Goal: Task Accomplishment & Management: Use online tool/utility

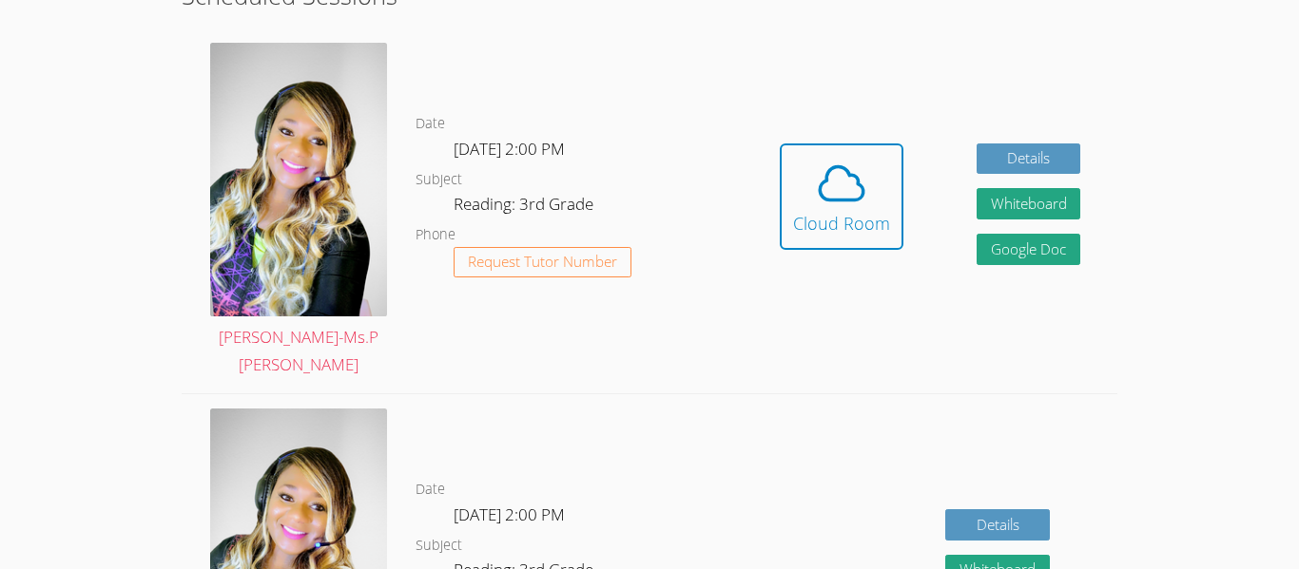
scroll to position [544, 0]
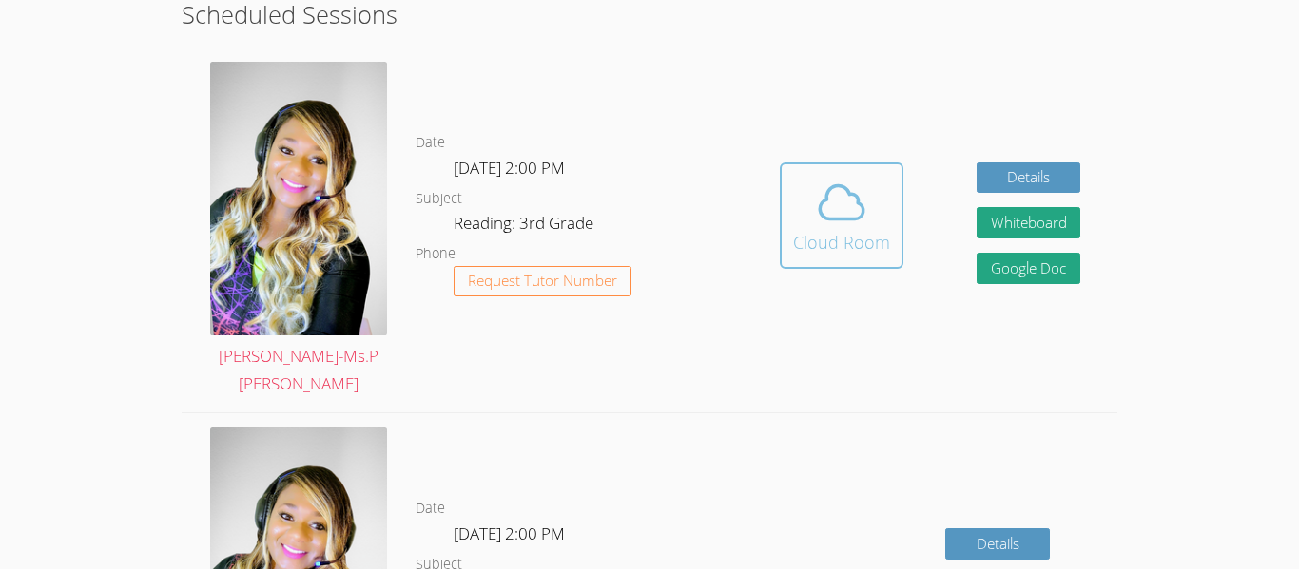
click at [868, 233] on div "Cloud Room" at bounding box center [841, 242] width 97 height 27
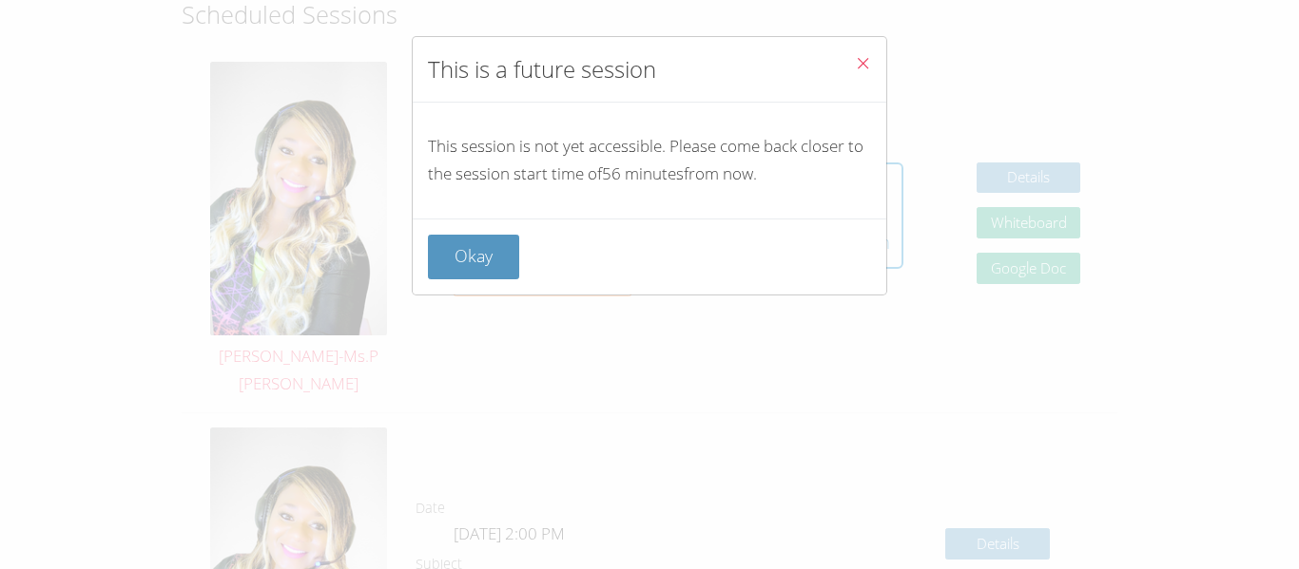
click at [855, 61] on icon "Close" at bounding box center [863, 63] width 16 height 16
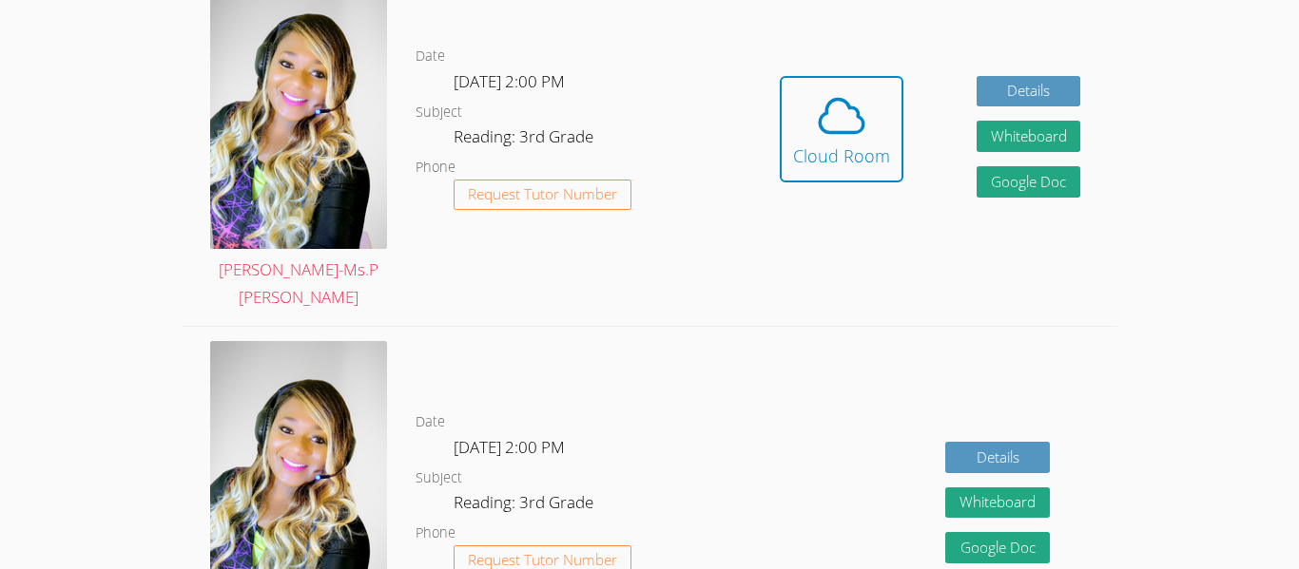
scroll to position [637, 0]
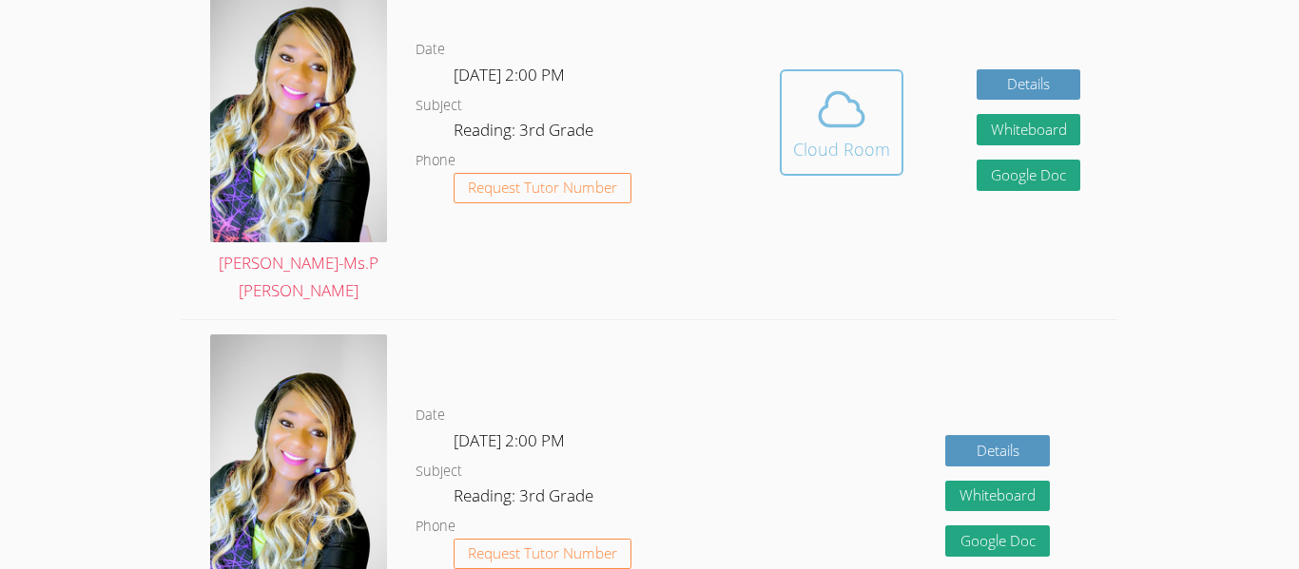
click at [823, 136] on div "Cloud Room" at bounding box center [841, 149] width 97 height 27
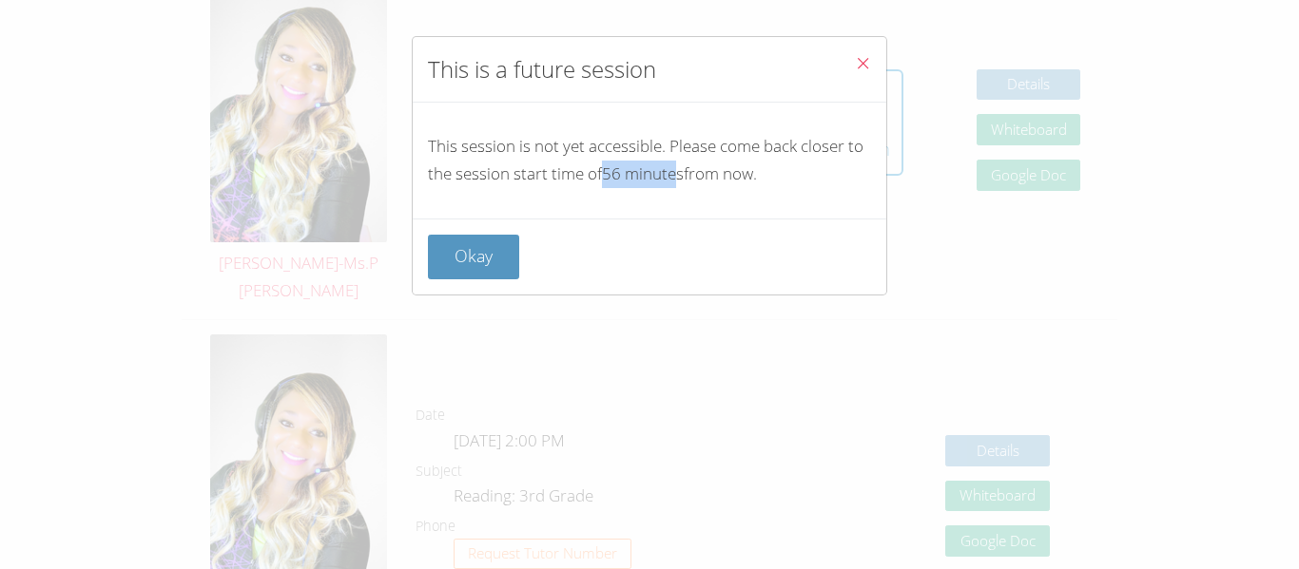
drag, startPoint x: 601, startPoint y: 170, endPoint x: 684, endPoint y: 168, distance: 83.7
click at [684, 168] on p "This session is not yet accessible. Please come back closer to the session star…" at bounding box center [649, 160] width 443 height 55
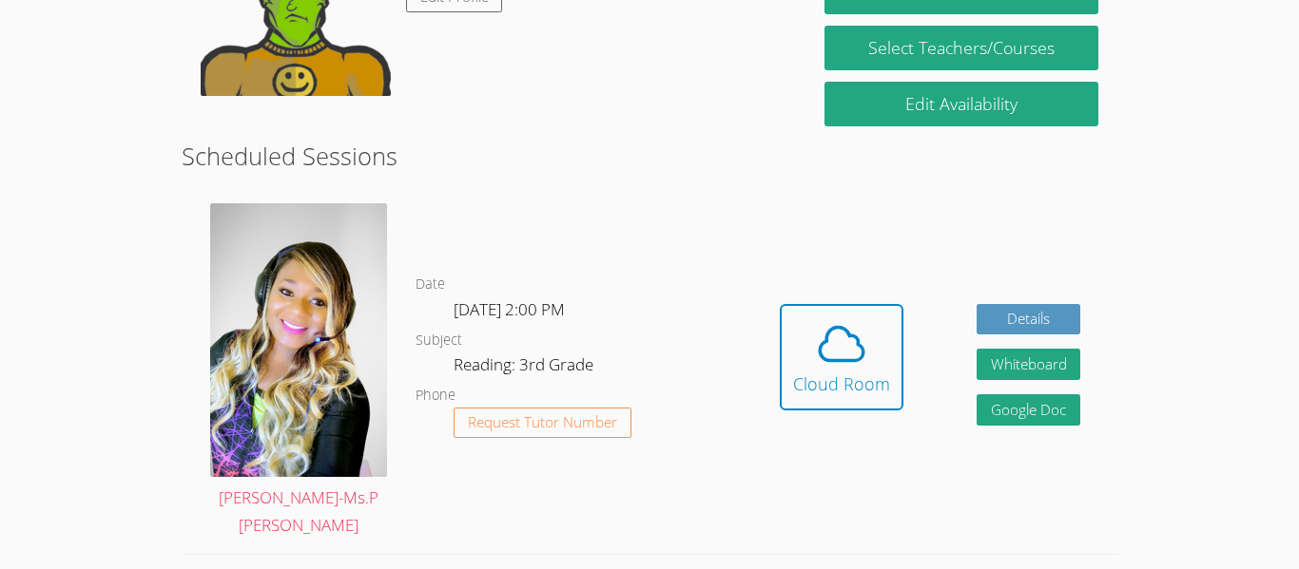
scroll to position [403, 0]
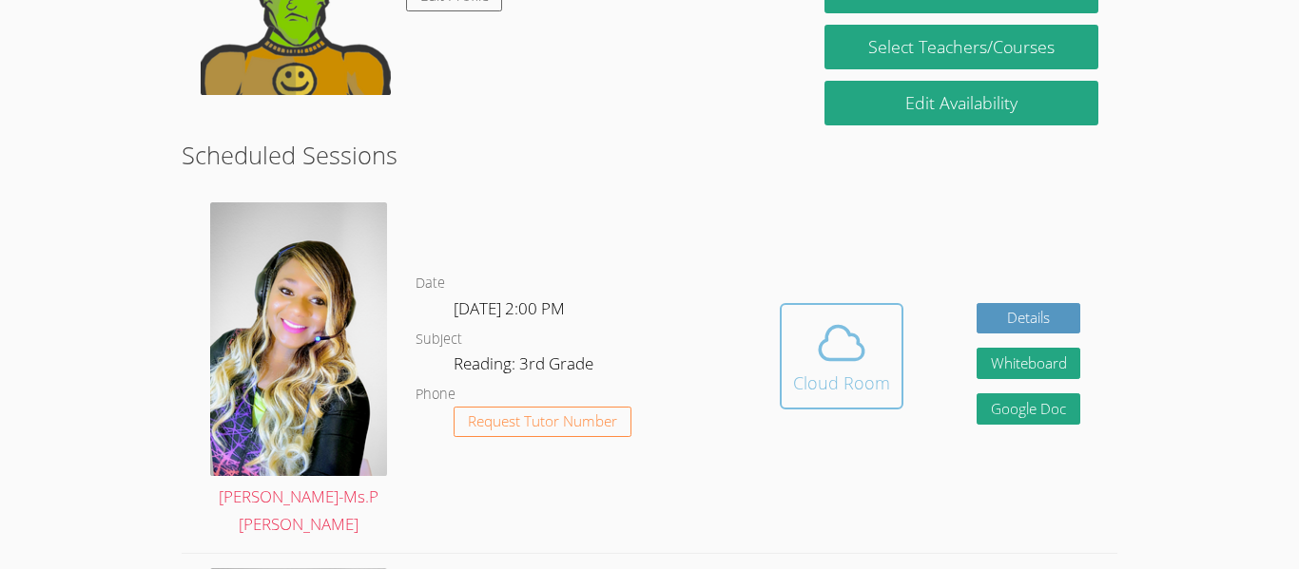
click at [834, 381] on div "Cloud Room" at bounding box center [841, 383] width 97 height 27
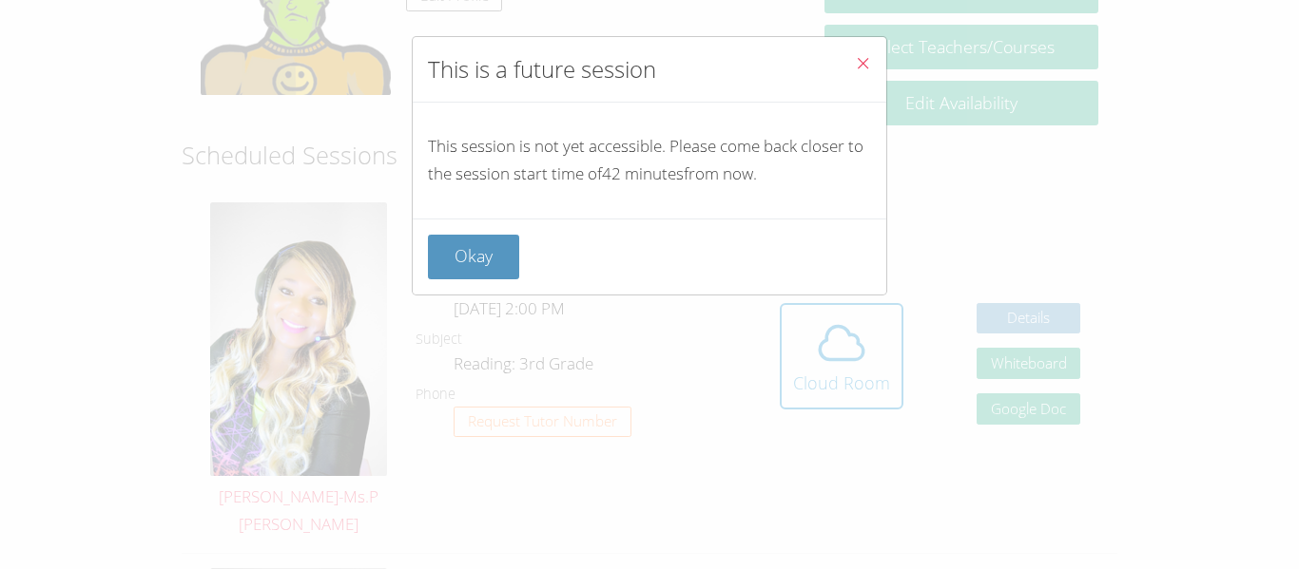
click at [869, 75] on span "Close" at bounding box center [863, 65] width 16 height 22
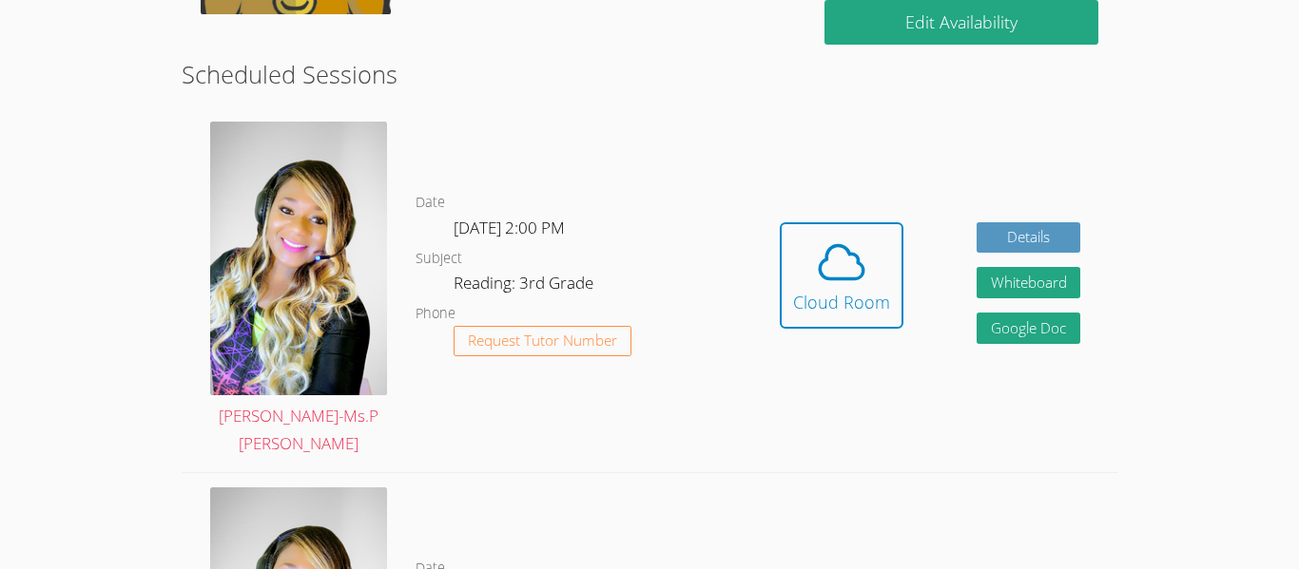
scroll to position [479, 0]
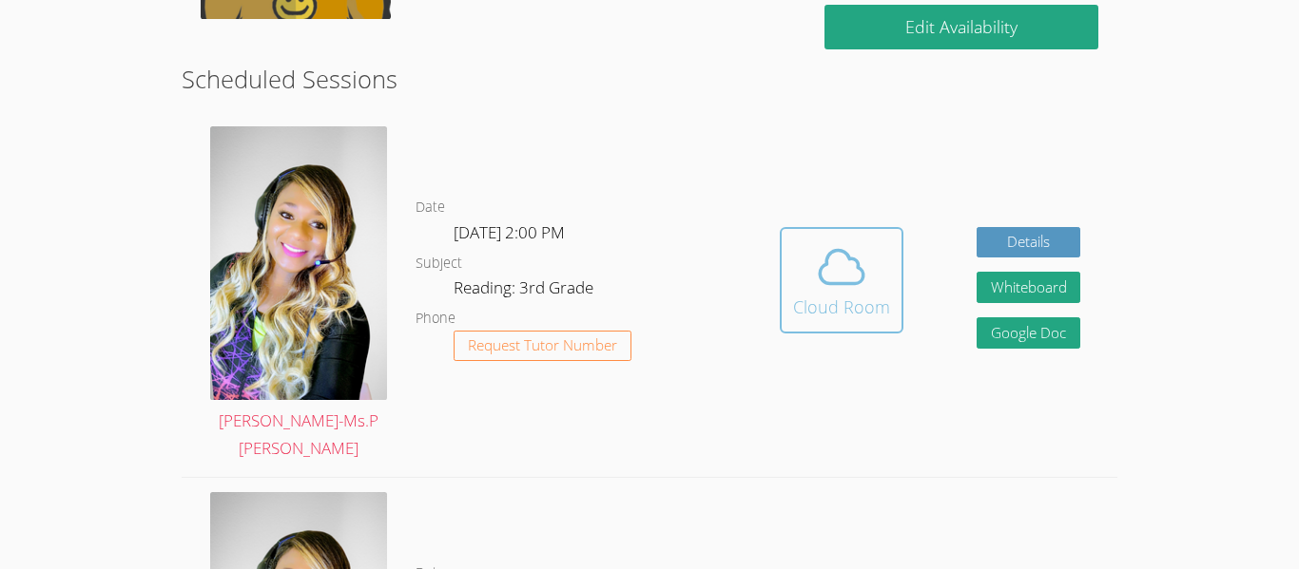
click at [854, 273] on icon at bounding box center [841, 267] width 53 height 53
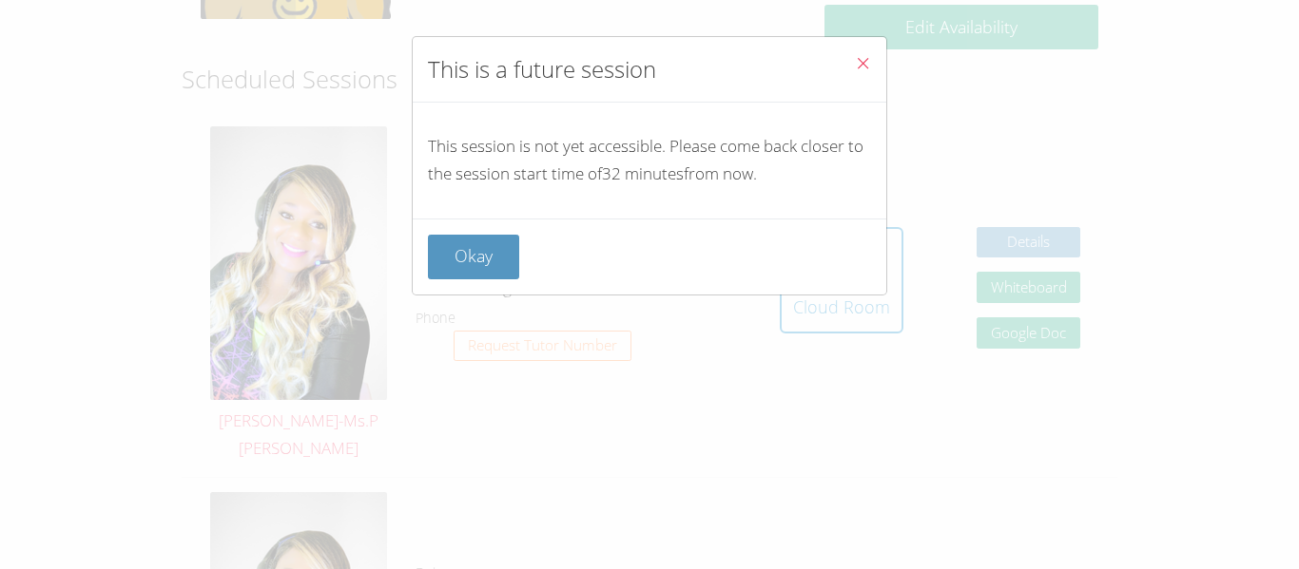
click at [839, 79] on button "Close" at bounding box center [862, 66] width 47 height 58
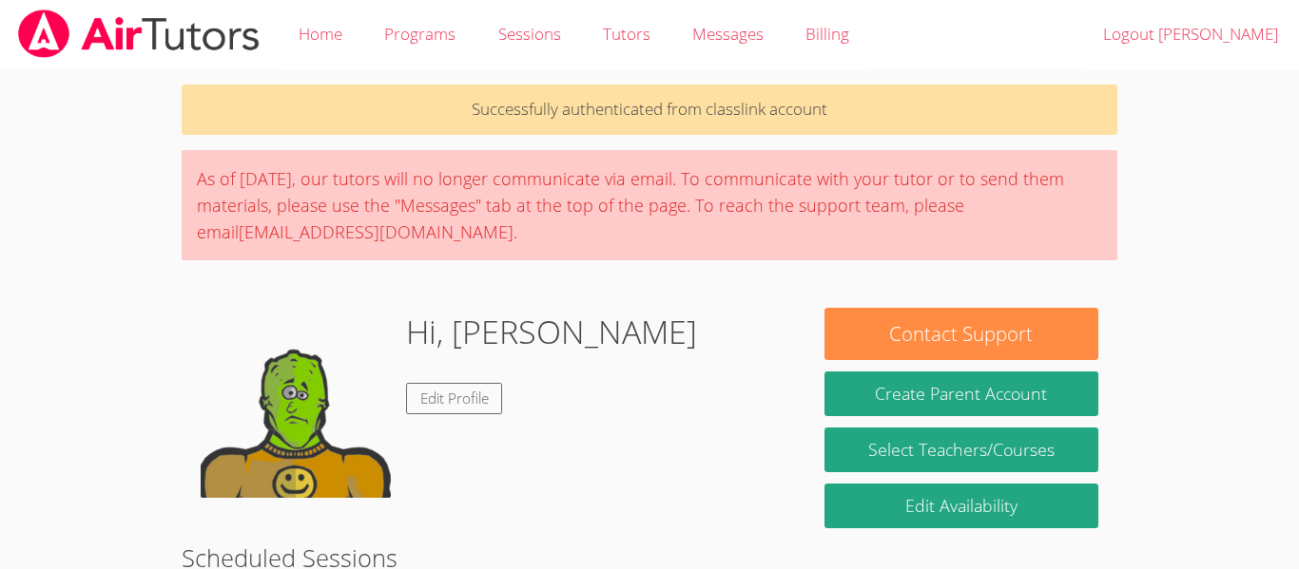
click at [608, 324] on div "Hi, [PERSON_NAME] Edit Profile" at bounding box center [494, 403] width 586 height 190
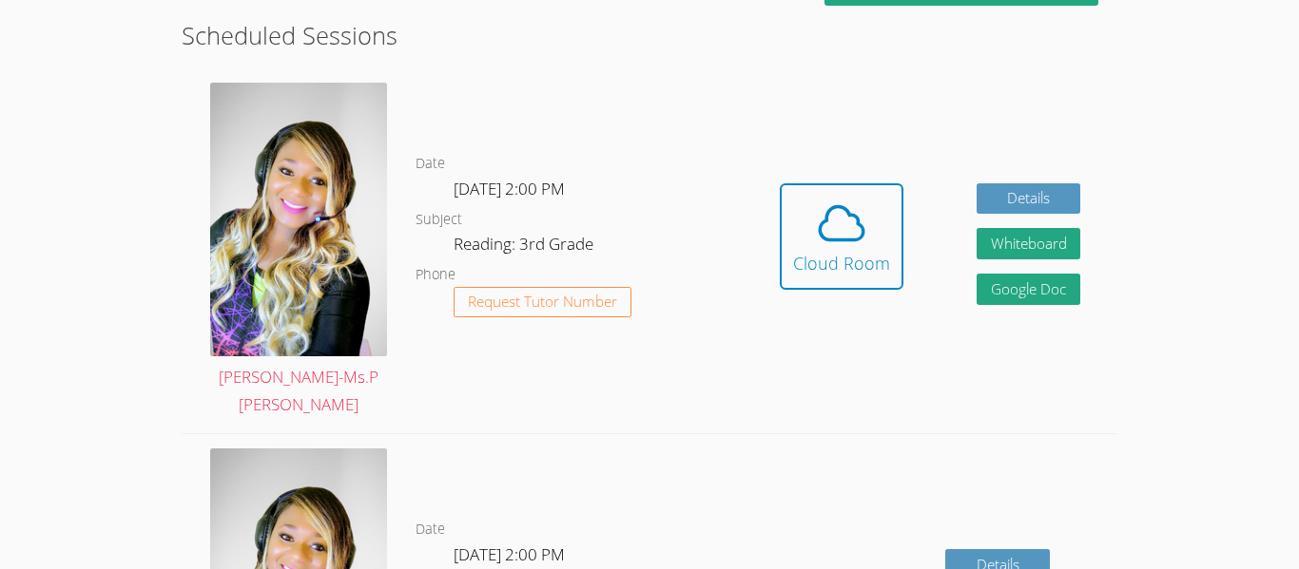
scroll to position [524, 0]
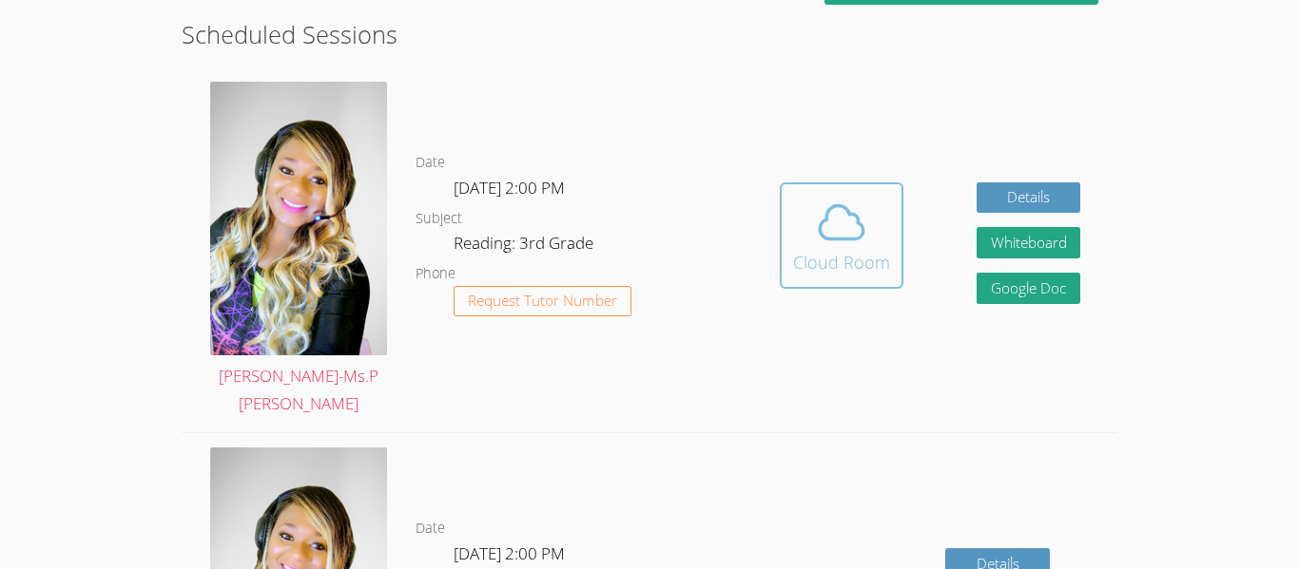
click at [839, 249] on div "Cloud Room" at bounding box center [841, 262] width 97 height 27
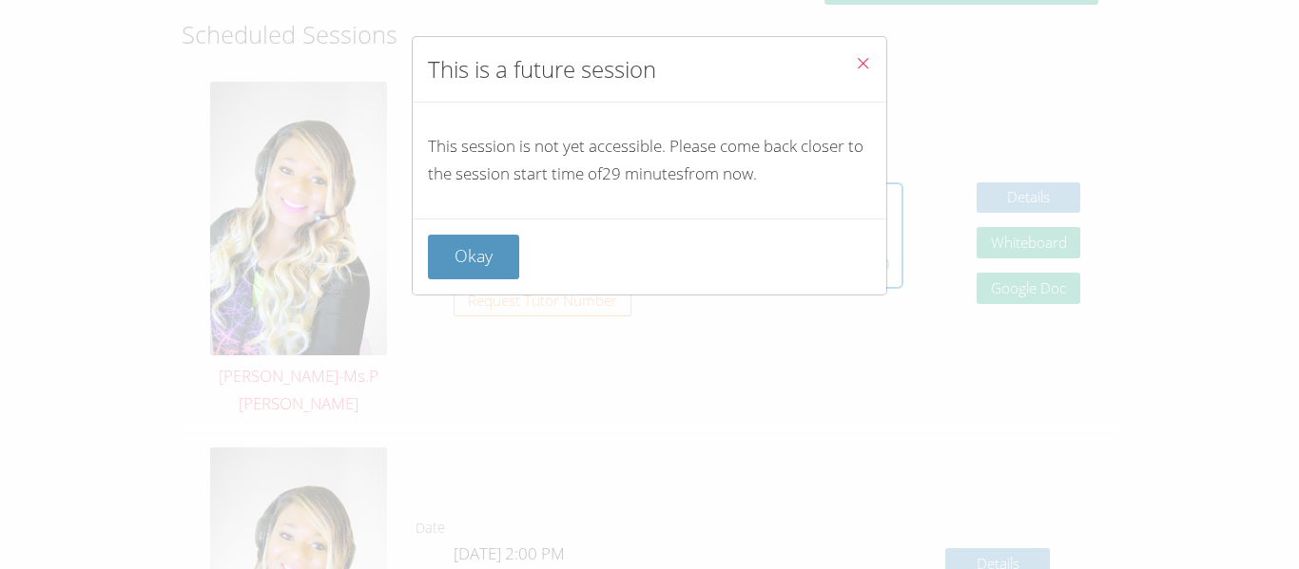
click at [877, 51] on button "Close" at bounding box center [862, 66] width 47 height 58
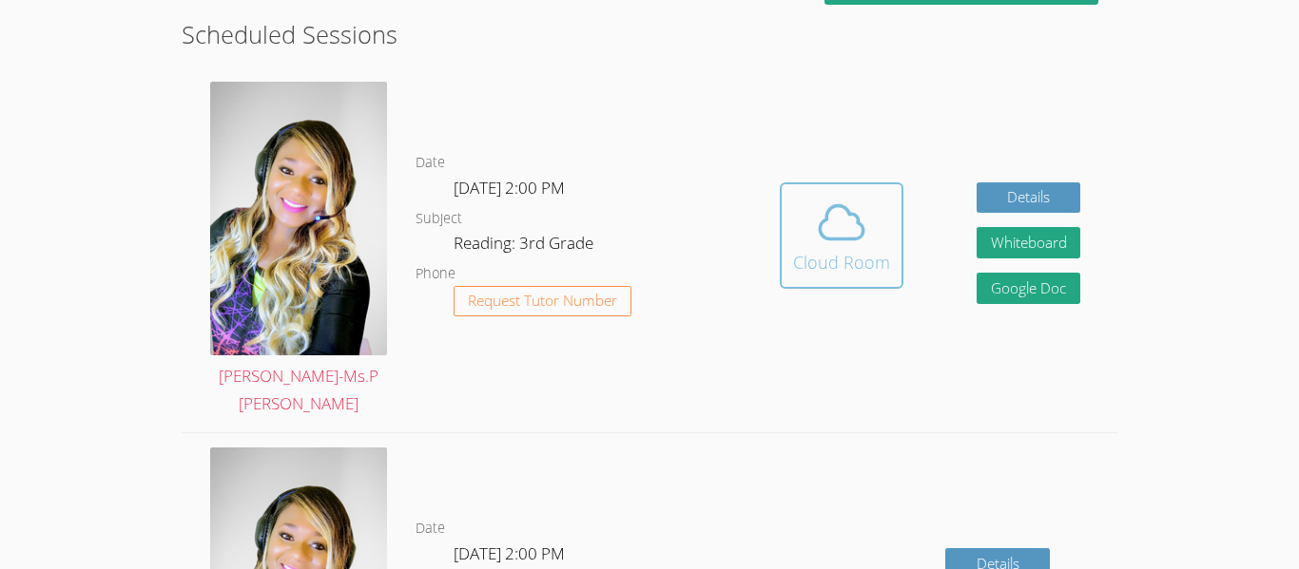
click at [839, 251] on div "Cloud Room" at bounding box center [841, 262] width 97 height 27
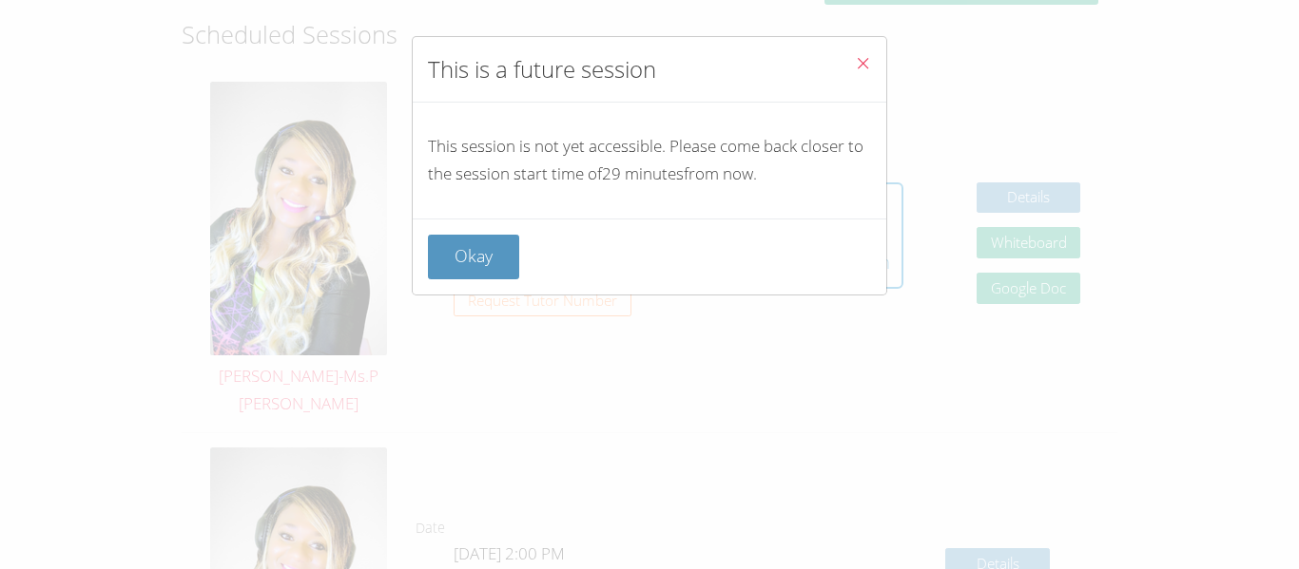
click at [876, 72] on button "Close" at bounding box center [862, 66] width 47 height 58
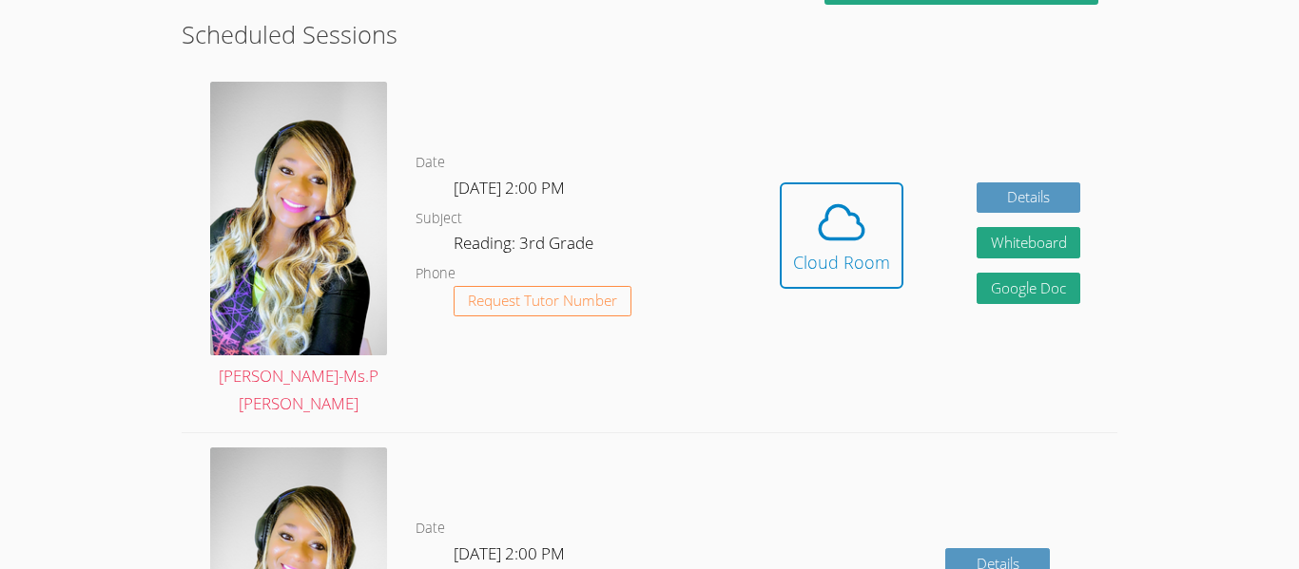
click at [890, 68] on div "Hidden Cloud Room Details Whiteboard Hidden Google Doc" at bounding box center [929, 249] width 374 height 365
click at [858, 207] on icon at bounding box center [841, 222] width 44 height 33
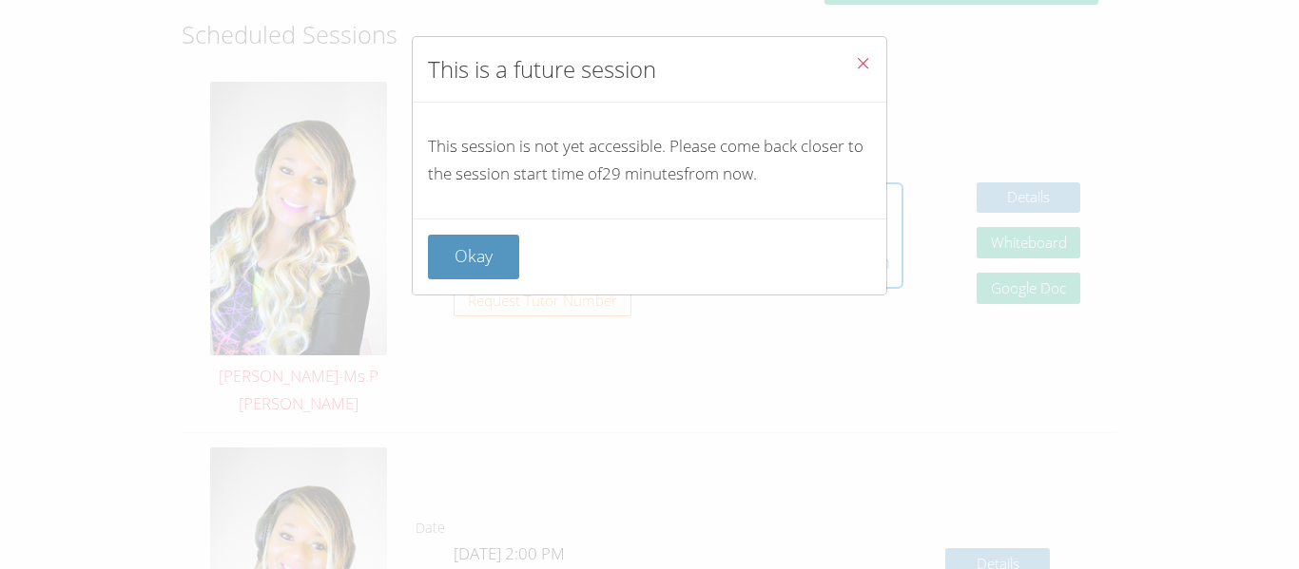
click at [853, 65] on button "Close" at bounding box center [862, 66] width 47 height 58
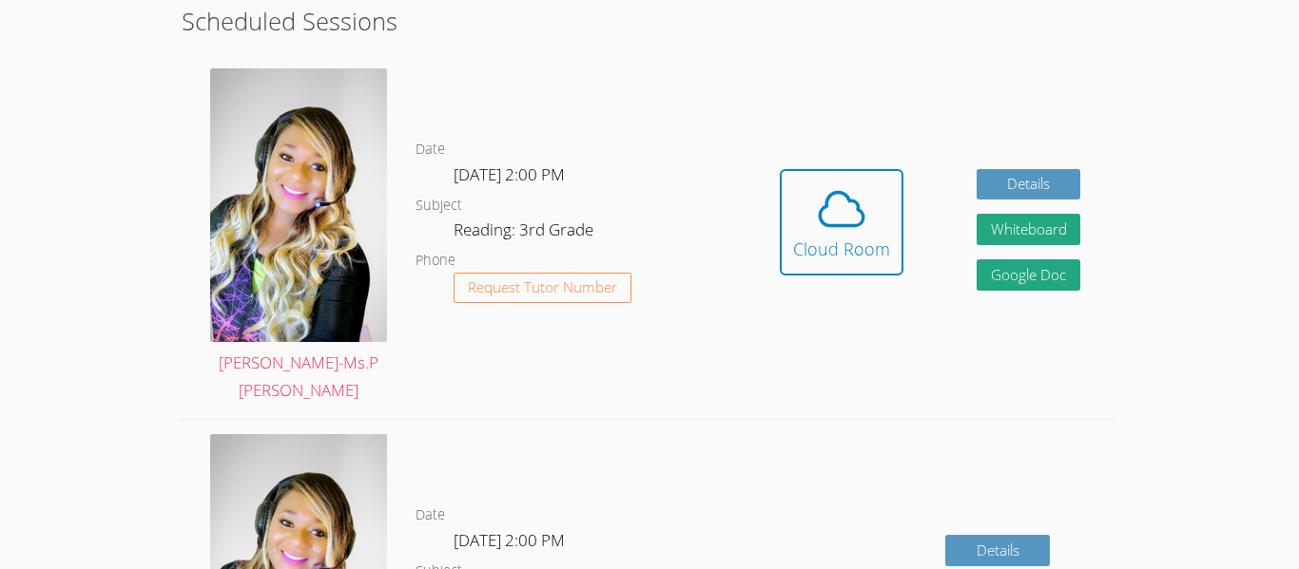
scroll to position [549, 0]
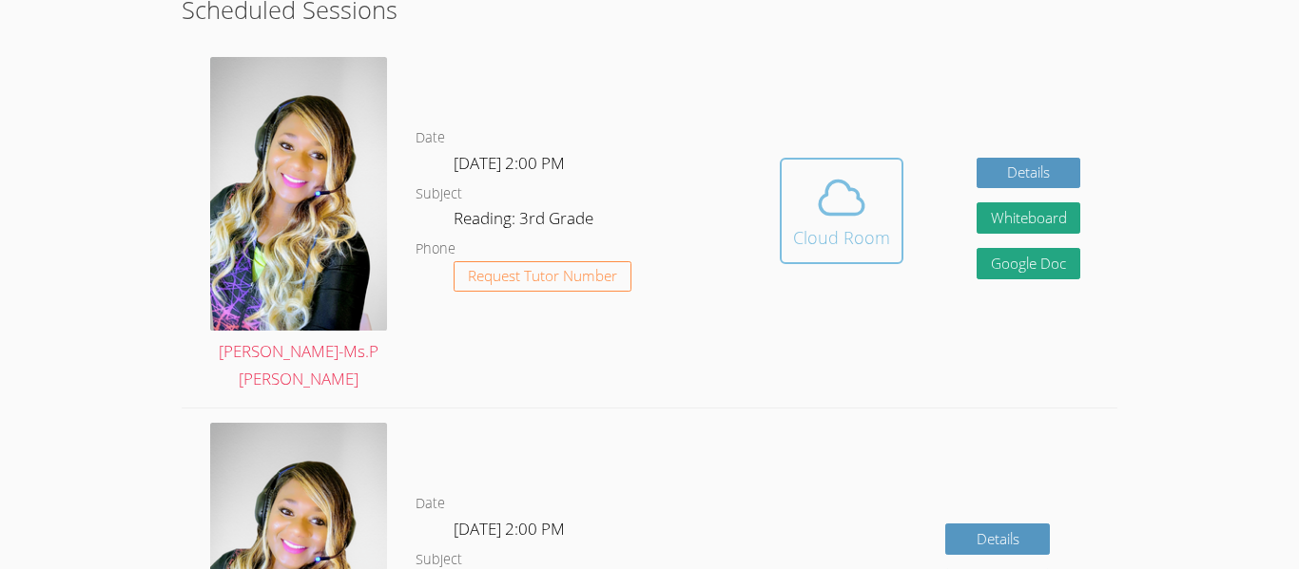
click at [858, 224] on div "Cloud Room" at bounding box center [841, 237] width 97 height 27
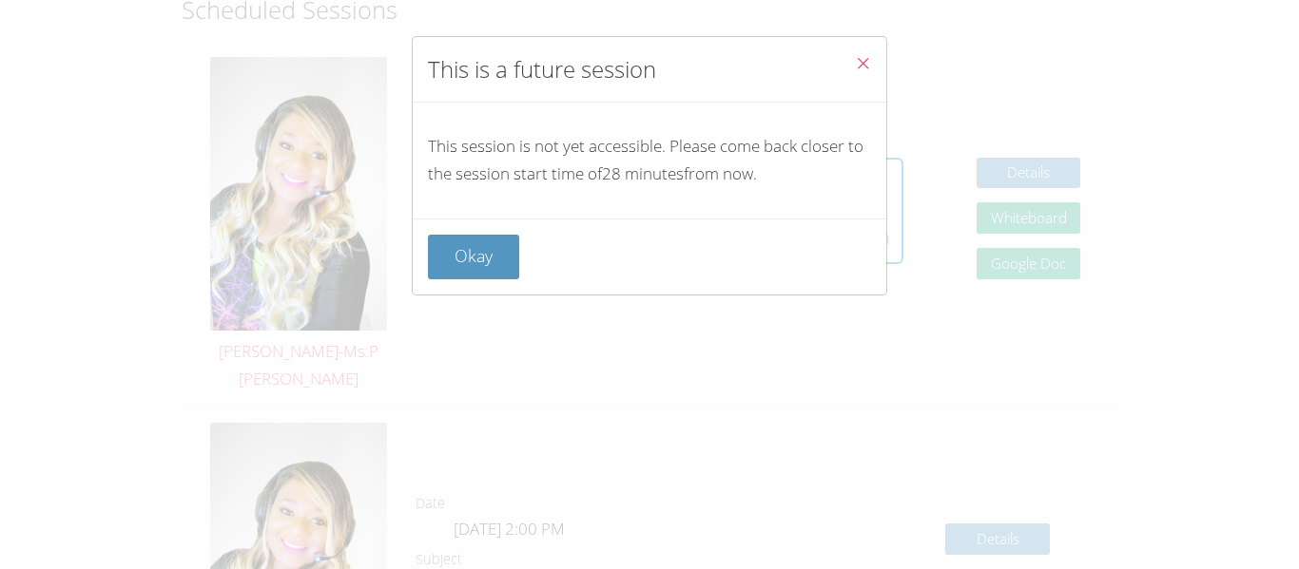
click at [856, 57] on icon "Close" at bounding box center [863, 63] width 16 height 16
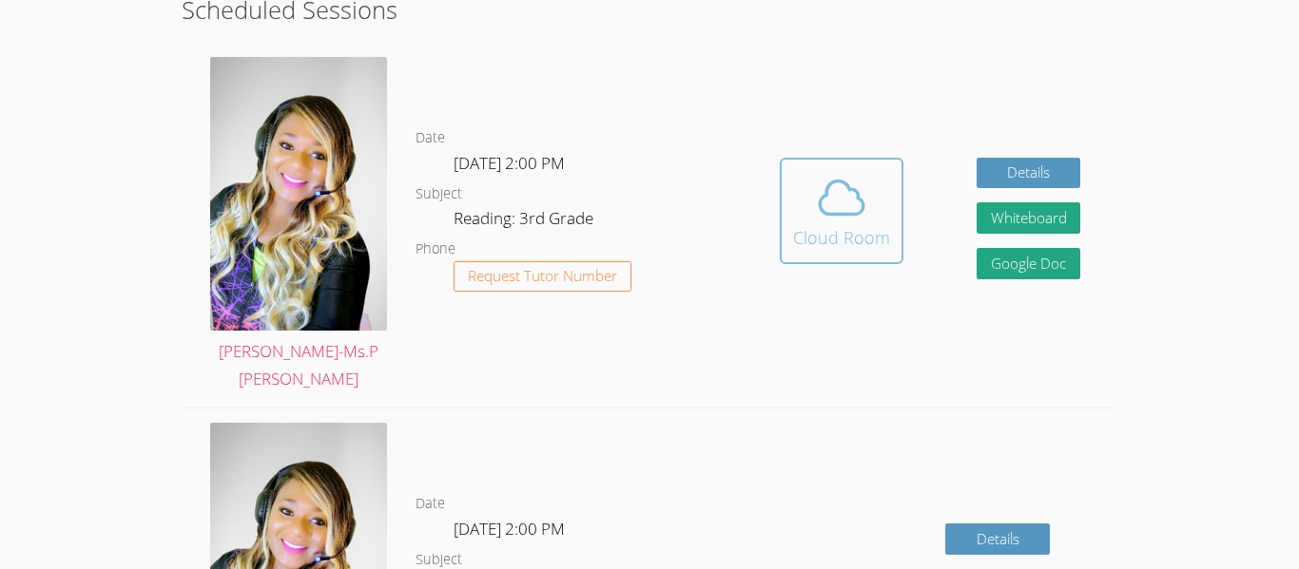
click at [829, 224] on div "Cloud Room" at bounding box center [841, 237] width 97 height 27
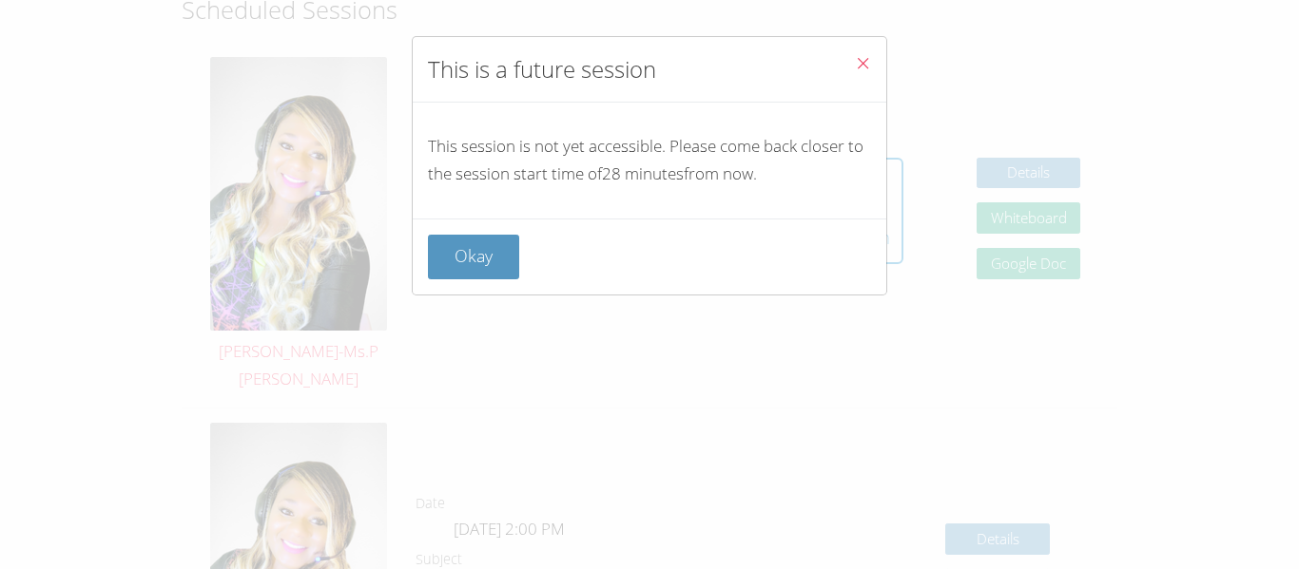
click at [851, 66] on button "Close" at bounding box center [862, 66] width 47 height 58
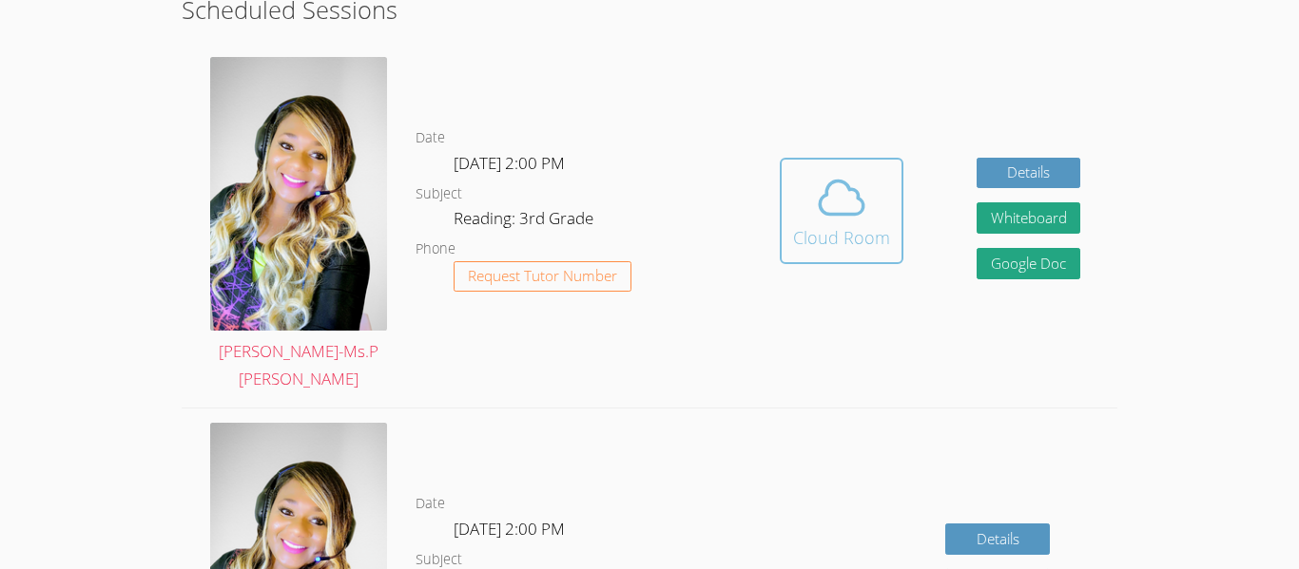
click at [843, 192] on icon at bounding box center [841, 197] width 53 height 53
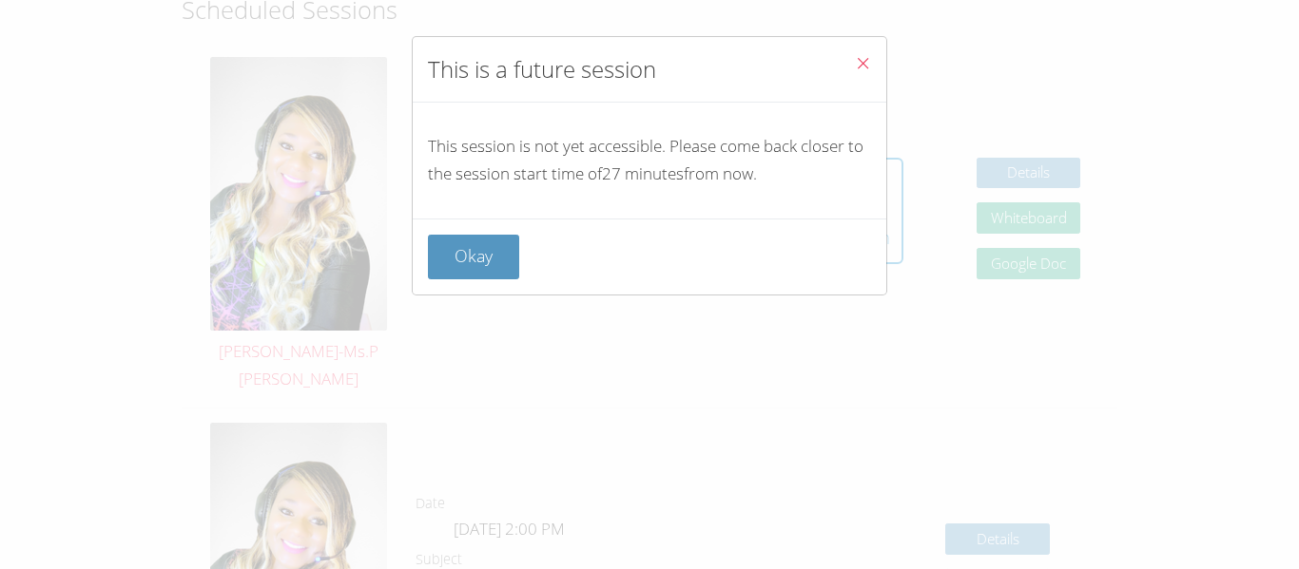
click at [852, 69] on button "Close" at bounding box center [862, 66] width 47 height 58
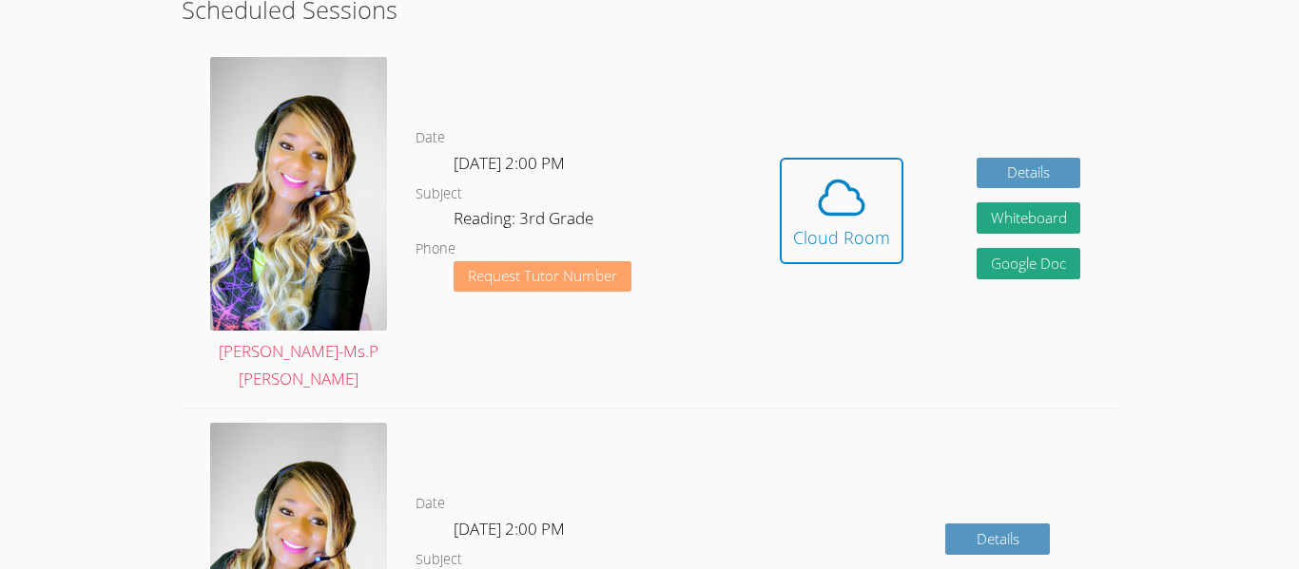
click at [571, 275] on button "Request Tutor Number" at bounding box center [542, 276] width 178 height 31
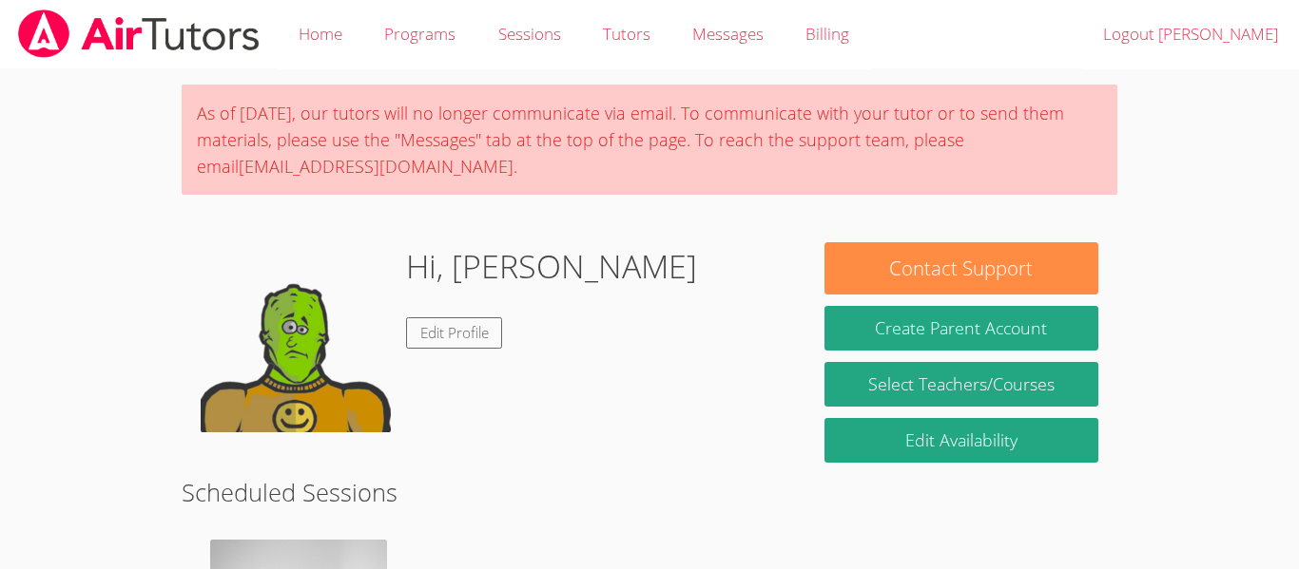
scroll to position [480, 0]
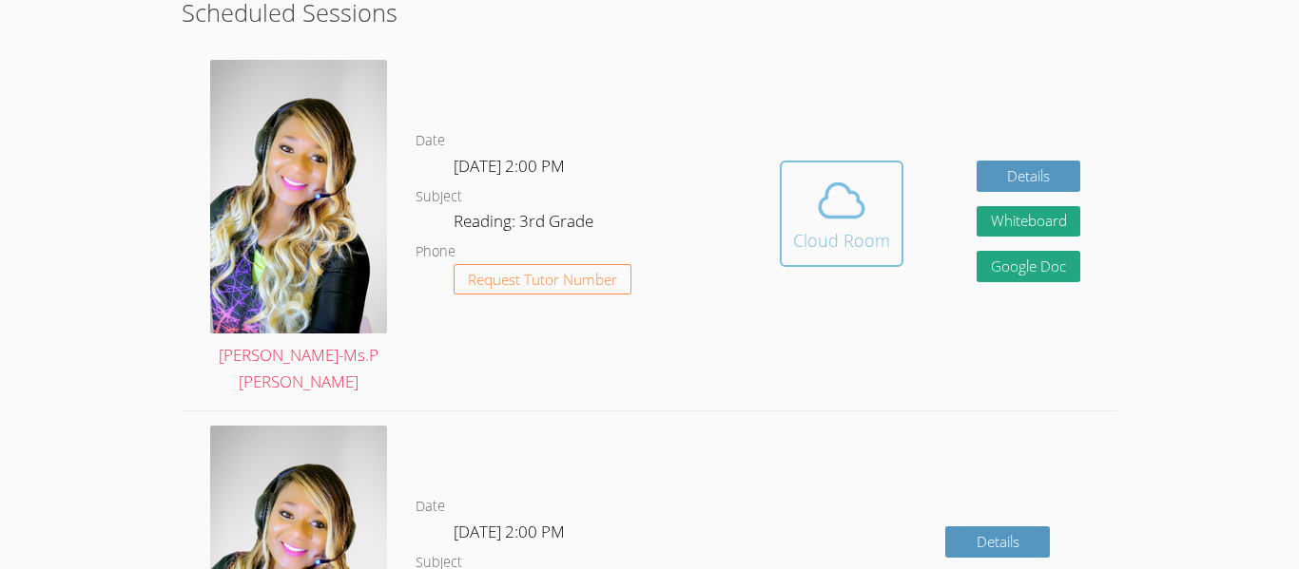
click at [794, 185] on span at bounding box center [841, 200] width 97 height 53
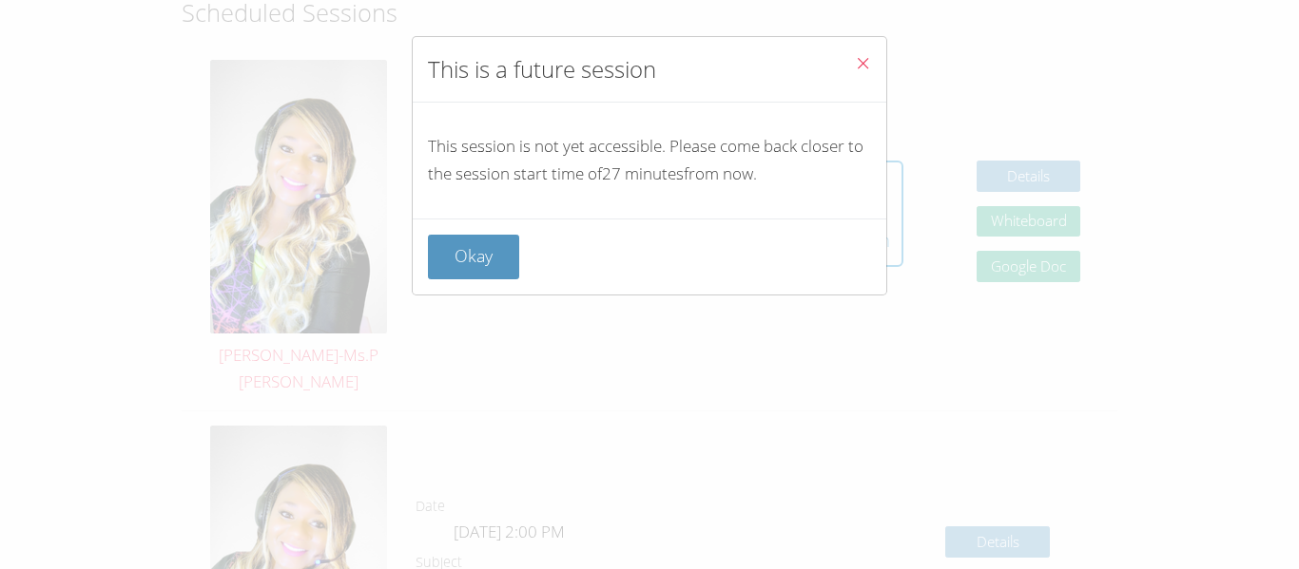
click at [857, 29] on div "This is a future session This session is not yet accessible. Please come back c…" at bounding box center [649, 284] width 1299 height 569
click at [874, 80] on button "Close" at bounding box center [862, 66] width 47 height 58
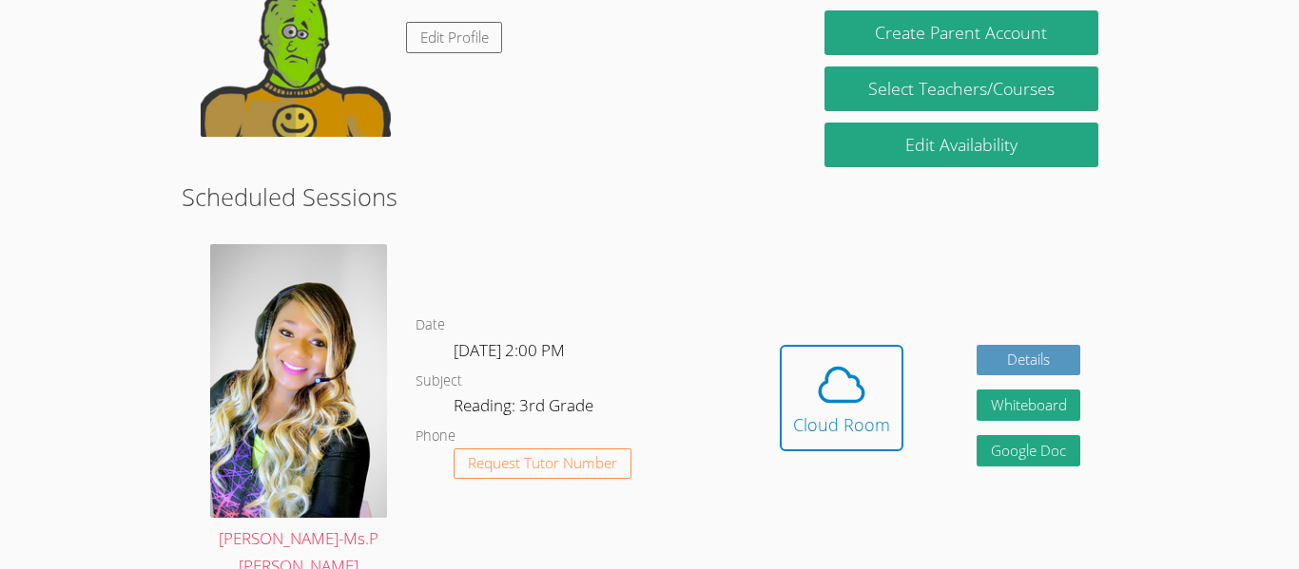
scroll to position [357, 0]
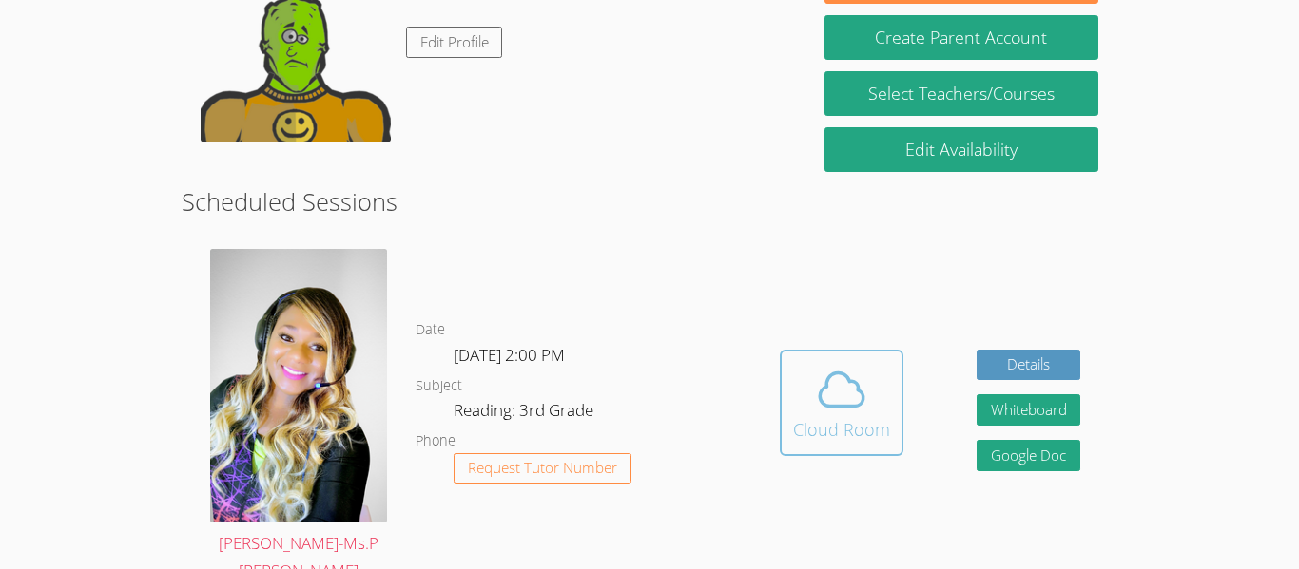
click at [839, 364] on icon at bounding box center [841, 389] width 53 height 53
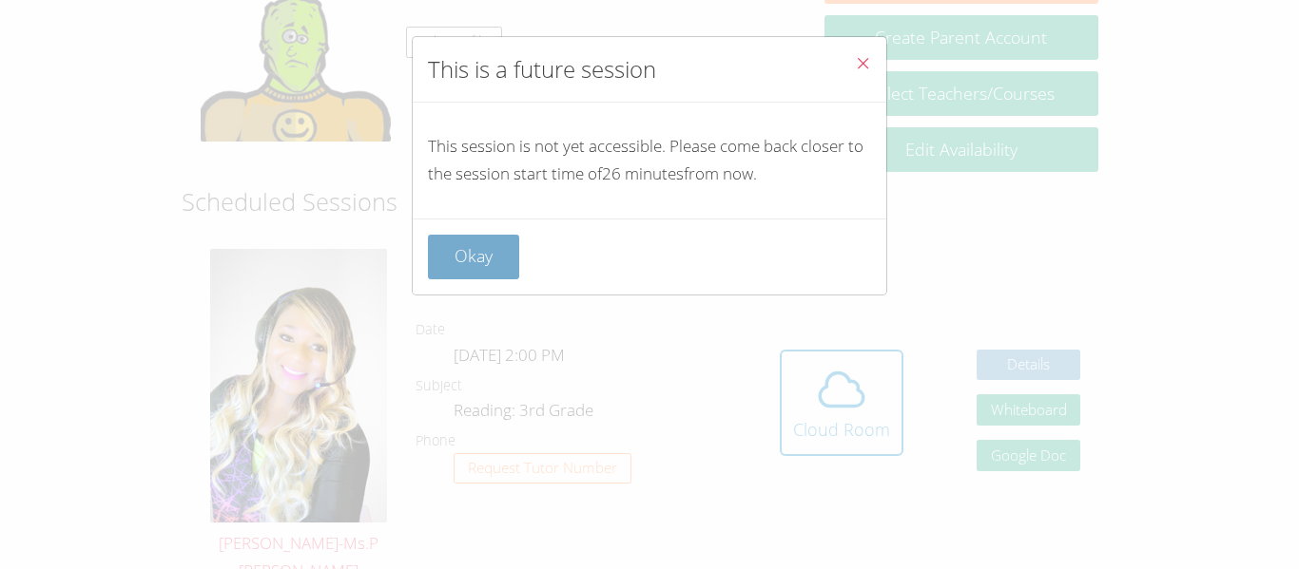
click at [502, 260] on button "Okay" at bounding box center [473, 257] width 91 height 45
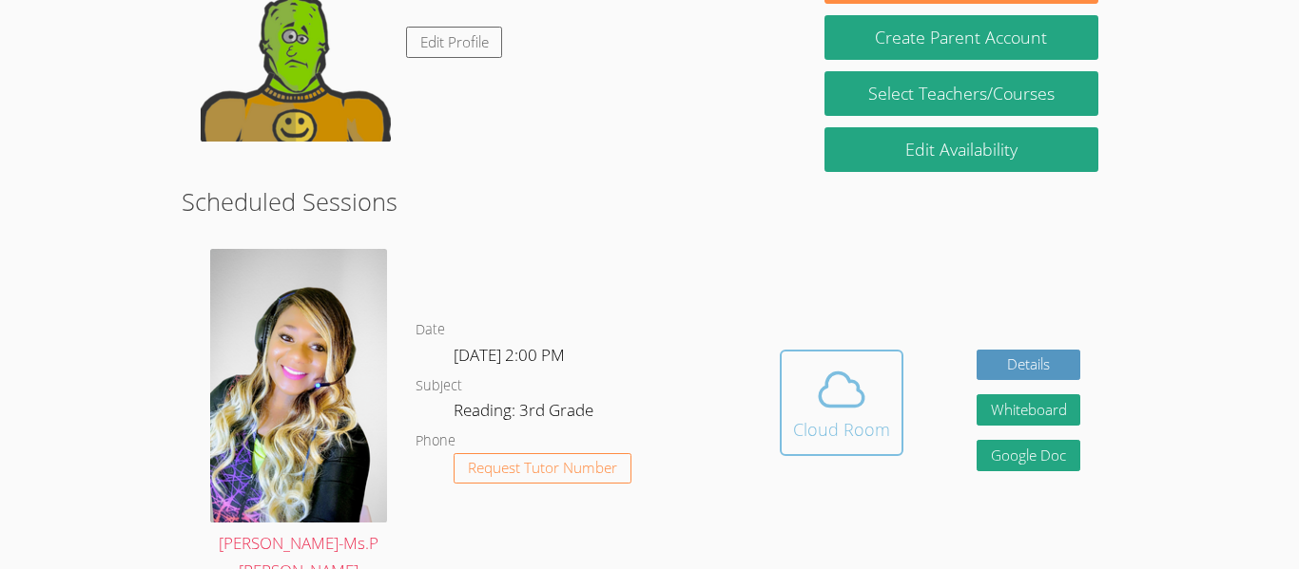
click at [812, 436] on button "Cloud Room" at bounding box center [842, 403] width 124 height 106
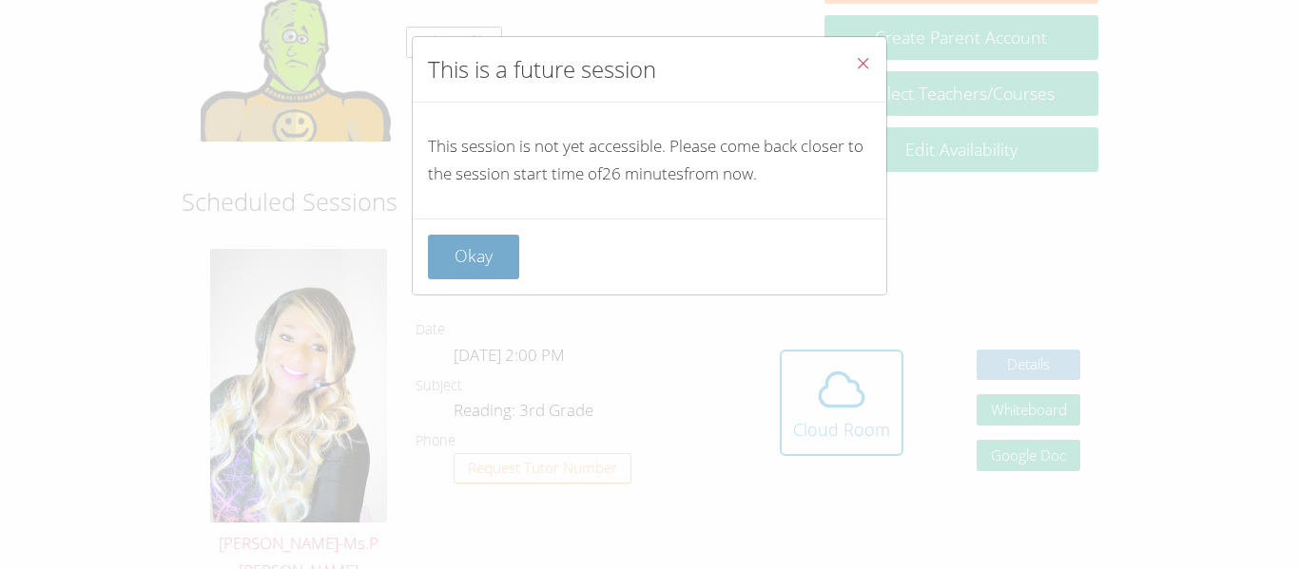
click at [500, 260] on button "Okay" at bounding box center [473, 257] width 91 height 45
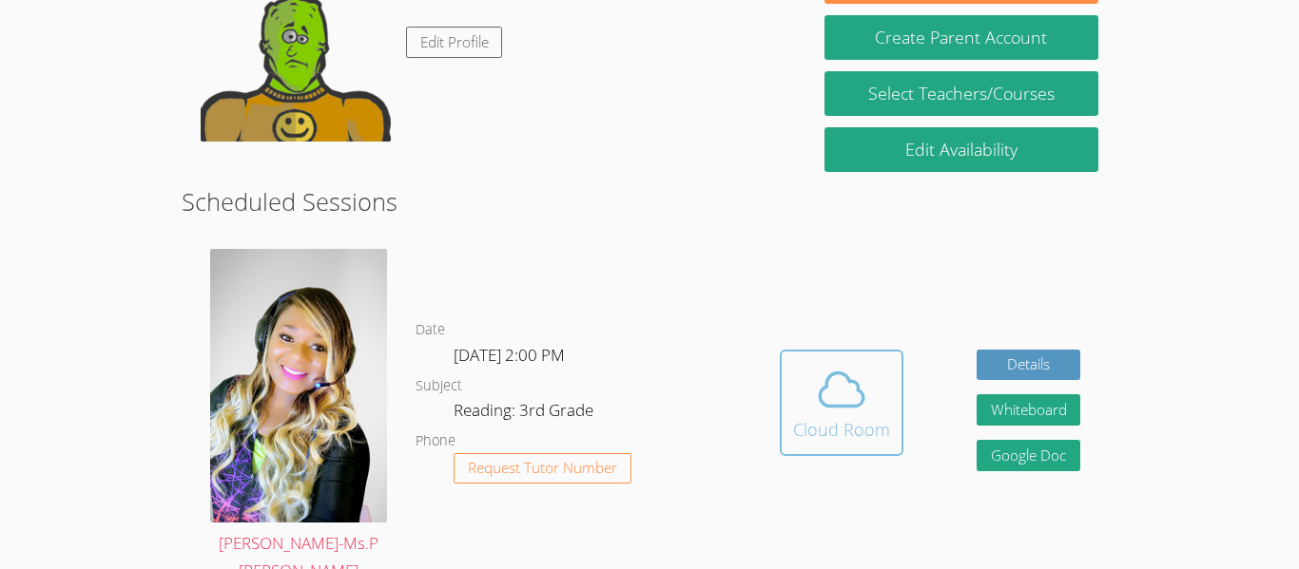
click at [864, 350] on button "Cloud Room" at bounding box center [842, 403] width 124 height 106
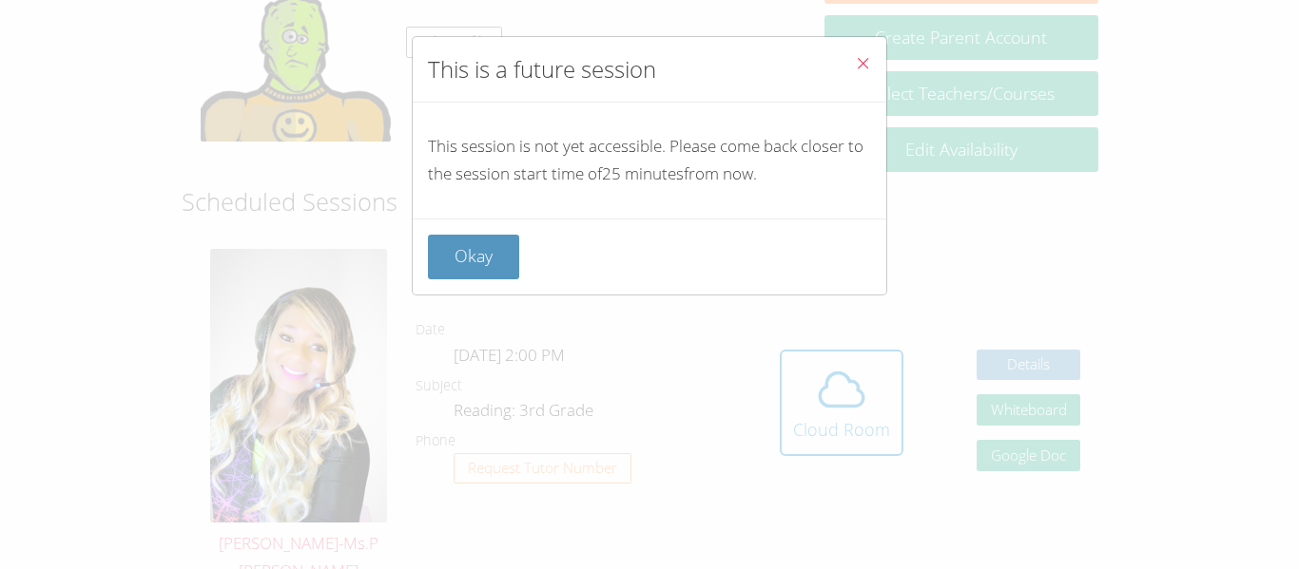
click at [863, 65] on icon "Close" at bounding box center [863, 63] width 16 height 16
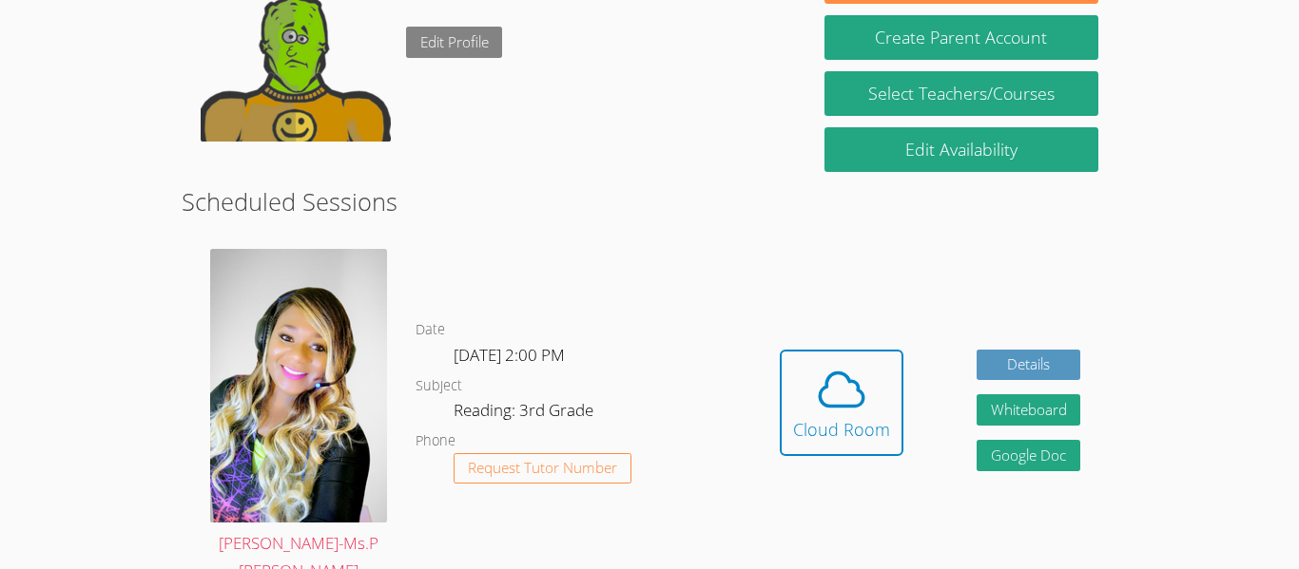
click at [447, 55] on link "Edit Profile" at bounding box center [454, 42] width 97 height 31
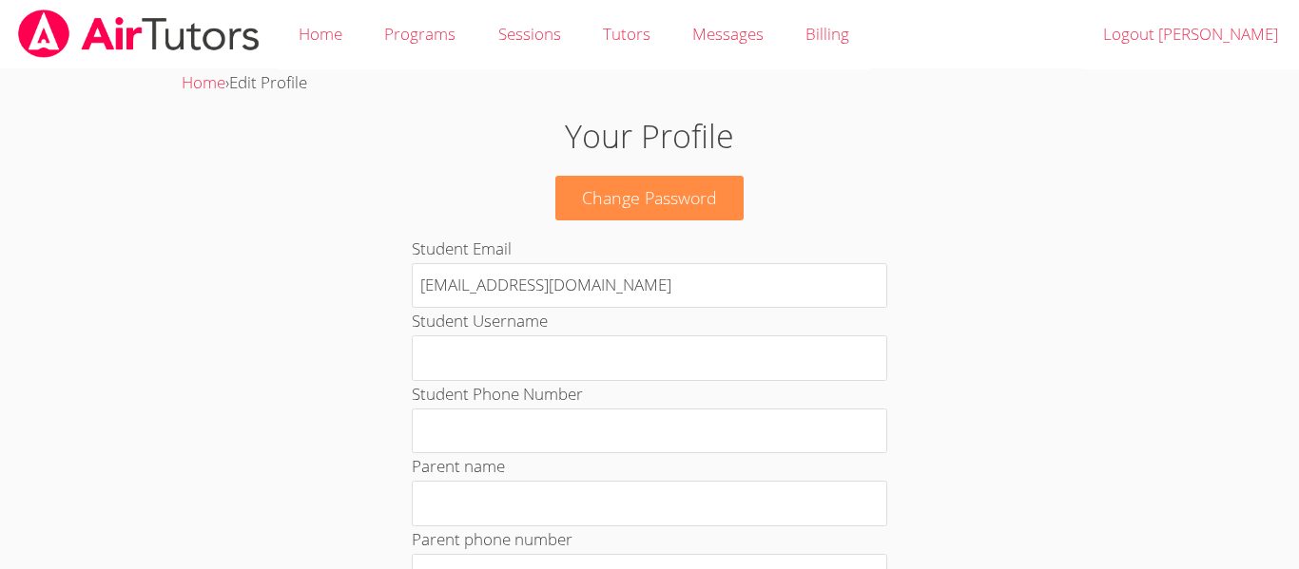
click at [447, 55] on link "Programs" at bounding box center [419, 34] width 113 height 69
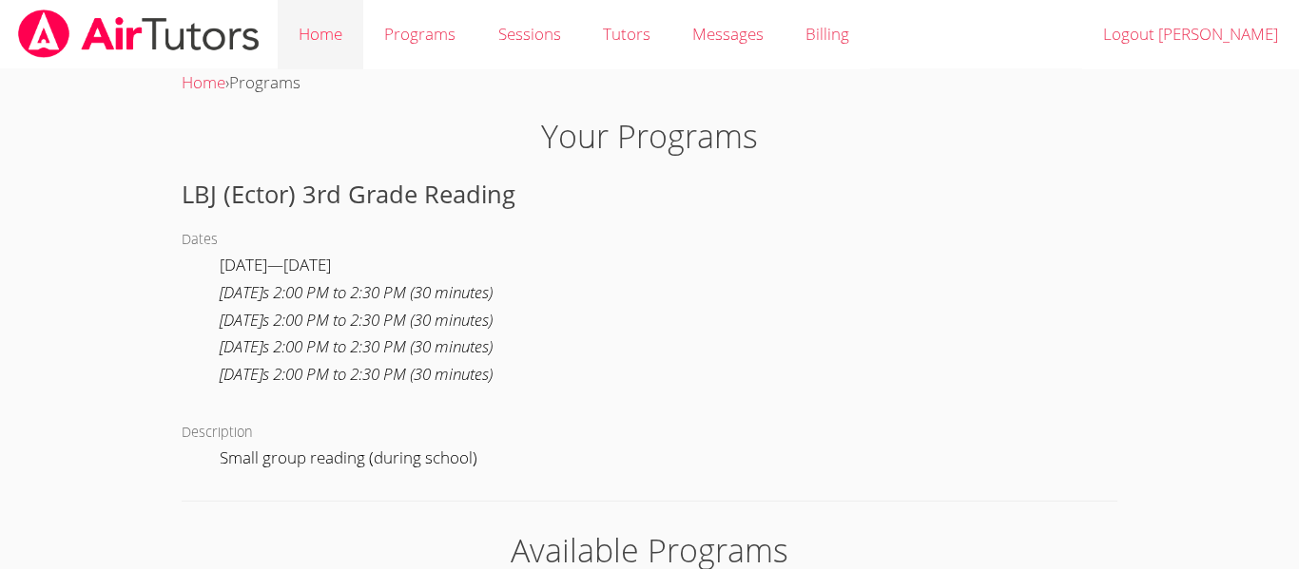
click at [336, 18] on link "Home" at bounding box center [321, 34] width 86 height 69
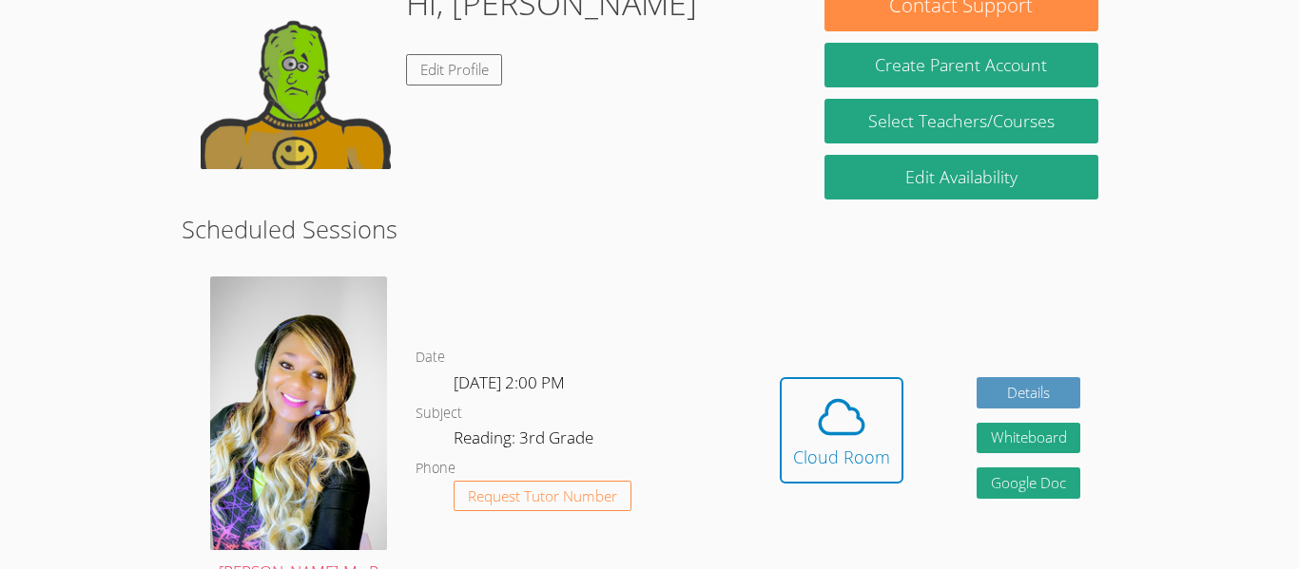
scroll to position [266, 0]
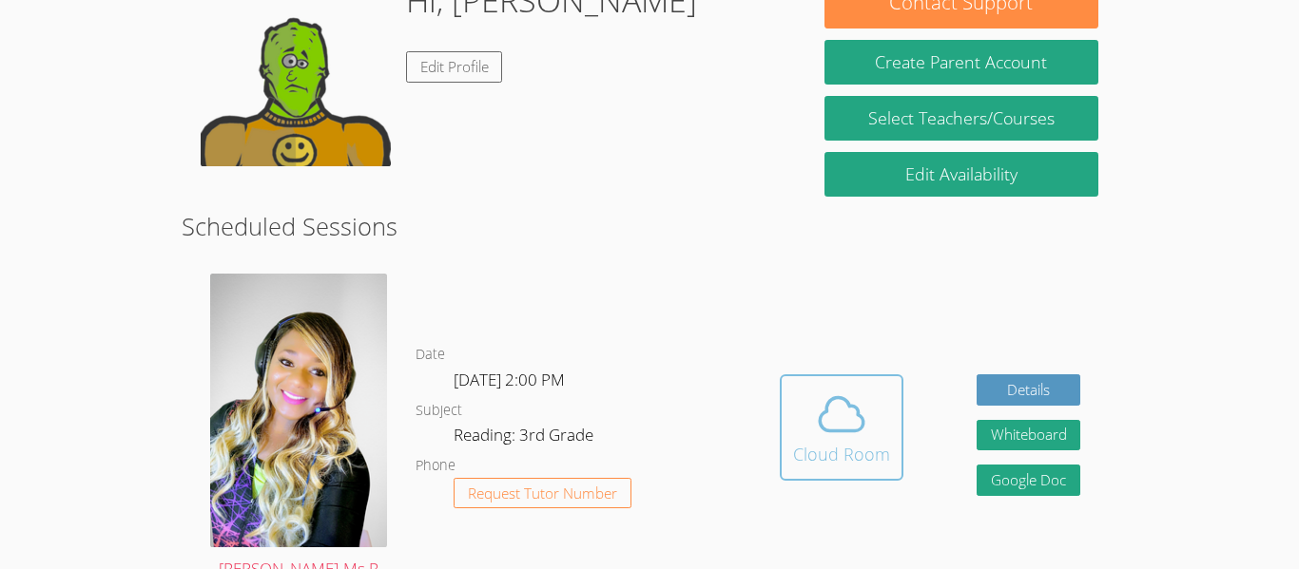
click at [825, 388] on icon at bounding box center [841, 414] width 53 height 53
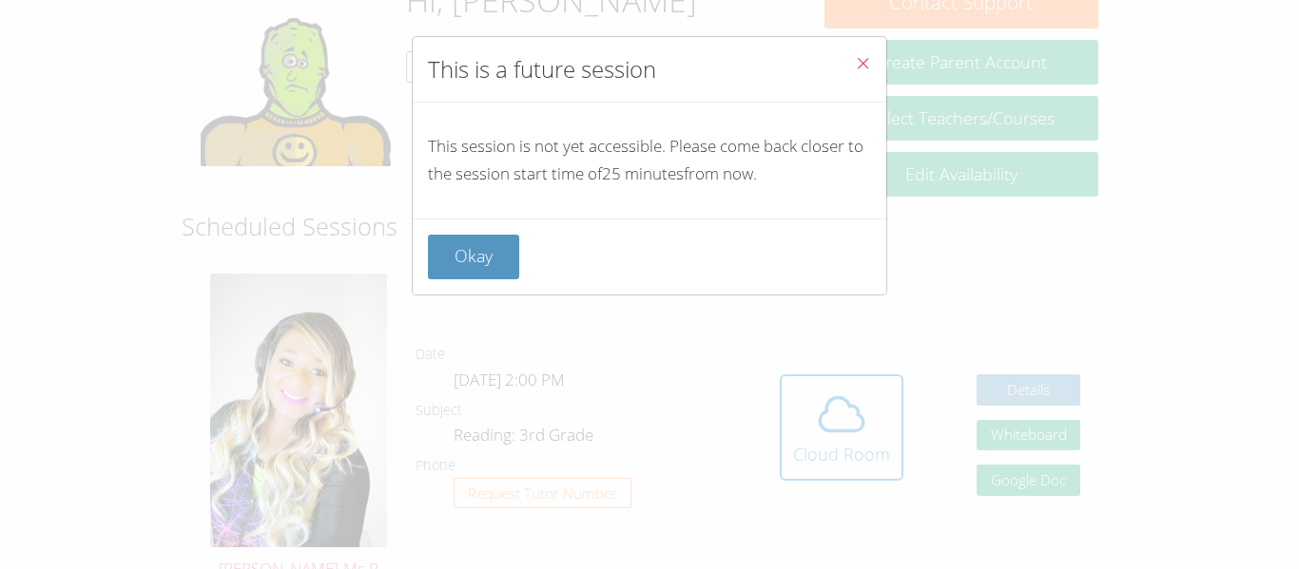
click at [468, 285] on div "Okay" at bounding box center [649, 257] width 473 height 76
click at [478, 269] on button "Okay" at bounding box center [473, 257] width 91 height 45
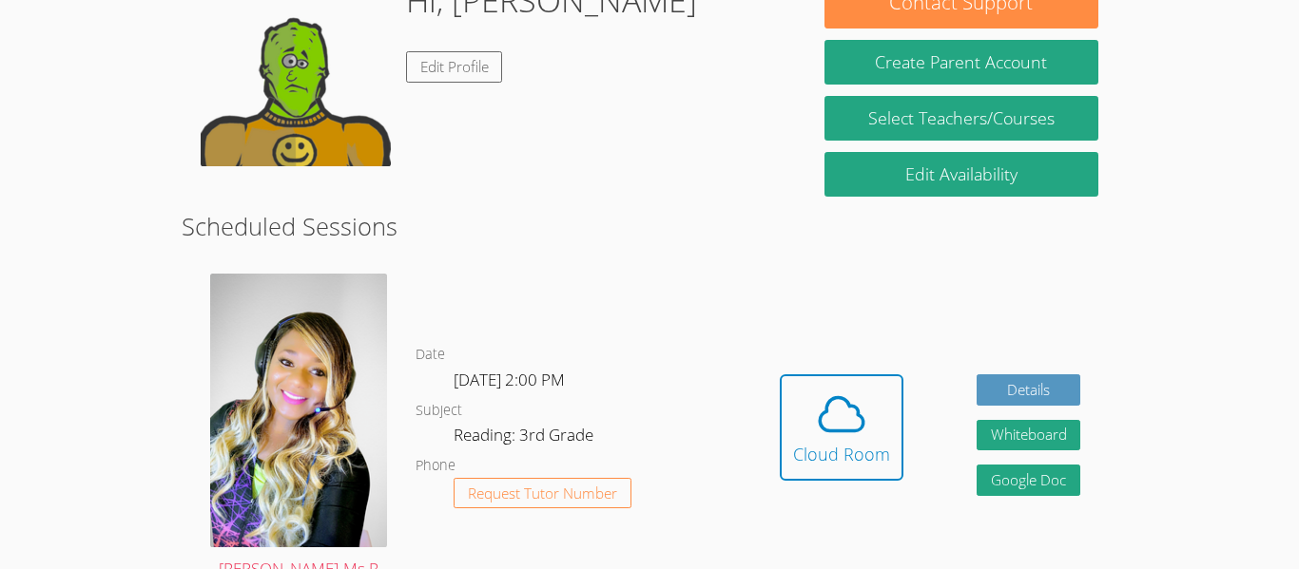
click at [419, 44] on div "Hi, ABRAHAM Edit Profile" at bounding box center [551, 71] width 291 height 190
click at [419, 57] on link "Edit Profile" at bounding box center [454, 66] width 97 height 31
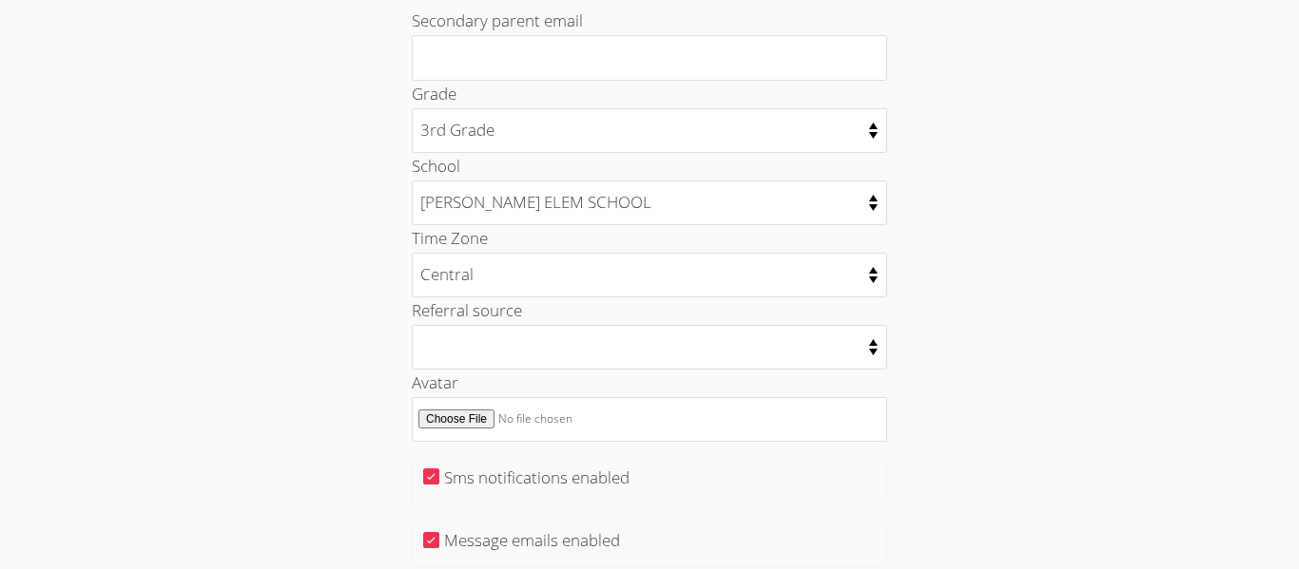
scroll to position [859, 0]
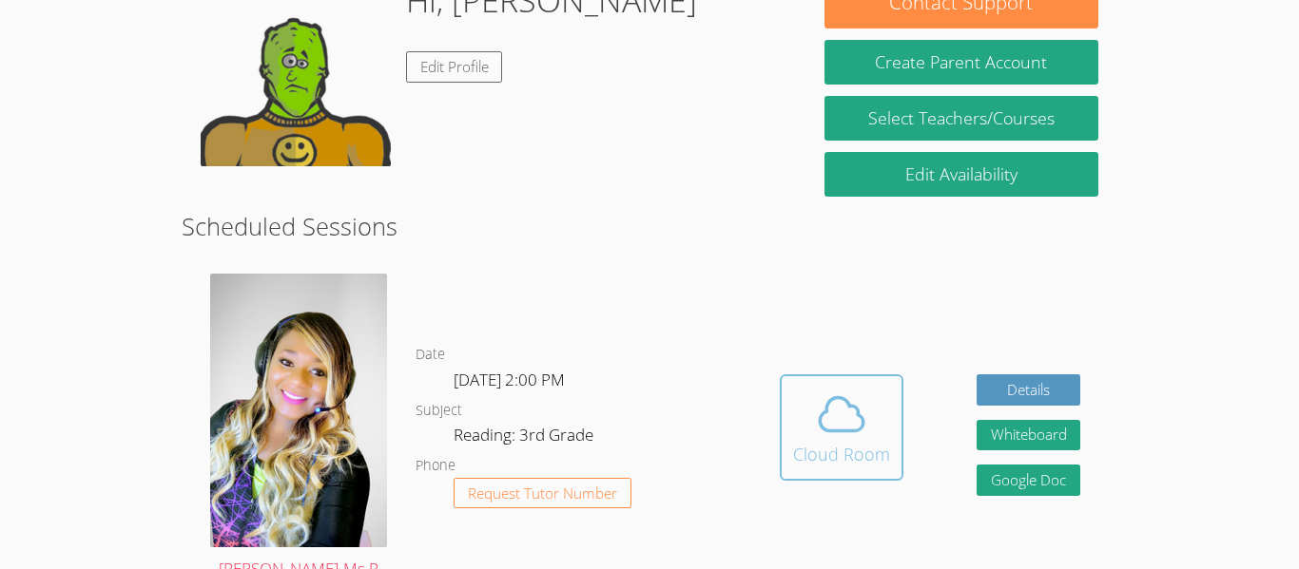
click at [833, 388] on icon at bounding box center [841, 414] width 53 height 53
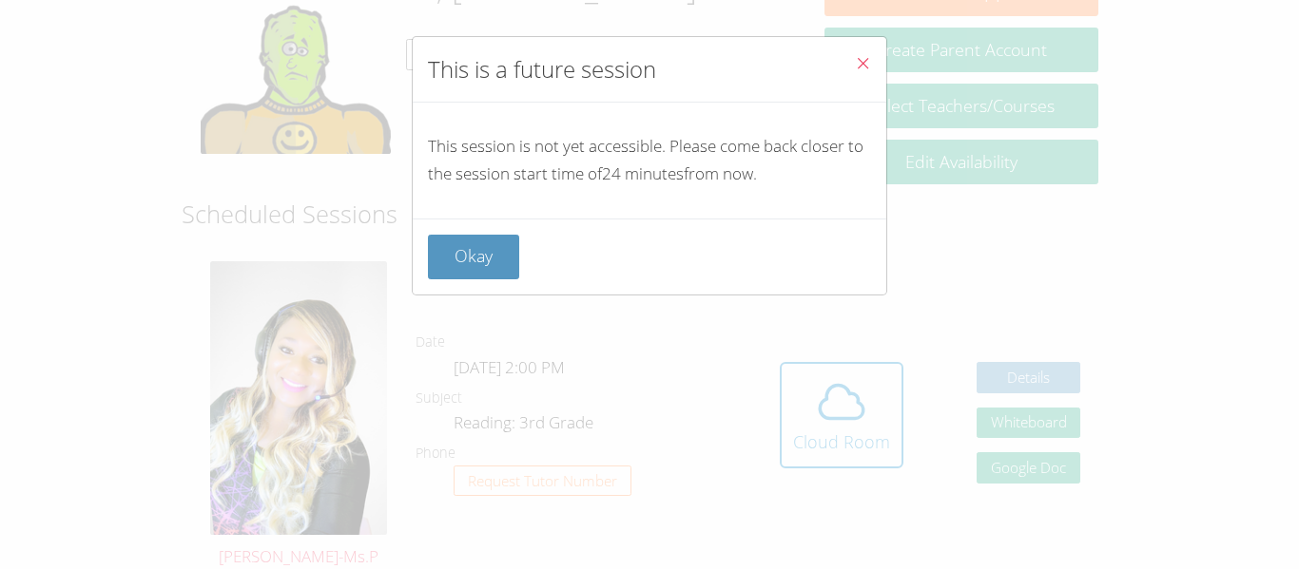
scroll to position [273, 0]
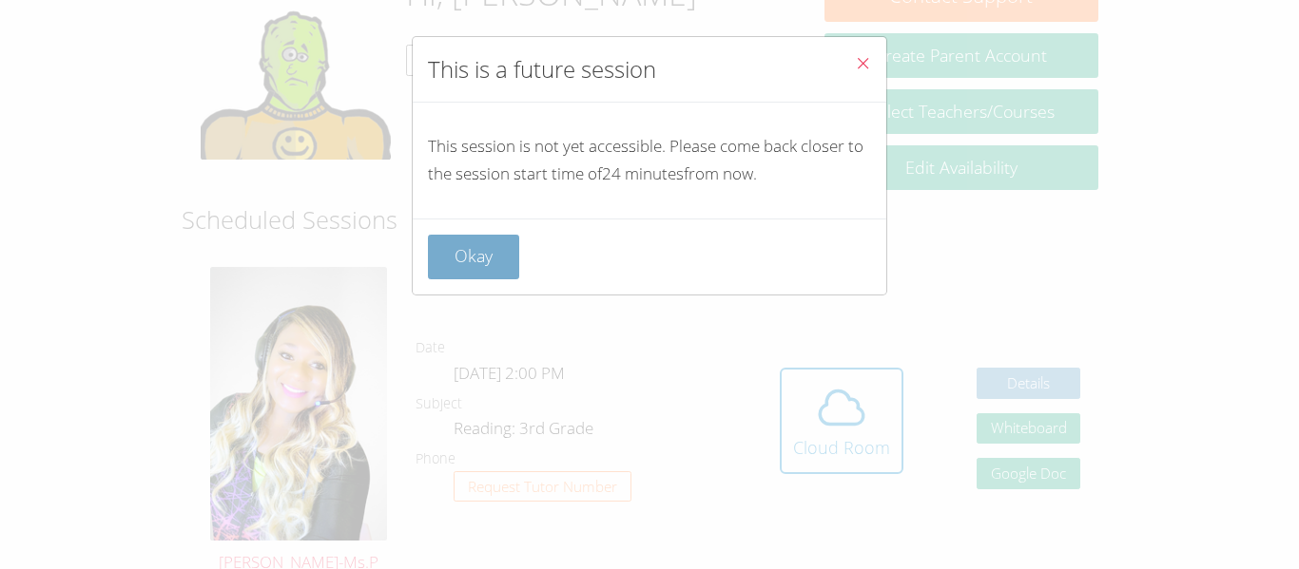
click at [495, 259] on button "Okay" at bounding box center [473, 257] width 91 height 45
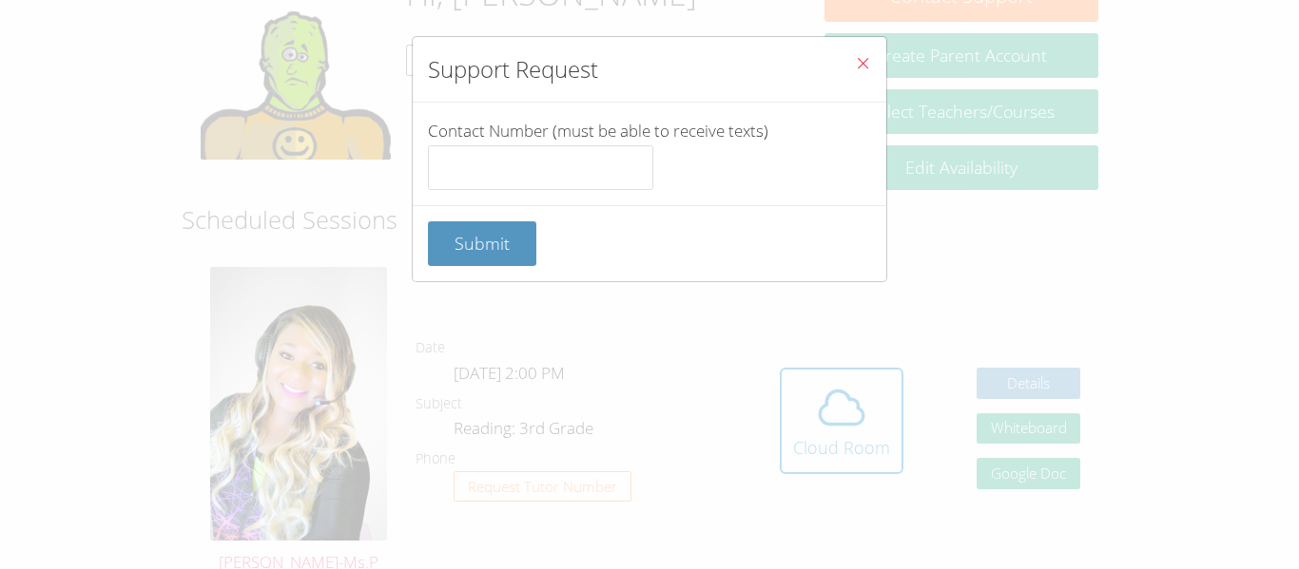
click at [864, 48] on button "Close" at bounding box center [862, 66] width 47 height 58
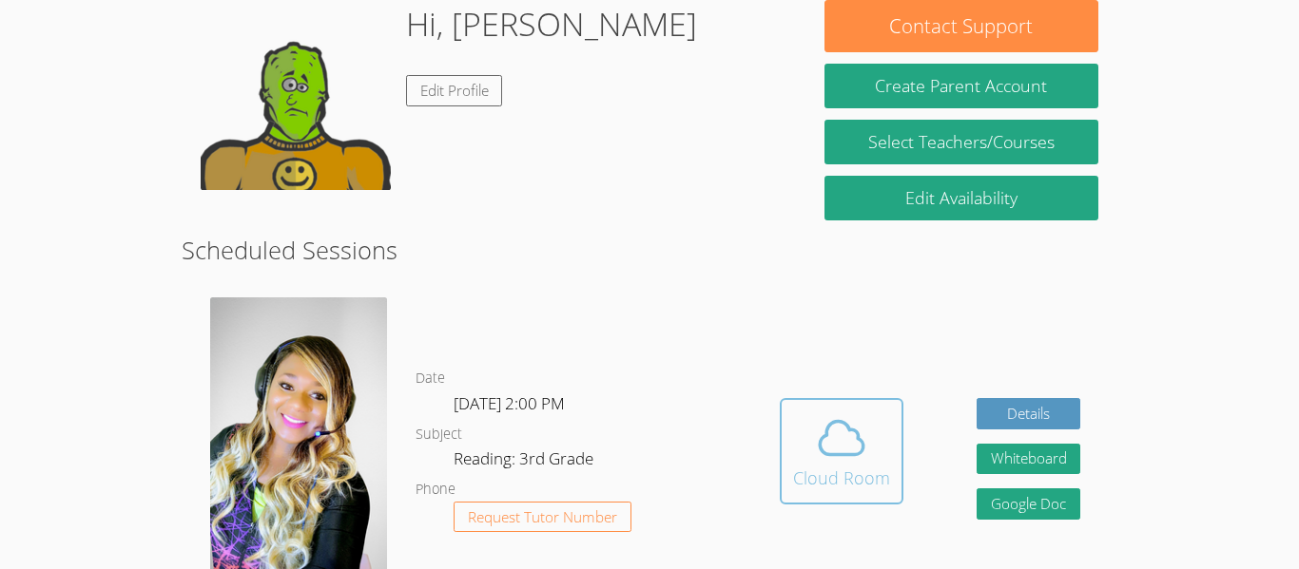
click at [845, 422] on icon at bounding box center [841, 438] width 44 height 33
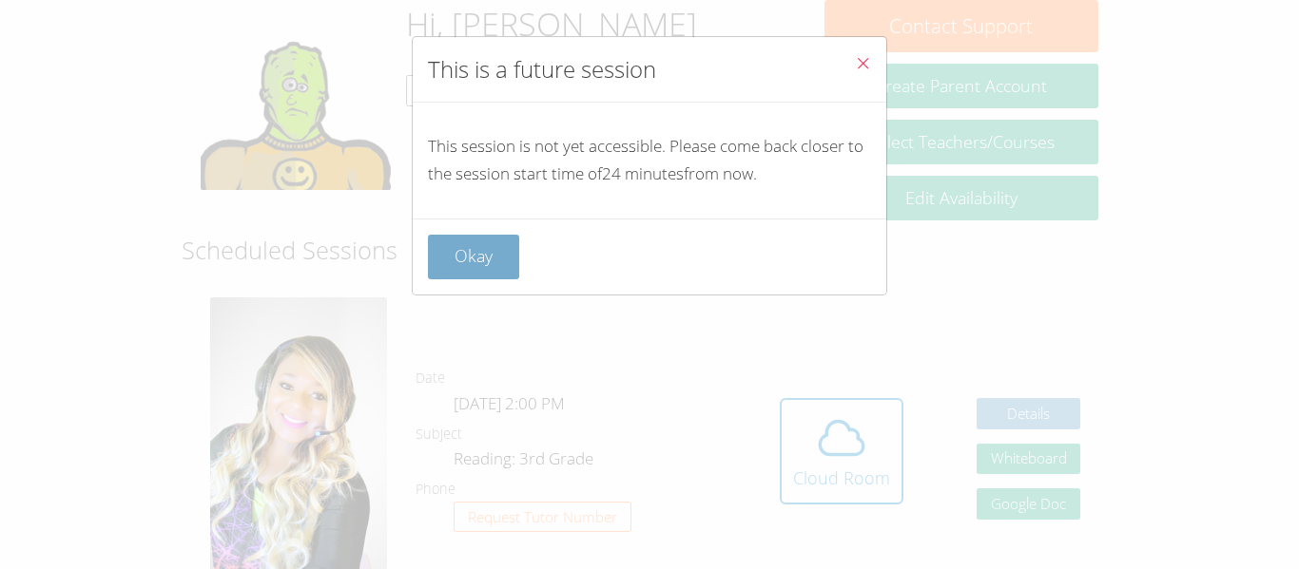
click at [472, 252] on button "Okay" at bounding box center [473, 257] width 91 height 45
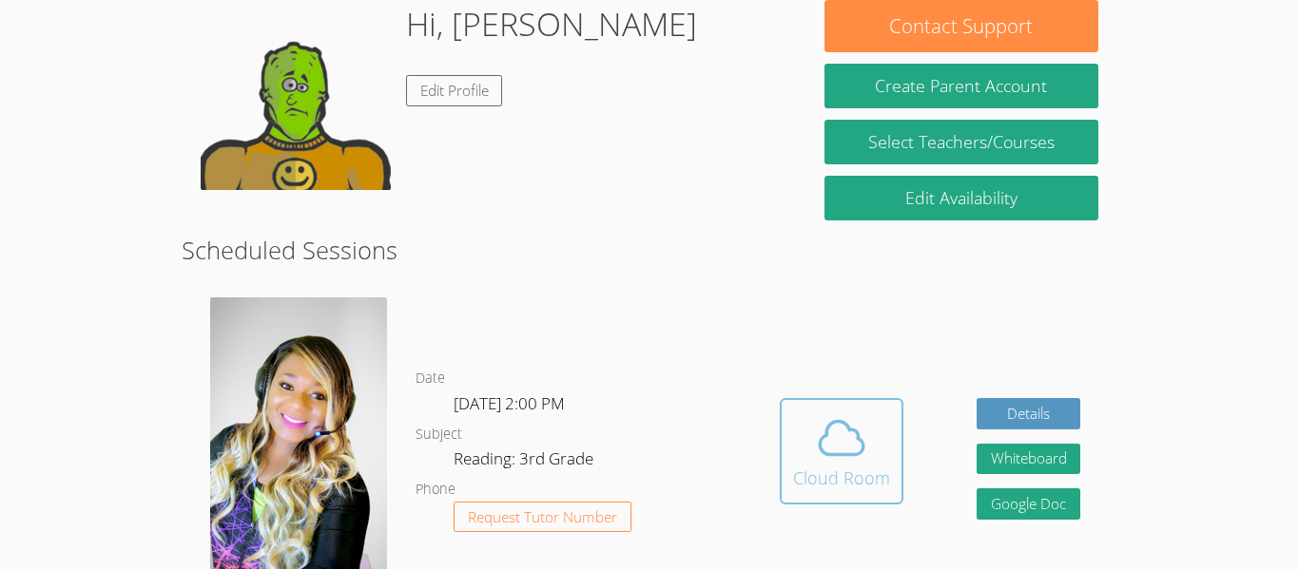
click at [889, 451] on button "Cloud Room" at bounding box center [842, 451] width 124 height 106
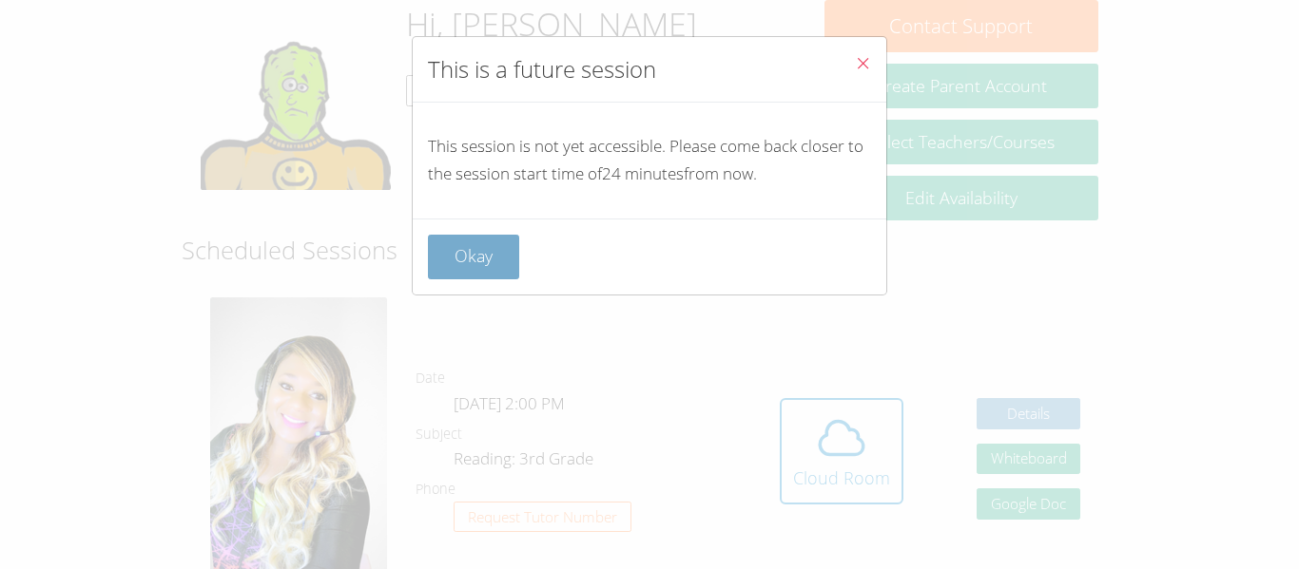
click at [499, 243] on button "Okay" at bounding box center [473, 257] width 91 height 45
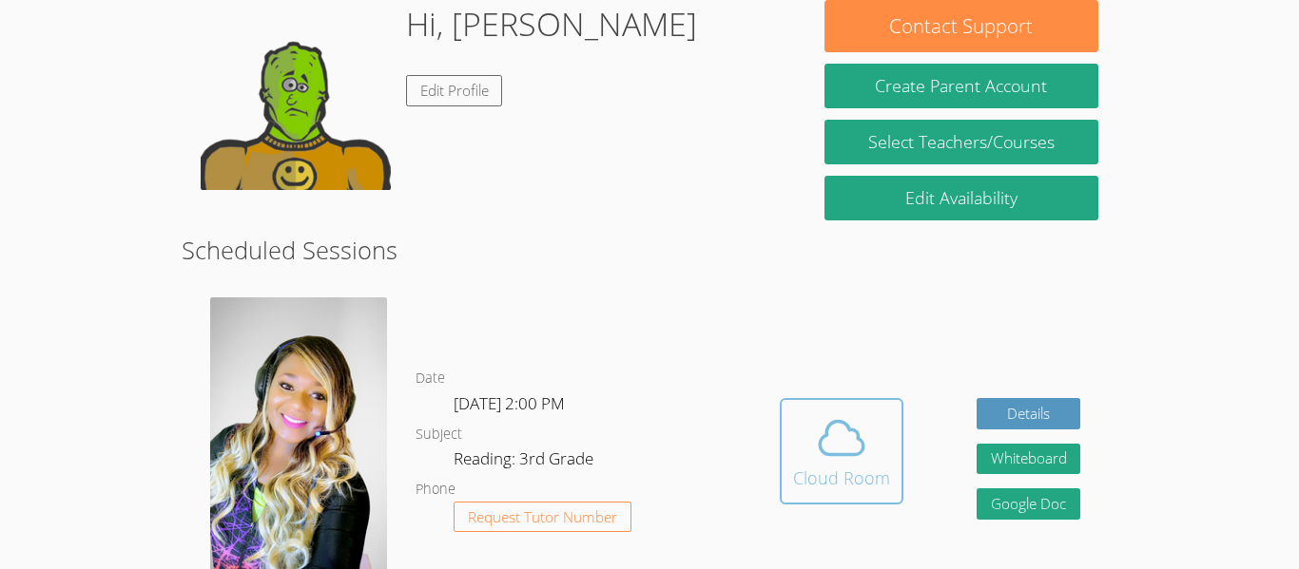
click at [844, 465] on div "Cloud Room" at bounding box center [841, 478] width 97 height 27
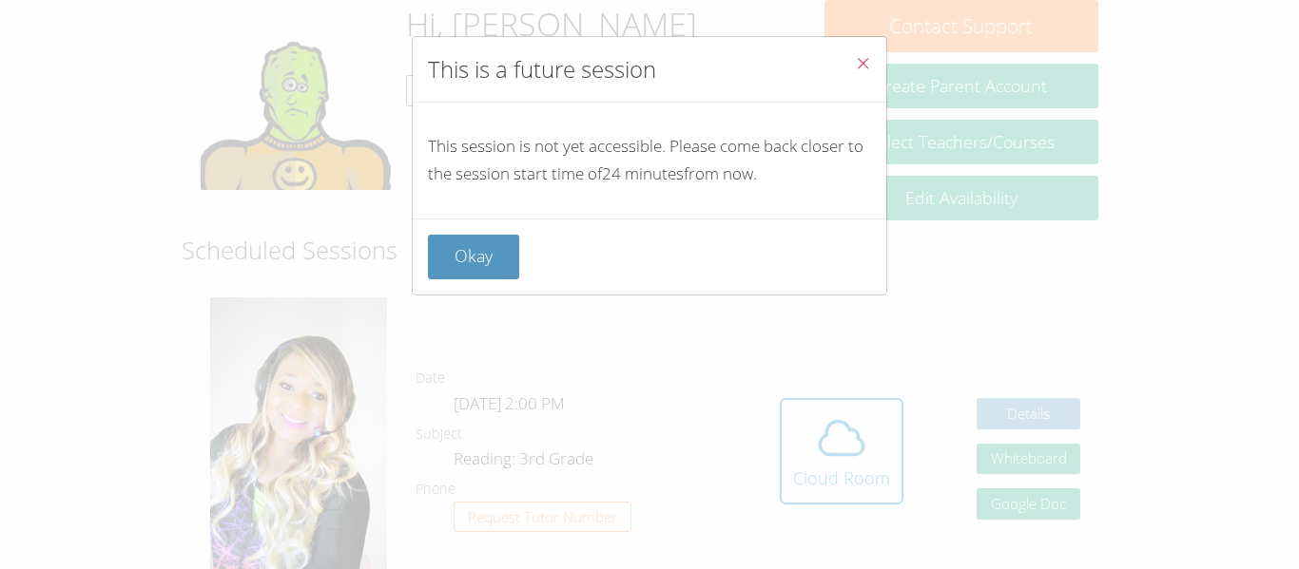
click at [849, 66] on button "Close" at bounding box center [862, 66] width 47 height 58
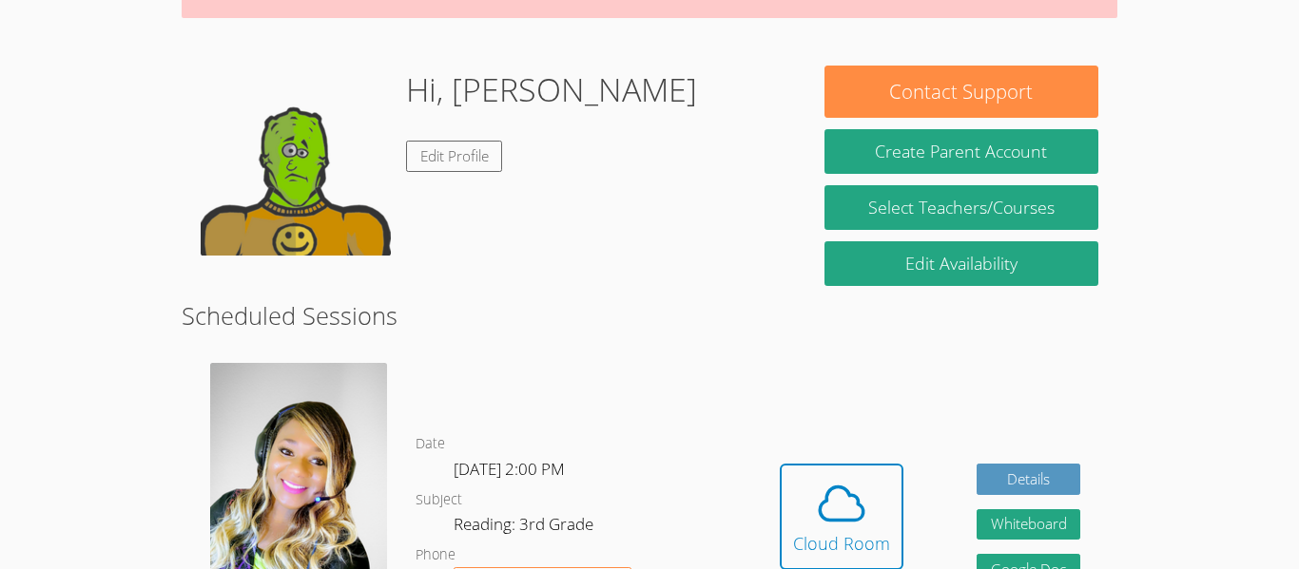
scroll to position [174, 0]
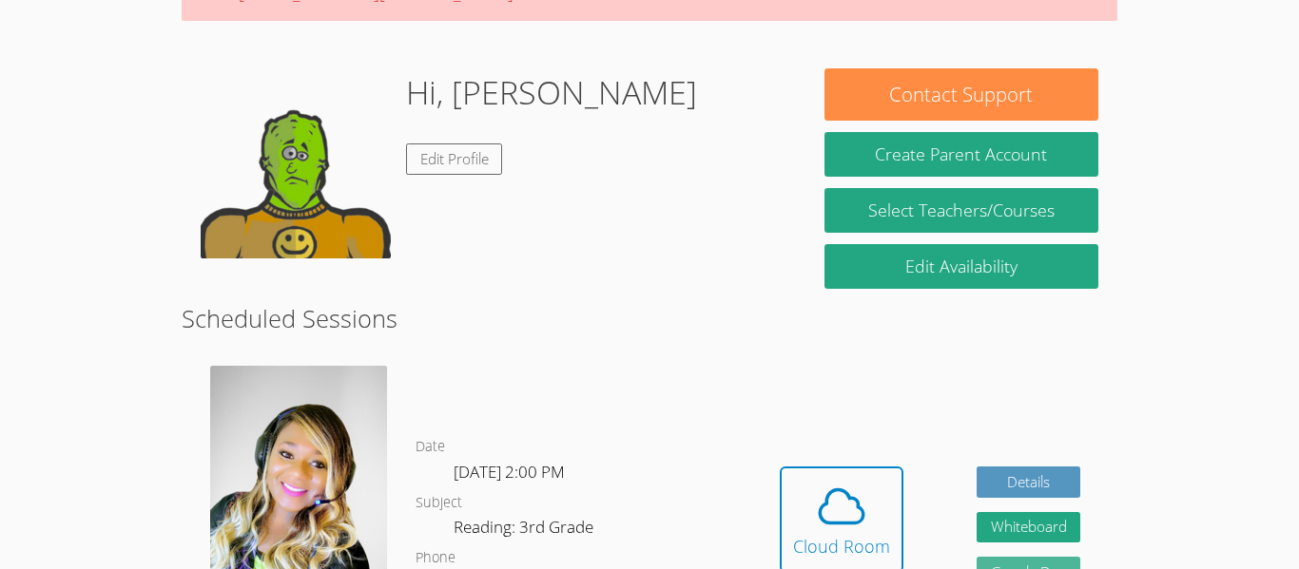
click at [1048, 557] on link "Google Doc" at bounding box center [1028, 572] width 105 height 31
click at [1068, 518] on button "Whiteboard" at bounding box center [1028, 527] width 105 height 31
click at [842, 467] on button "Cloud Room" at bounding box center [842, 520] width 124 height 106
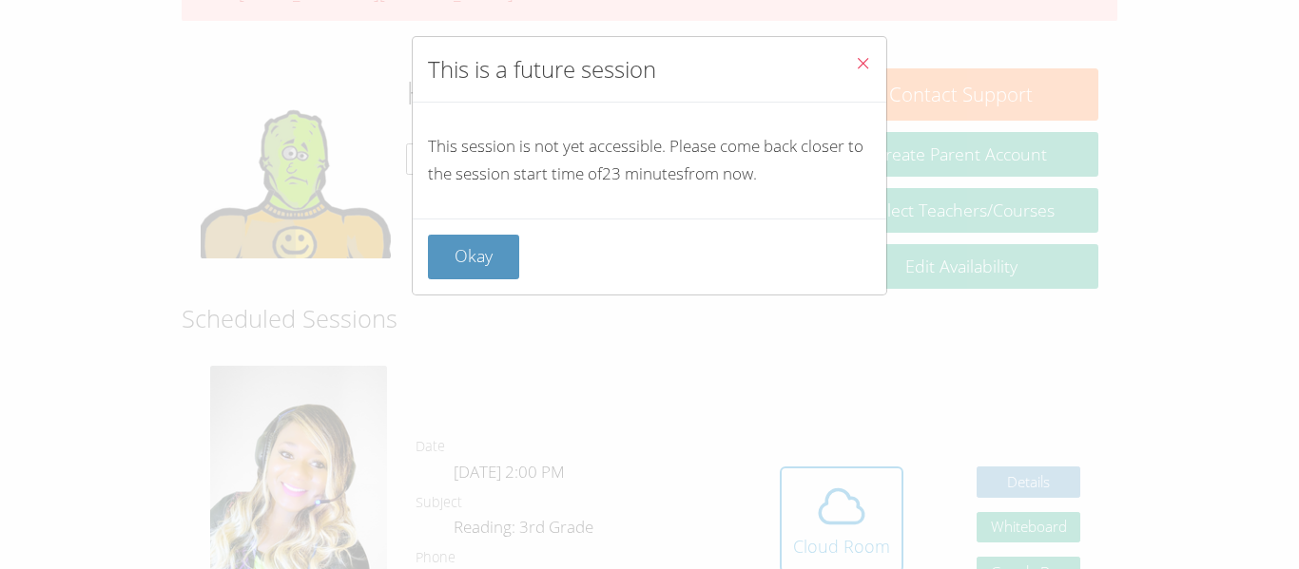
click at [872, 55] on button "Close" at bounding box center [862, 66] width 47 height 58
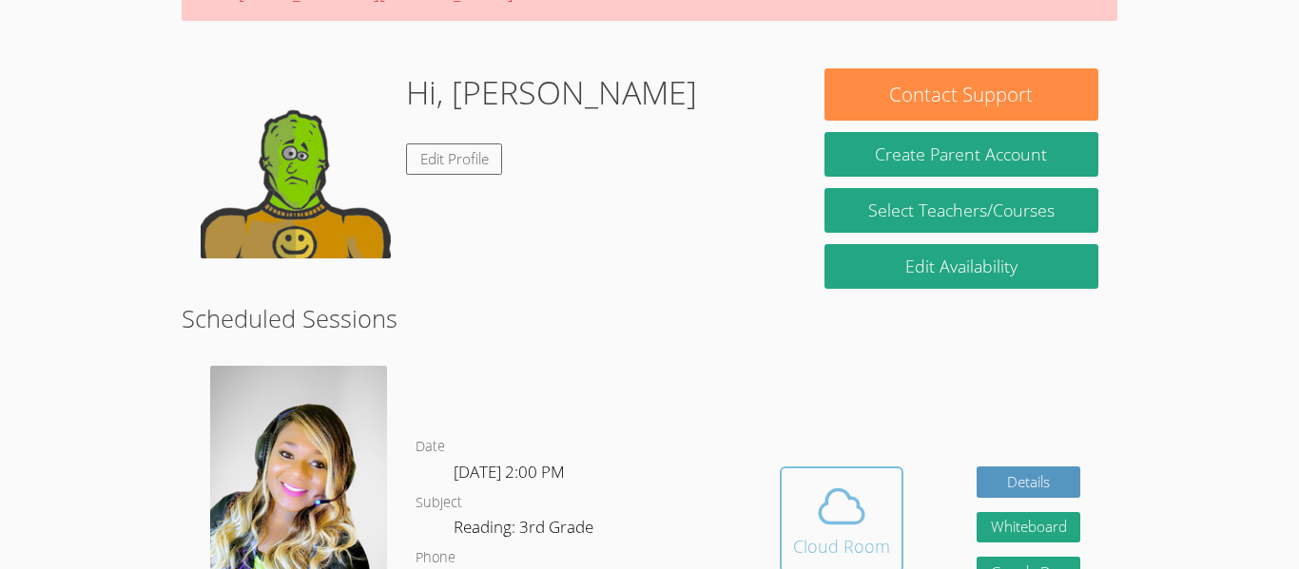
click at [820, 509] on icon at bounding box center [841, 506] width 53 height 53
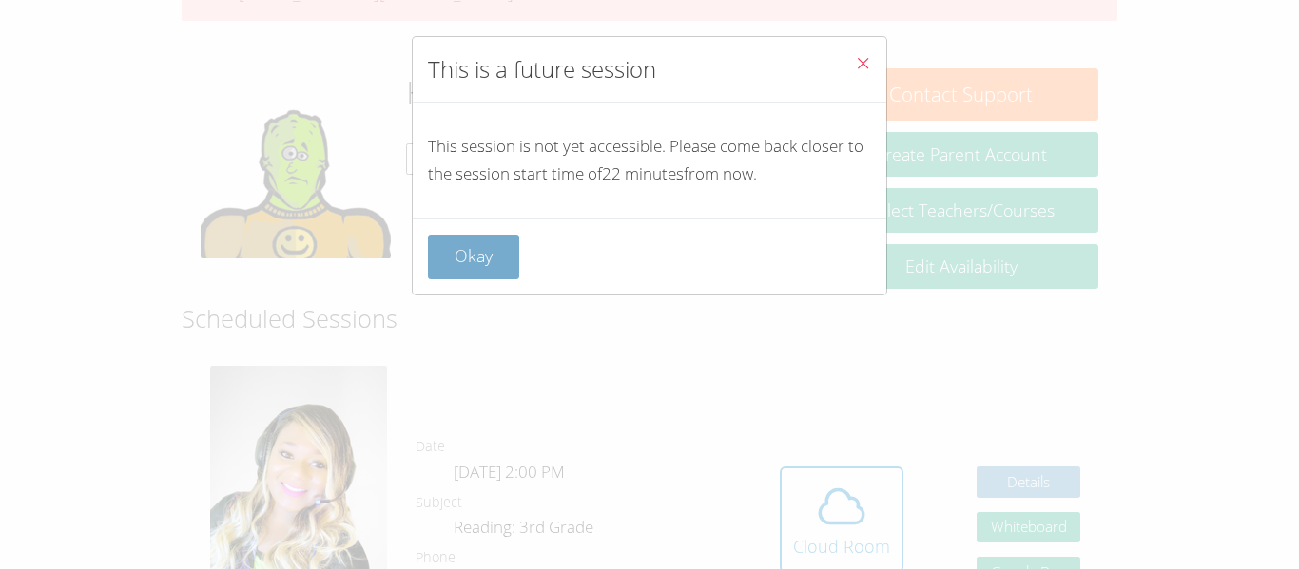
click at [467, 259] on button "Okay" at bounding box center [473, 257] width 91 height 45
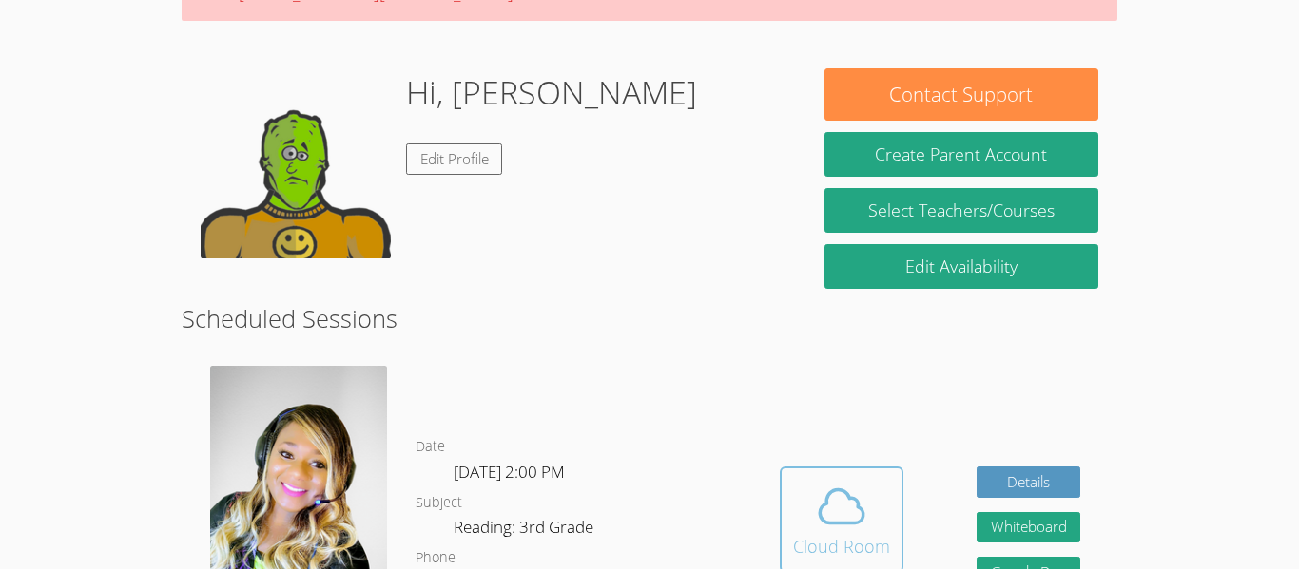
click at [802, 497] on span at bounding box center [841, 506] width 97 height 53
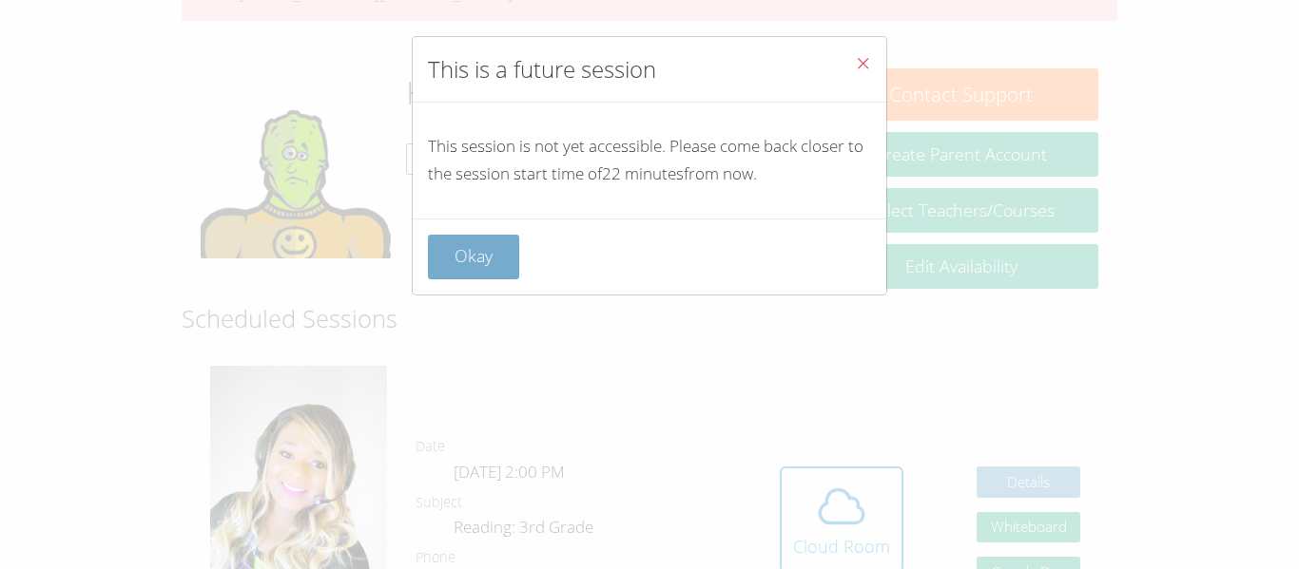
click at [478, 264] on button "Okay" at bounding box center [473, 257] width 91 height 45
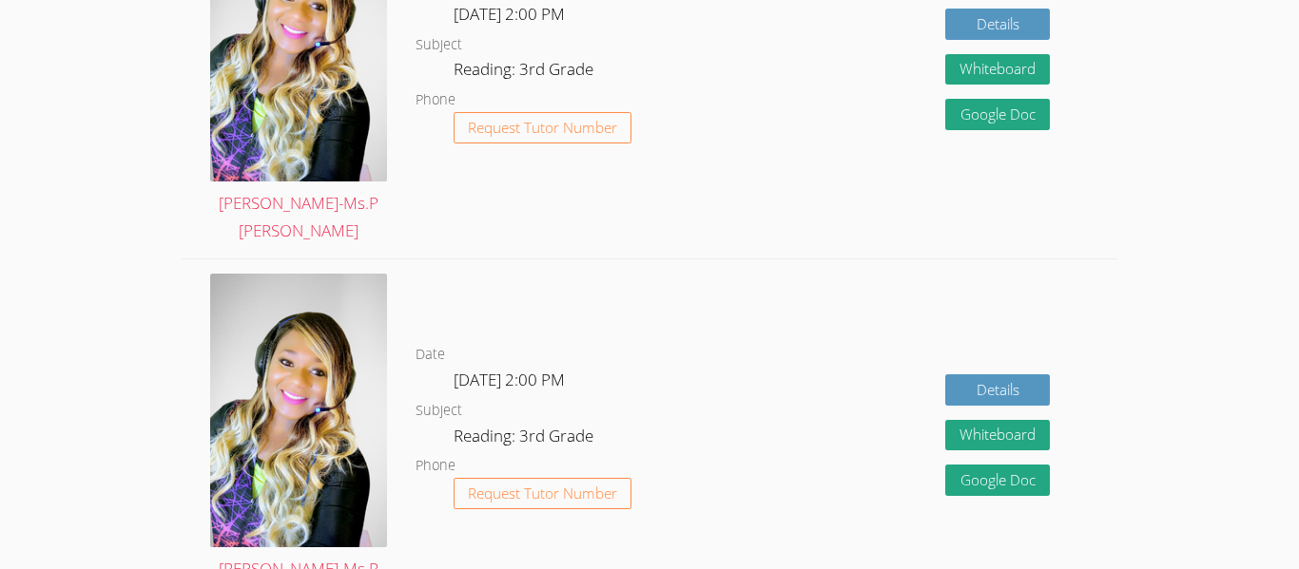
click at [607, 343] on dl "Date [DATE] 2:00 PM Subject Reading: 3rd Grade Phone Request Tutor Number" at bounding box center [578, 442] width 327 height 198
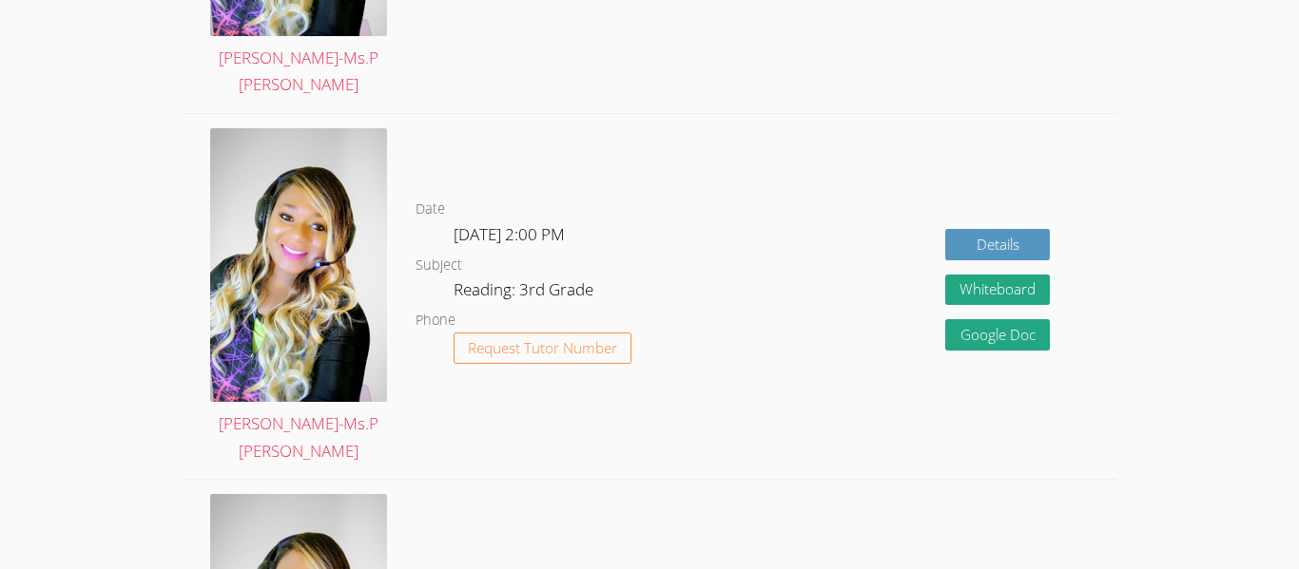
scroll to position [779, 0]
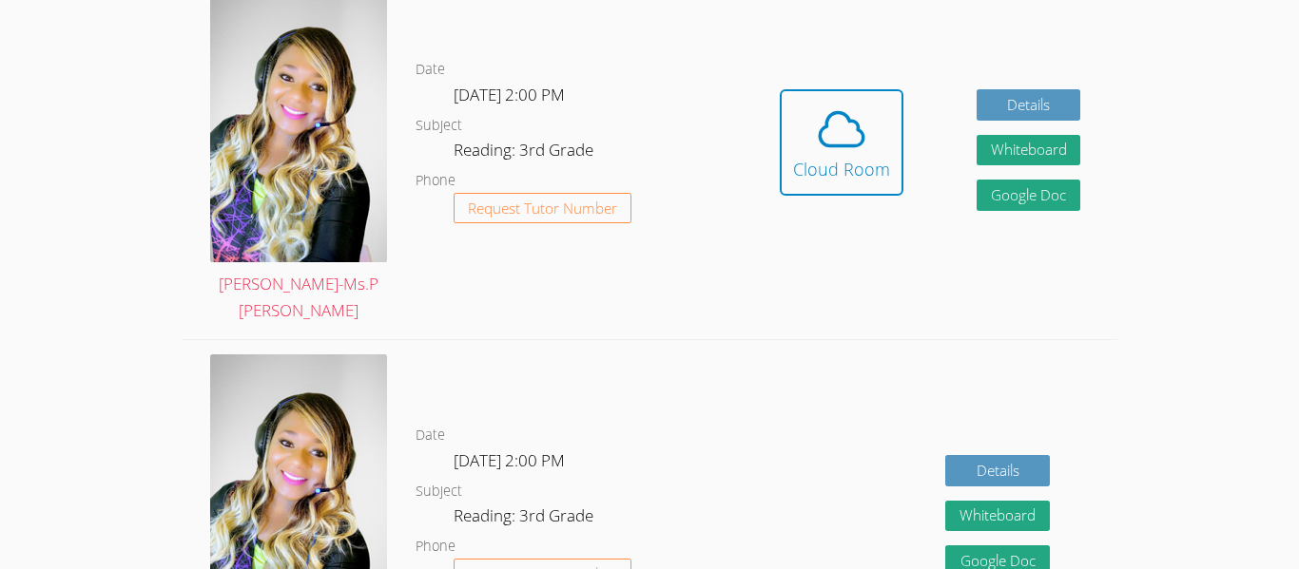
scroll to position [544, 0]
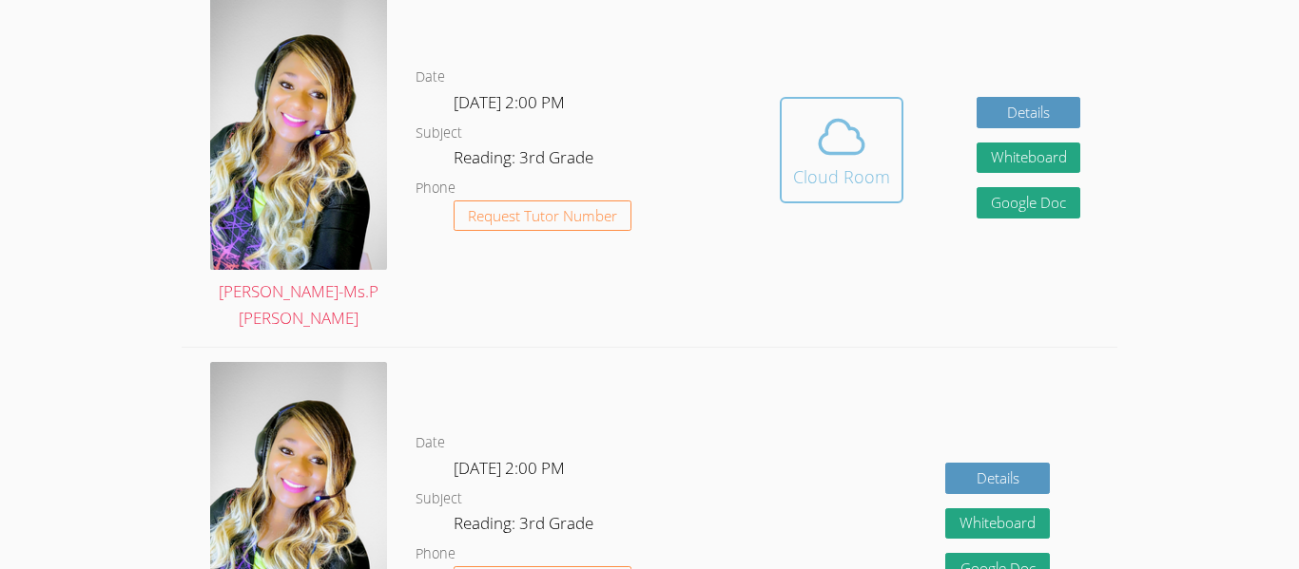
click at [852, 134] on icon at bounding box center [841, 136] width 53 height 53
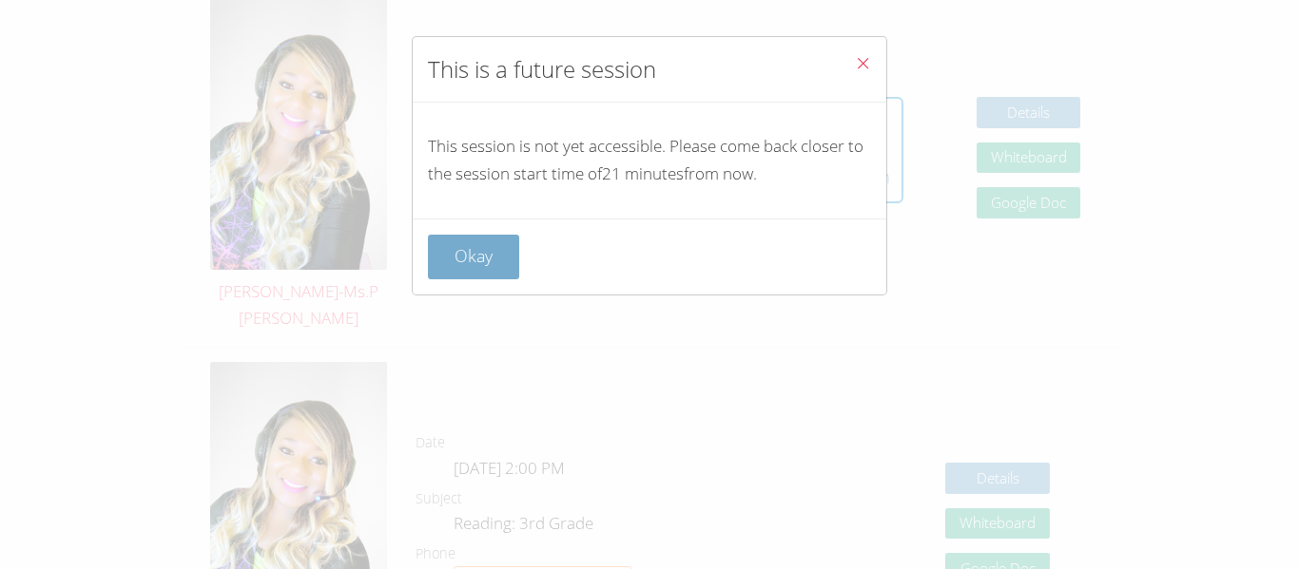
click at [477, 261] on button "Okay" at bounding box center [473, 257] width 91 height 45
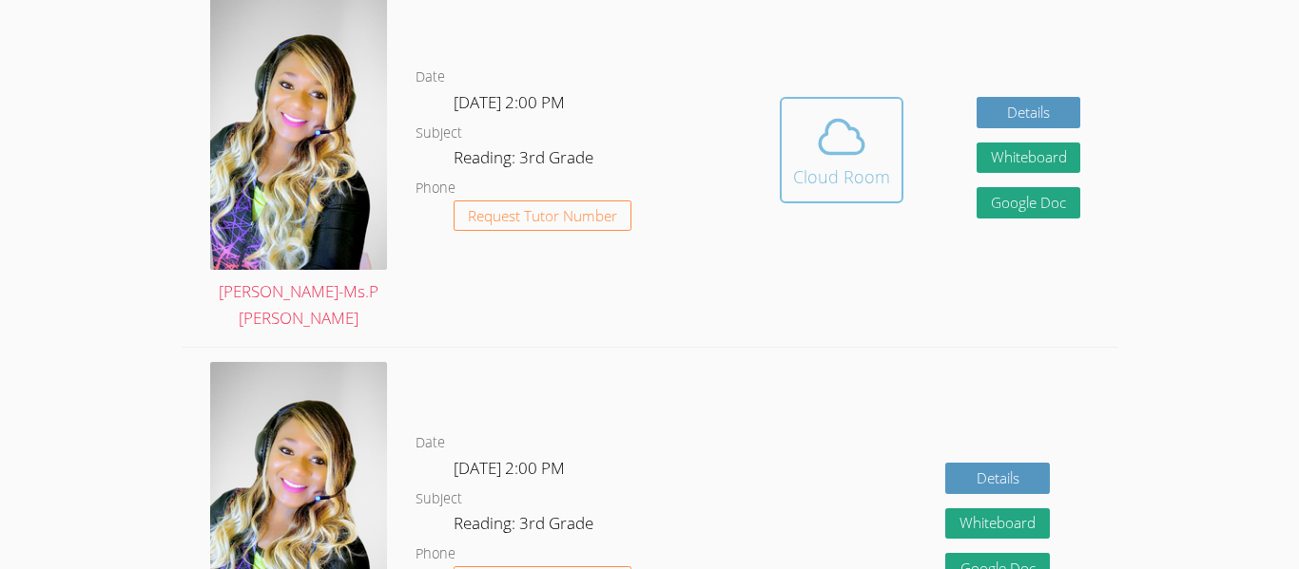
click at [817, 168] on div "Cloud Room" at bounding box center [841, 177] width 97 height 27
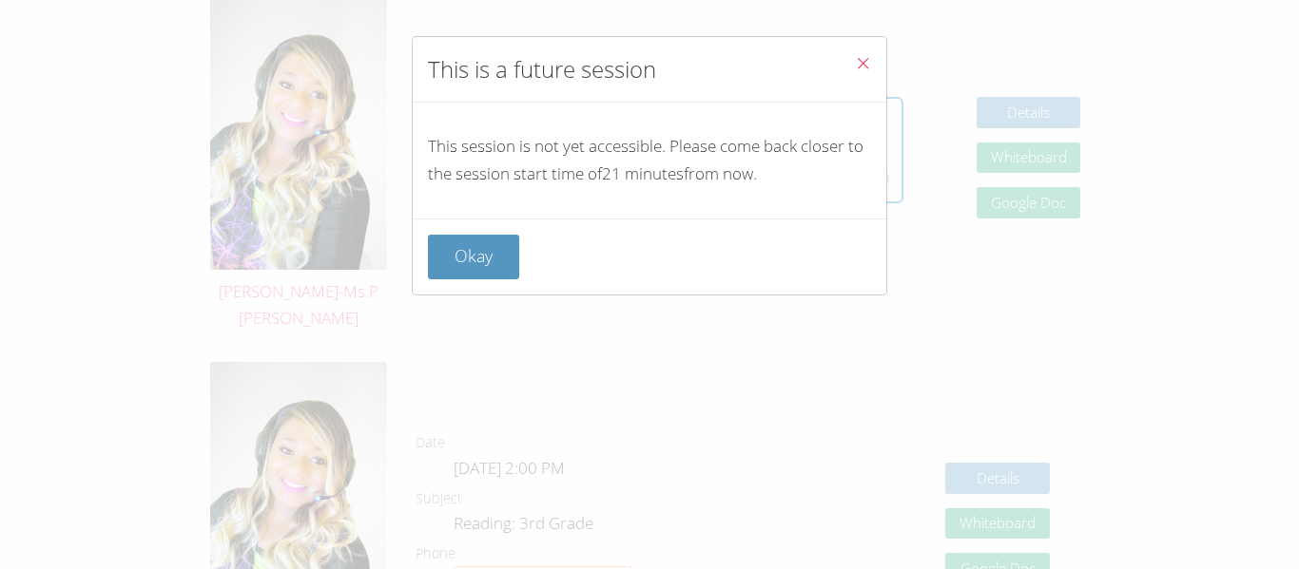
click at [858, 92] on button "Close" at bounding box center [862, 66] width 47 height 58
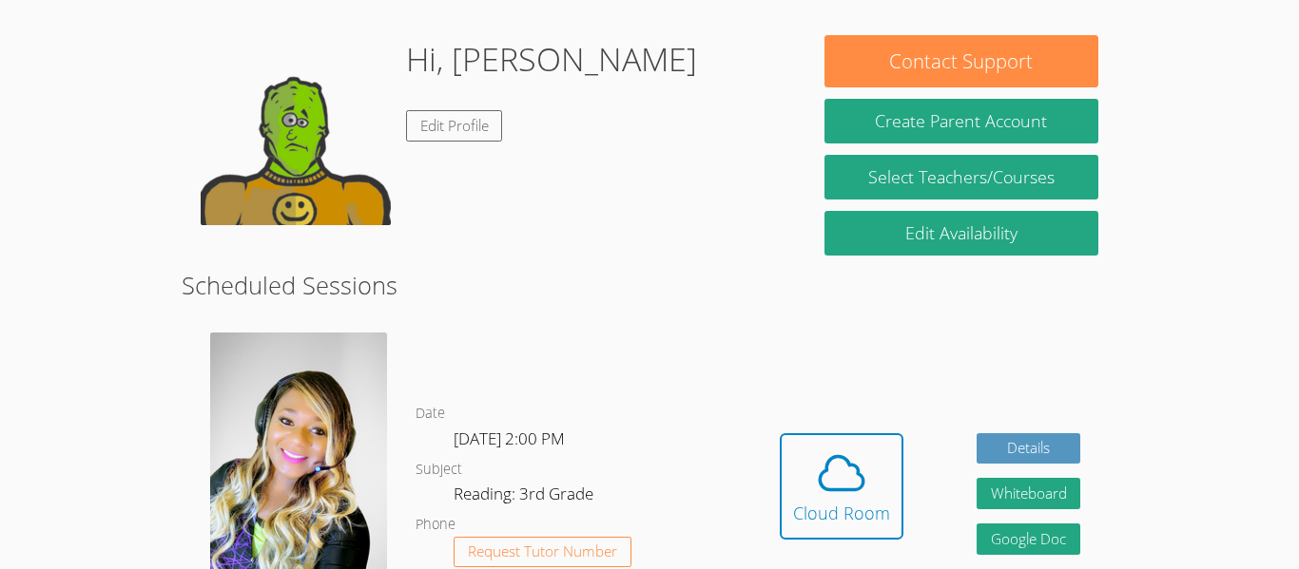
scroll to position [274, 0]
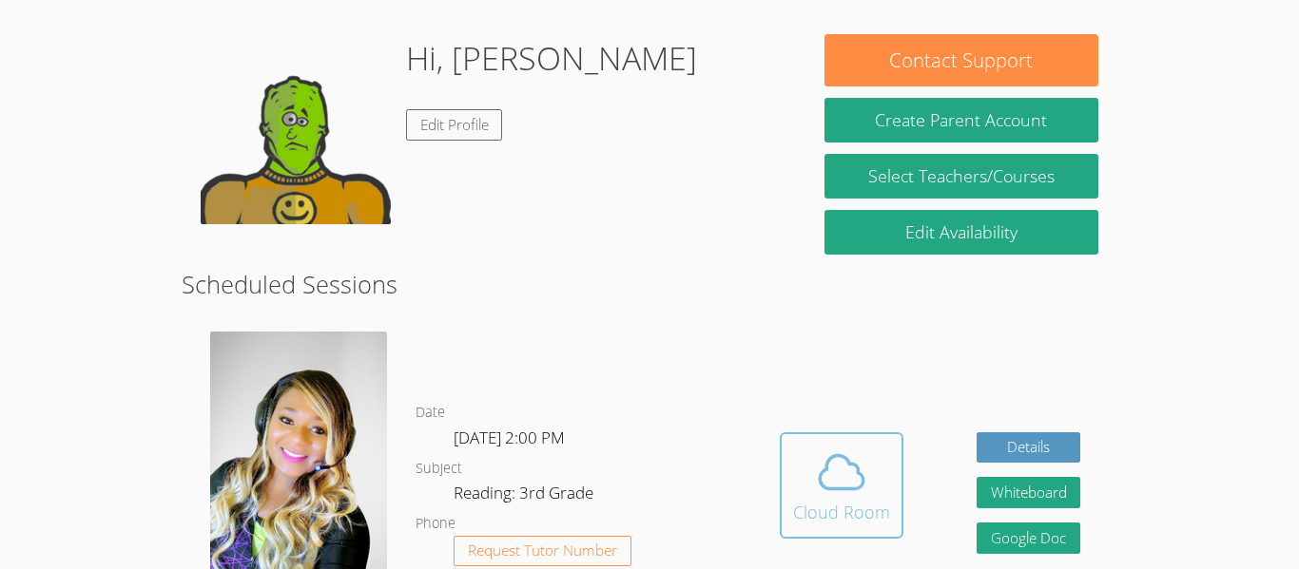
click at [827, 456] on icon at bounding box center [841, 472] width 44 height 33
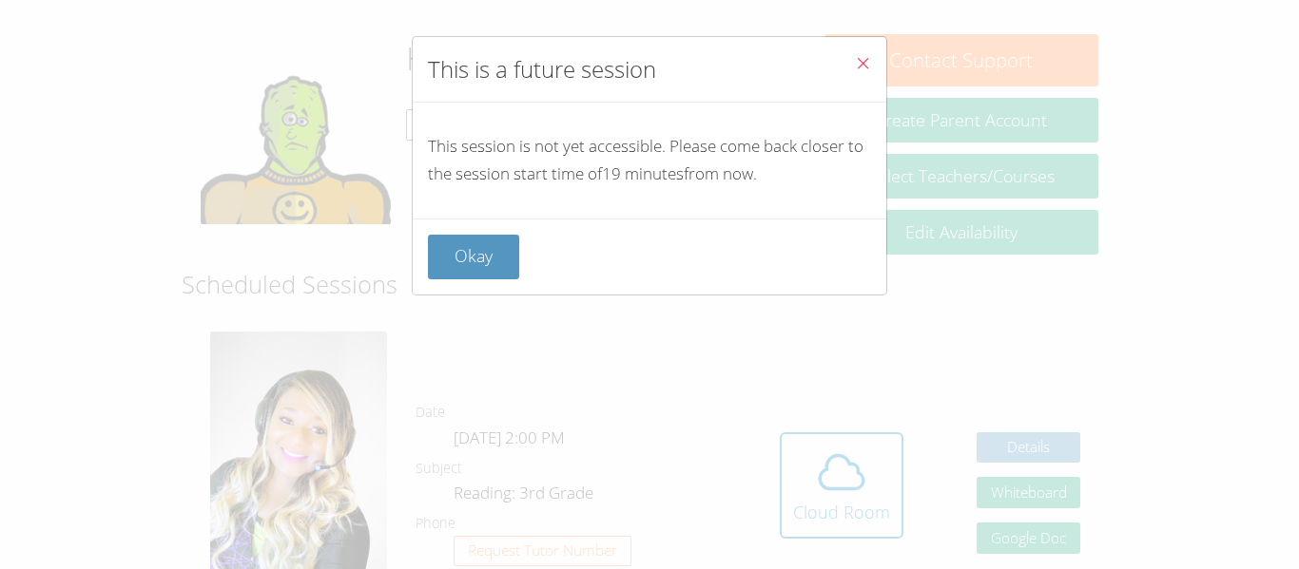
click at [1181, 24] on div "This is a future session This session is not yet accessible. Please come back c…" at bounding box center [649, 284] width 1299 height 569
click at [875, 60] on button "Close" at bounding box center [862, 66] width 47 height 58
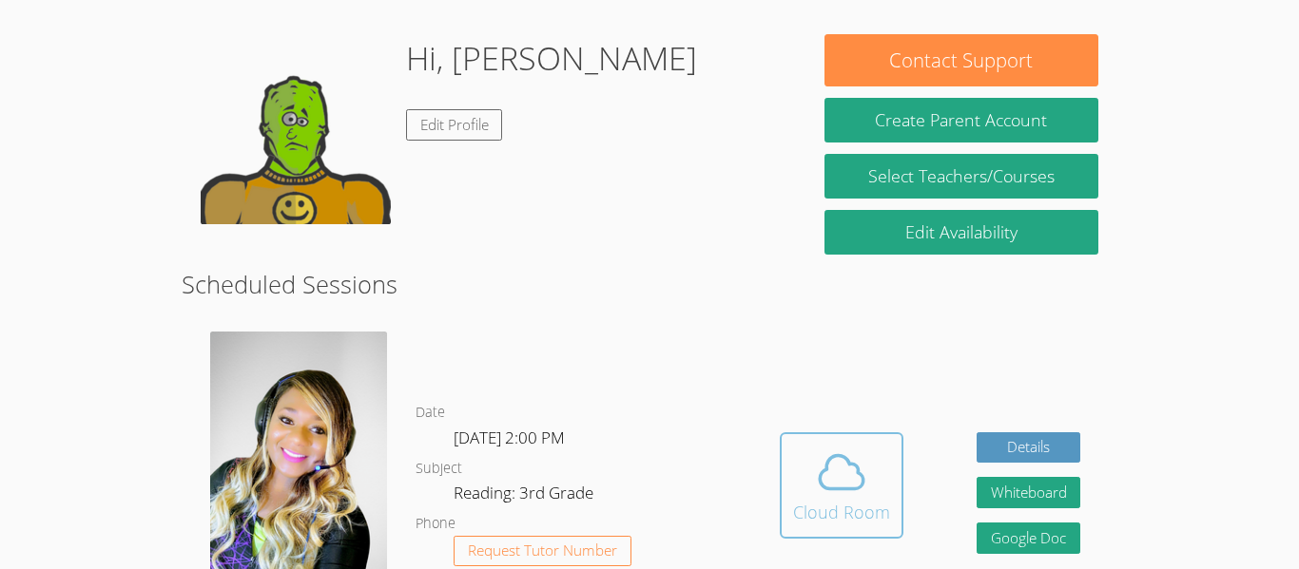
click at [808, 500] on div "Cloud Room" at bounding box center [841, 512] width 97 height 27
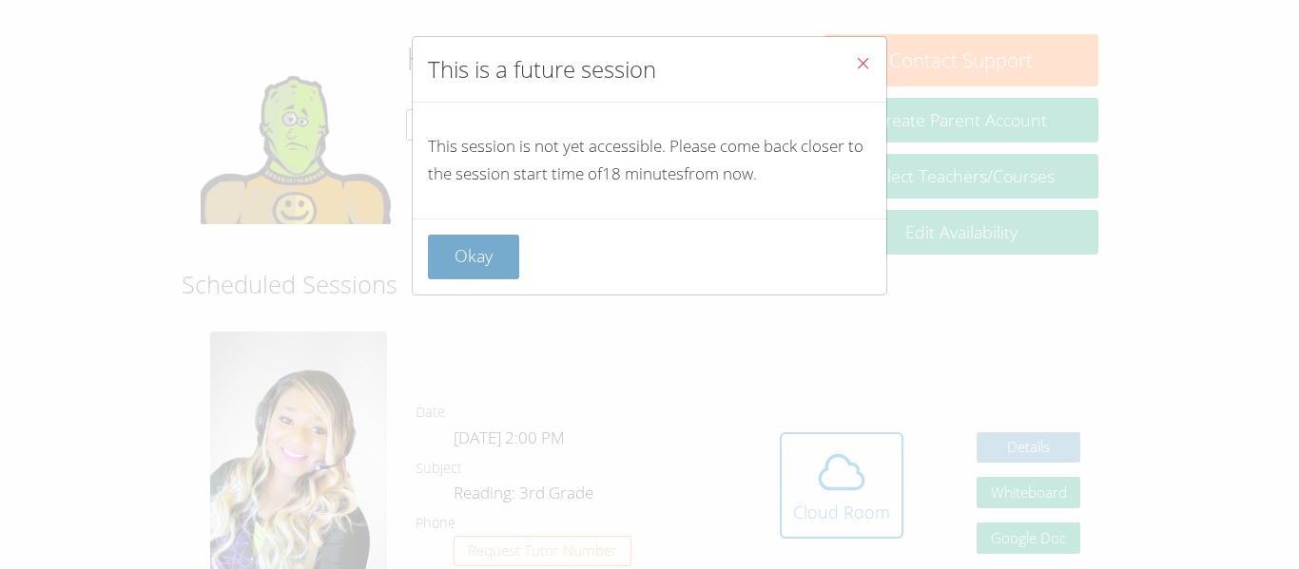
click at [466, 241] on button "Okay" at bounding box center [473, 257] width 91 height 45
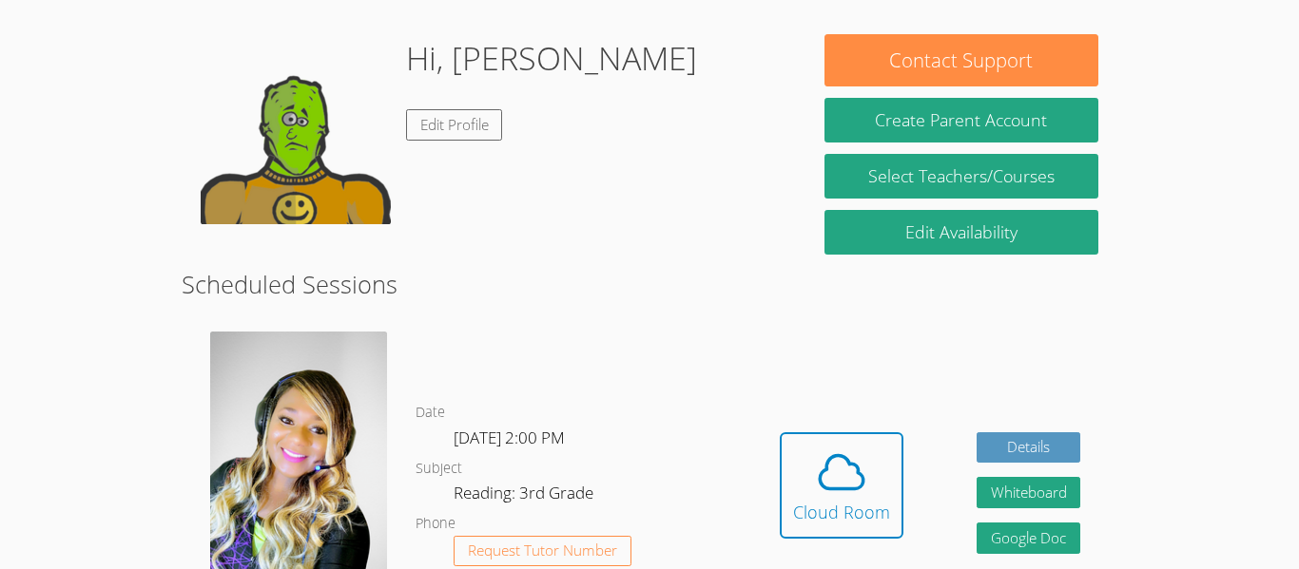
click at [829, 350] on div "Hidden Cloud Room Details Whiteboard Hidden Google Doc" at bounding box center [929, 500] width 374 height 365
click at [860, 475] on icon at bounding box center [841, 472] width 53 height 53
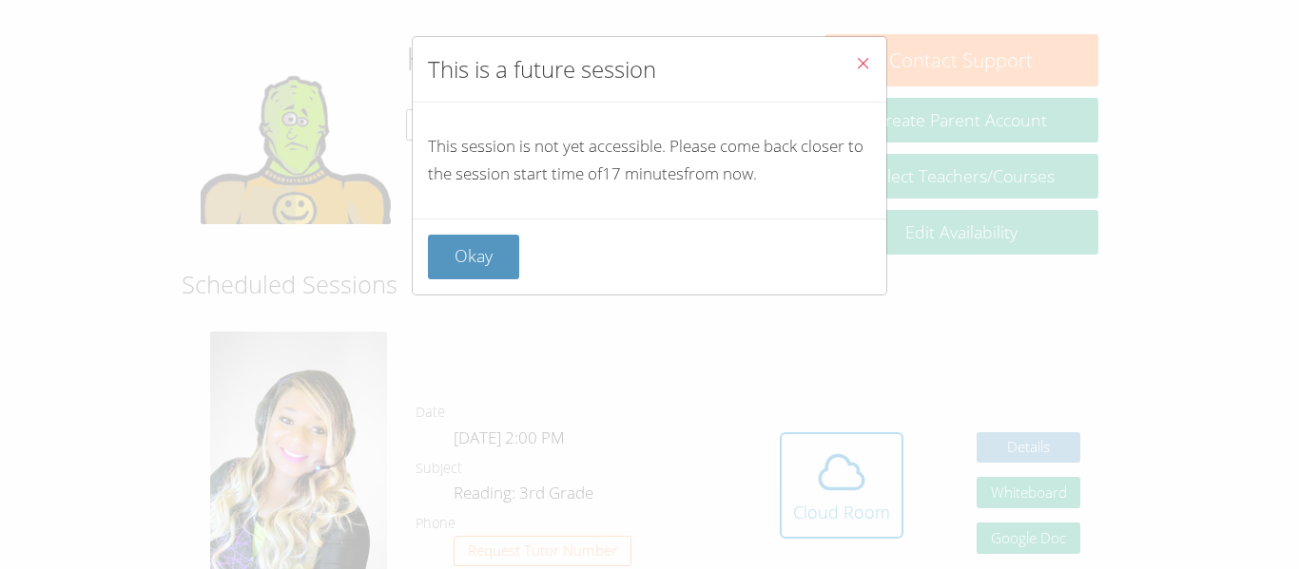
click at [864, 70] on icon "Close" at bounding box center [863, 63] width 16 height 16
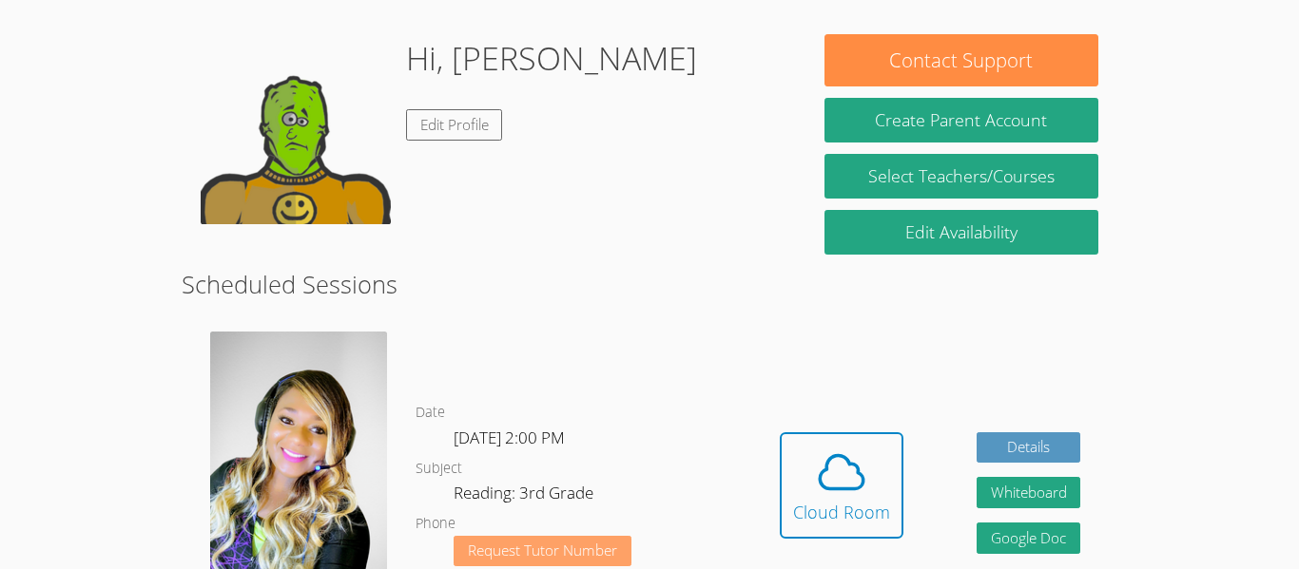
click at [602, 548] on button "Request Tutor Number" at bounding box center [542, 551] width 178 height 31
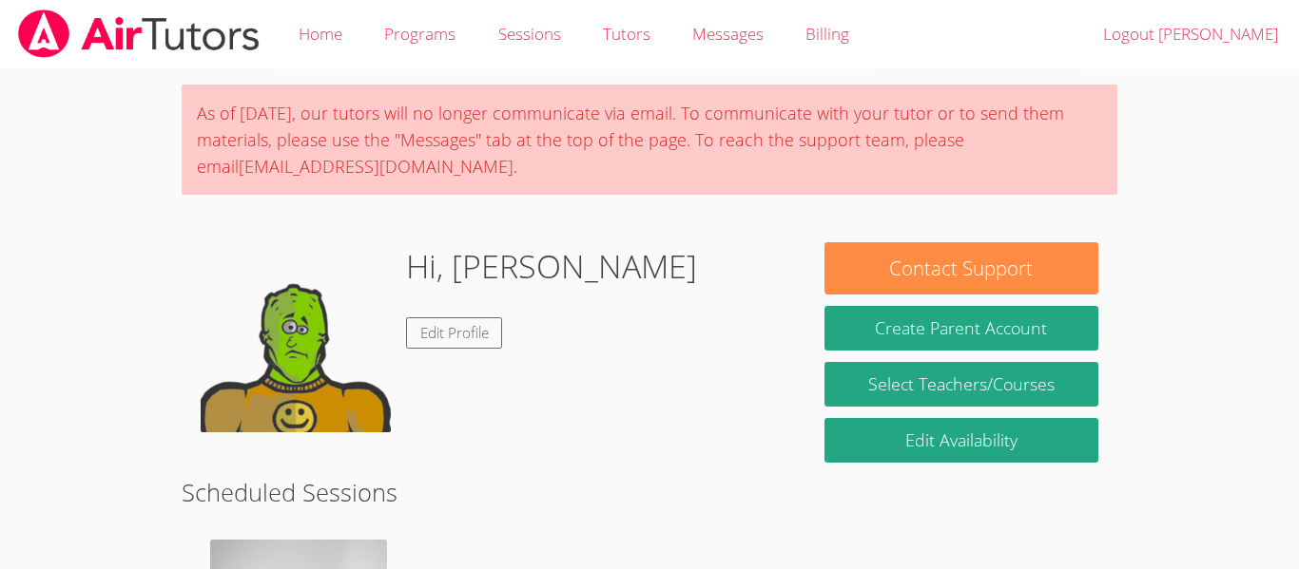
scroll to position [208, 0]
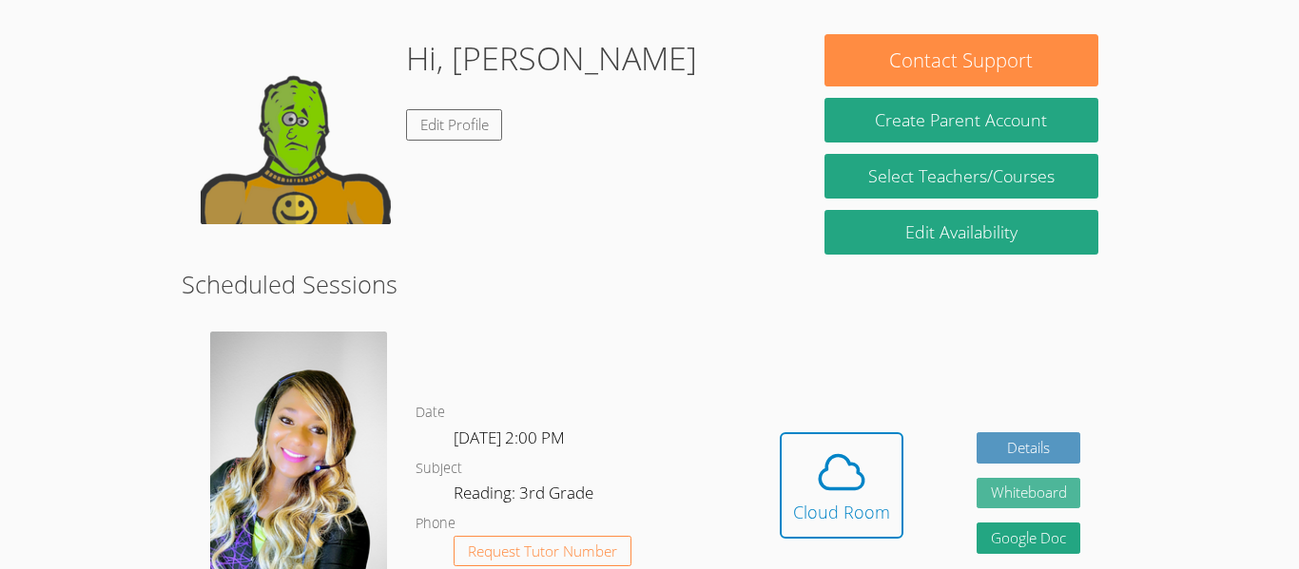
click at [1034, 484] on button "Whiteboard" at bounding box center [1028, 493] width 105 height 31
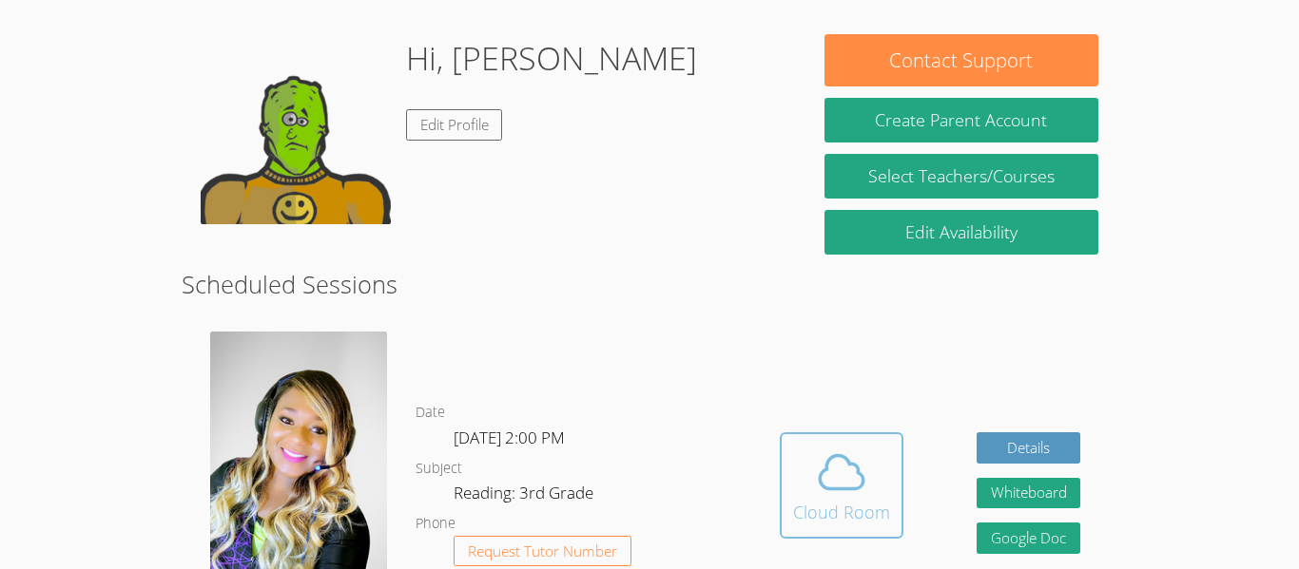
click at [793, 433] on button "Cloud Room" at bounding box center [842, 486] width 124 height 106
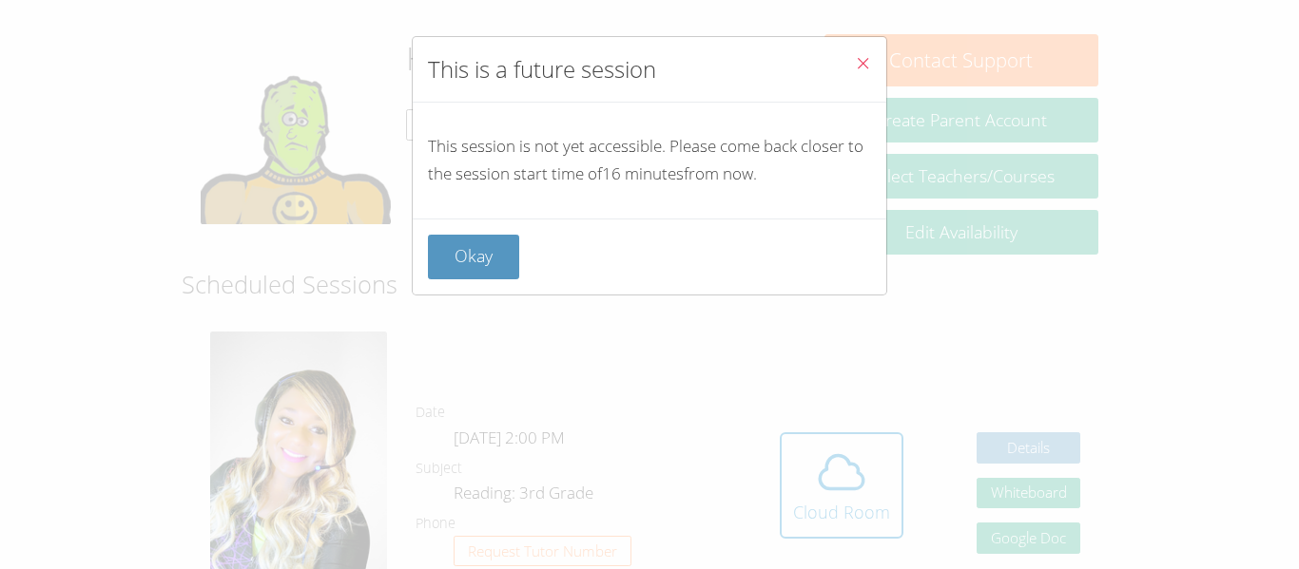
click at [868, 68] on icon "Close" at bounding box center [863, 63] width 16 height 16
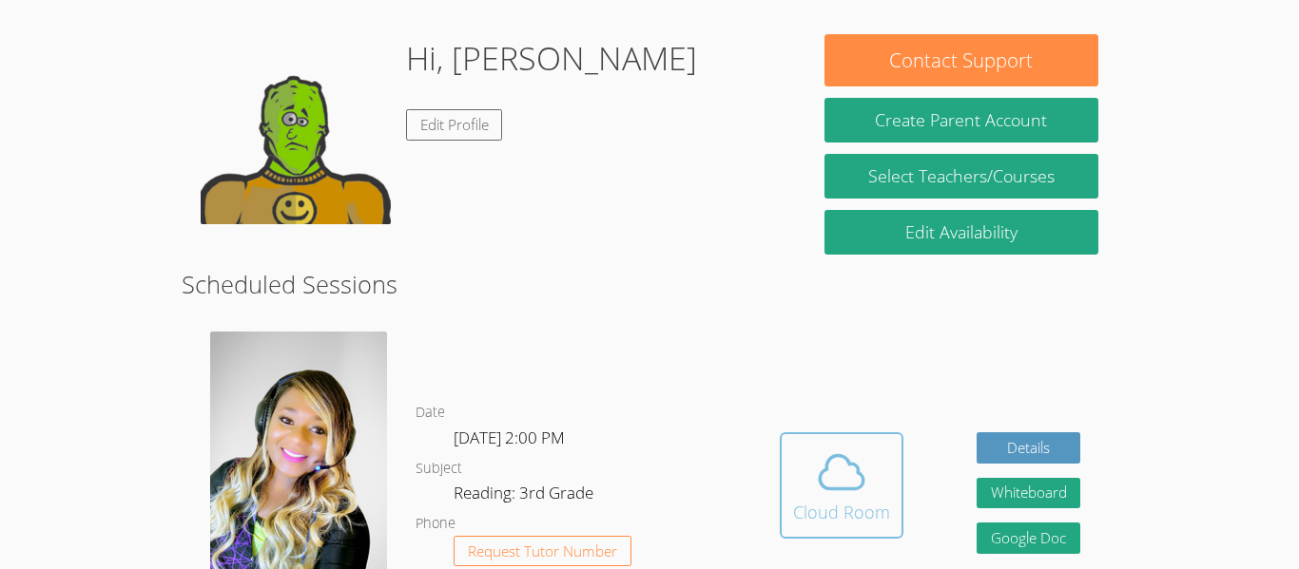
click at [859, 448] on icon at bounding box center [841, 472] width 53 height 53
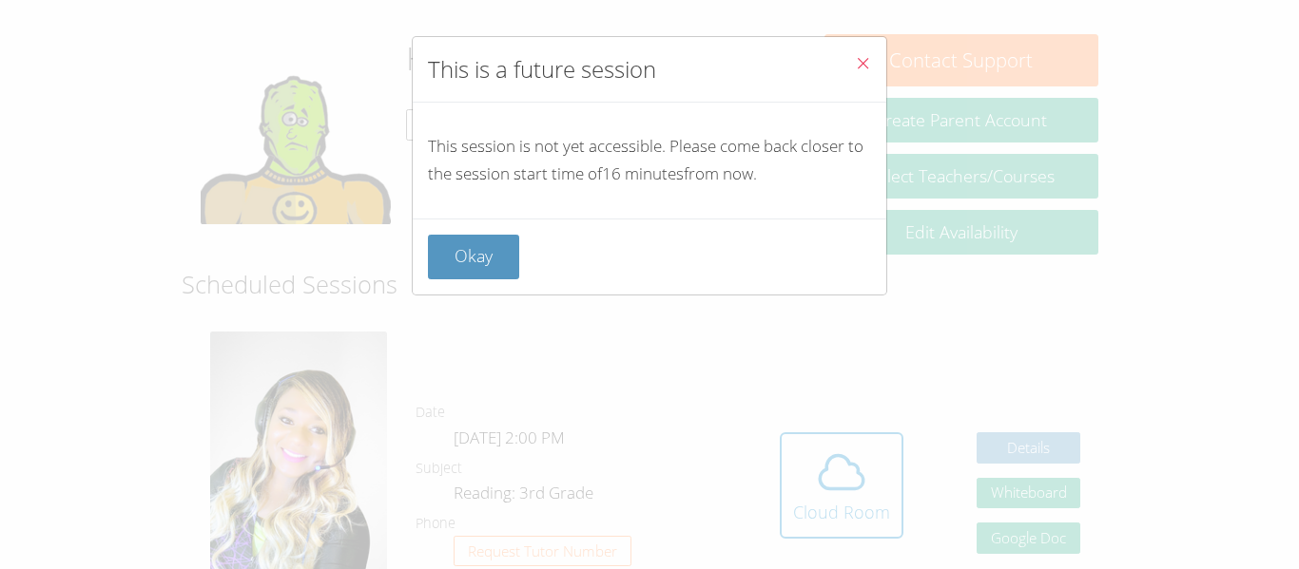
click at [845, 56] on button "Close" at bounding box center [862, 66] width 47 height 58
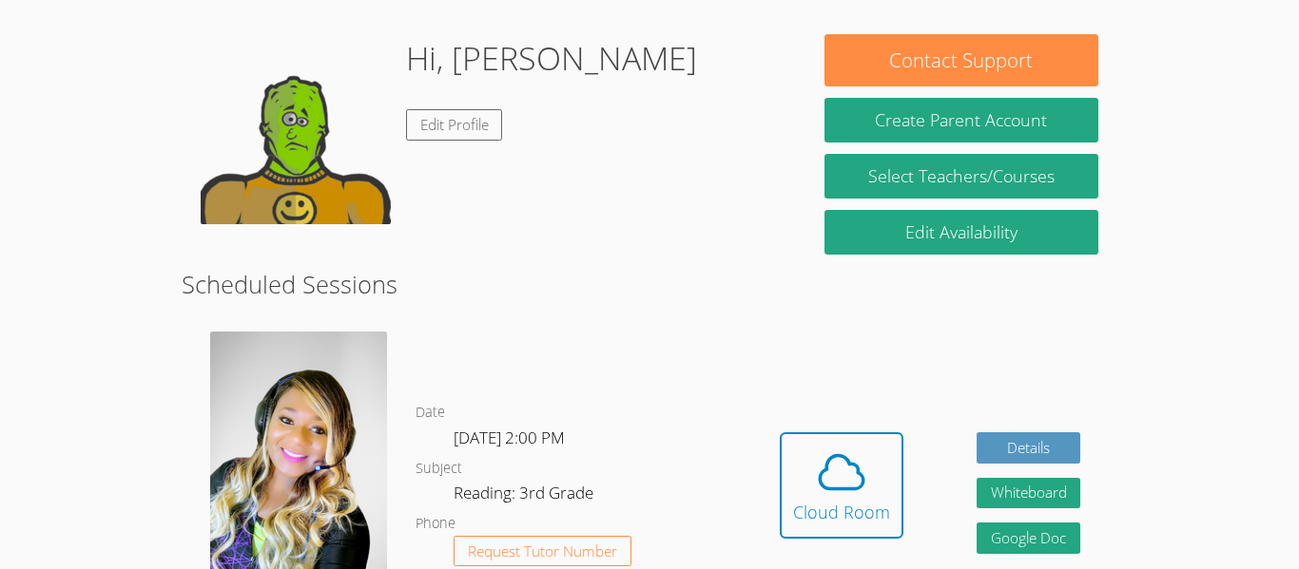
scroll to position [246, 0]
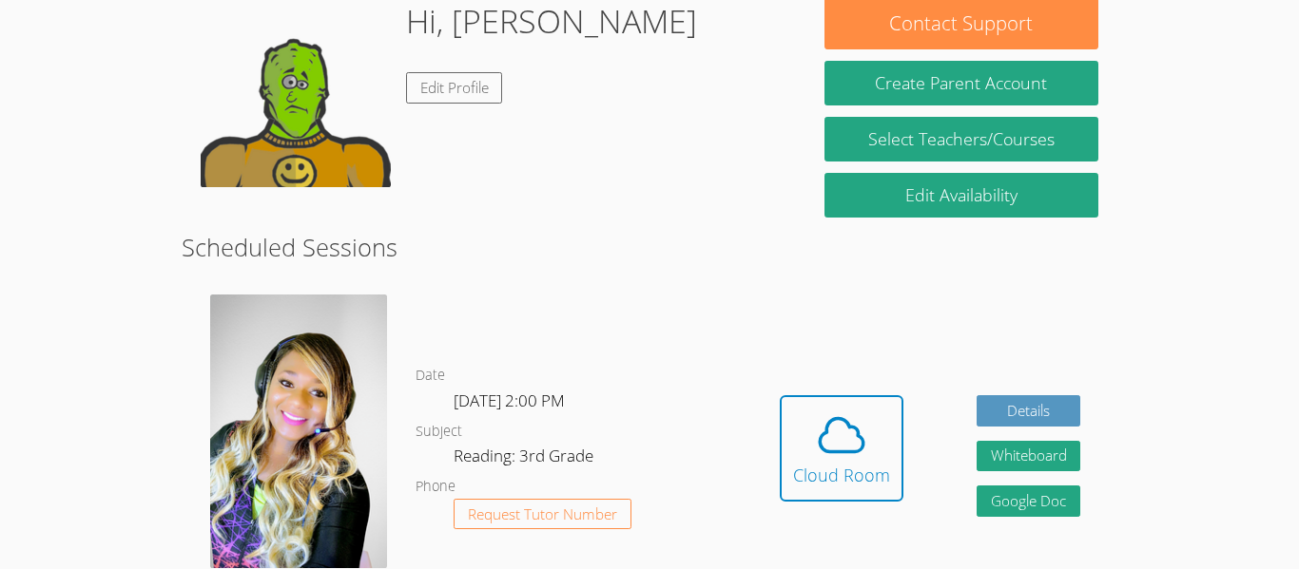
click at [862, 513] on div "Hidden Cloud Room" at bounding box center [842, 462] width 124 height 135
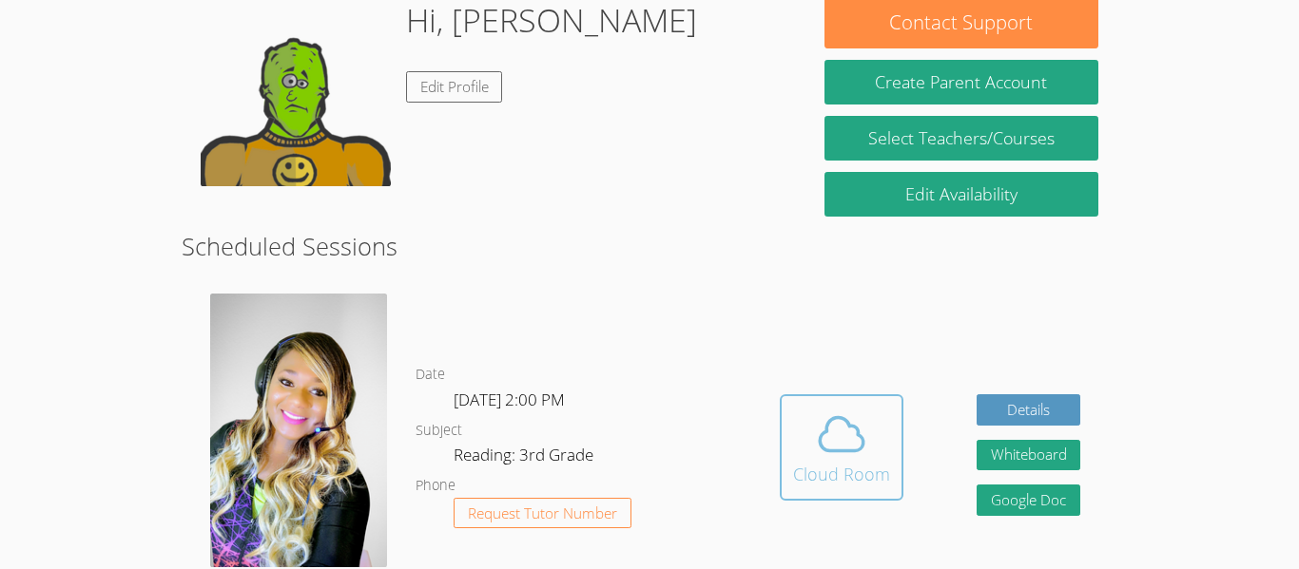
click at [855, 435] on icon at bounding box center [841, 434] width 53 height 53
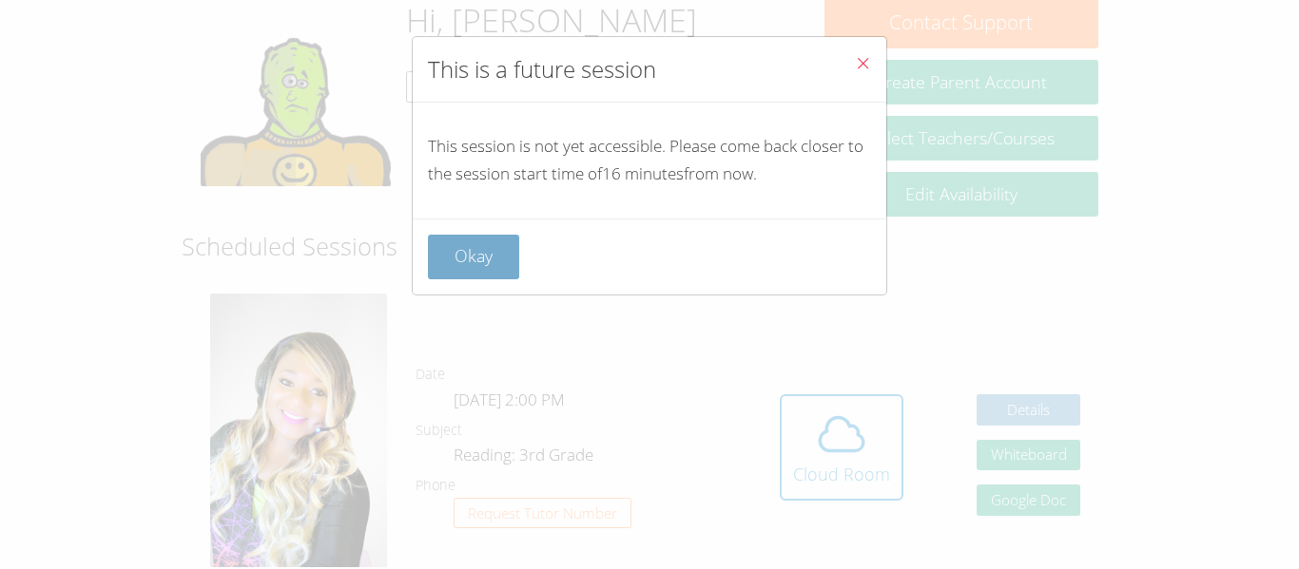
click at [504, 258] on button "Okay" at bounding box center [473, 257] width 91 height 45
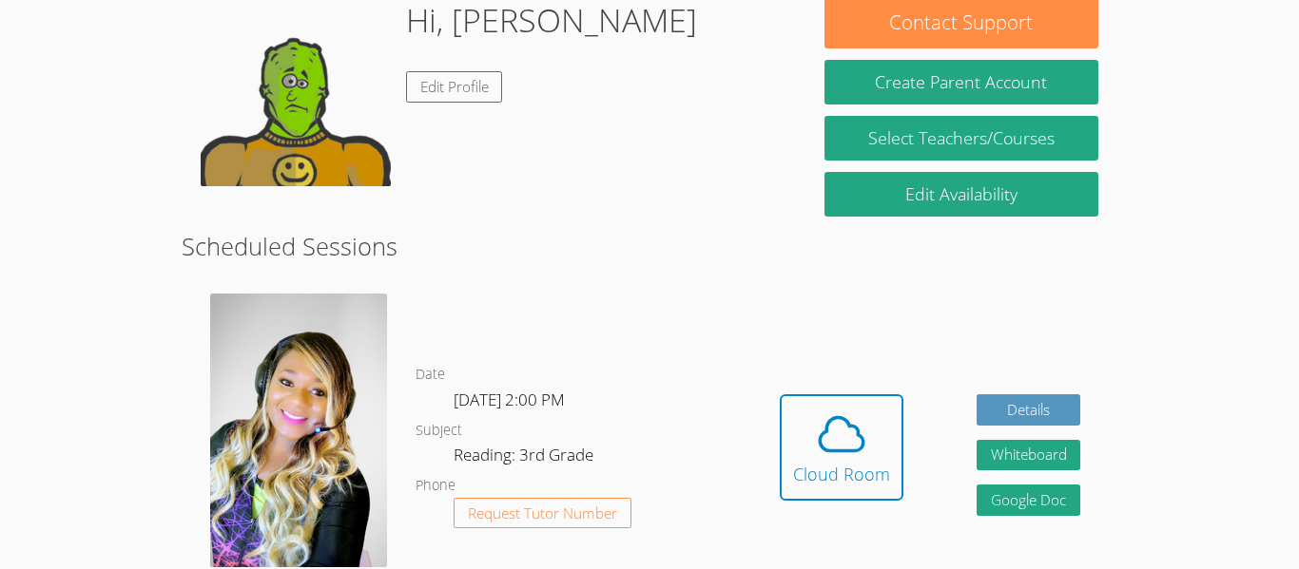
click at [896, 429] on button "Cloud Room" at bounding box center [842, 448] width 124 height 106
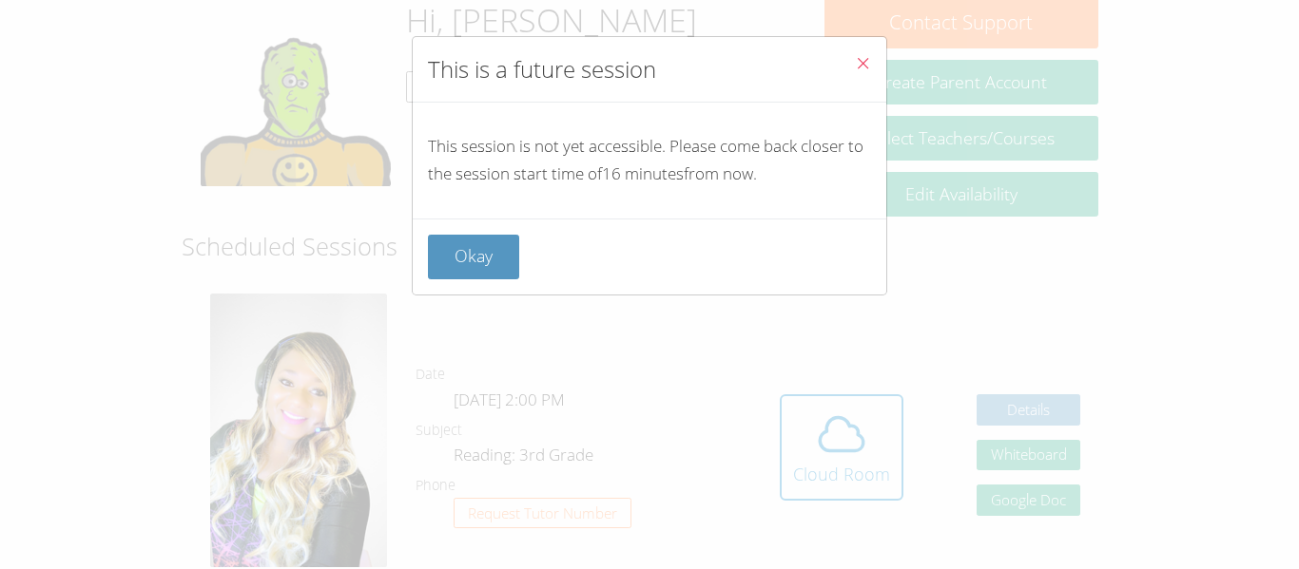
click at [883, 49] on button "Close" at bounding box center [862, 66] width 47 height 58
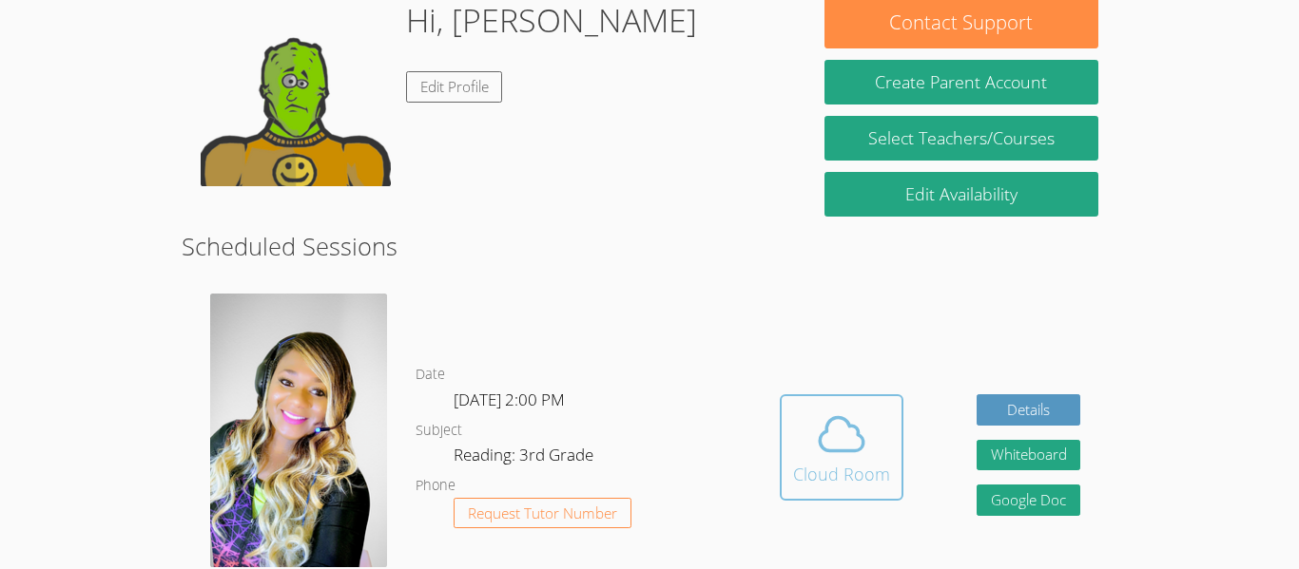
click at [863, 461] on div "Cloud Room" at bounding box center [841, 474] width 97 height 27
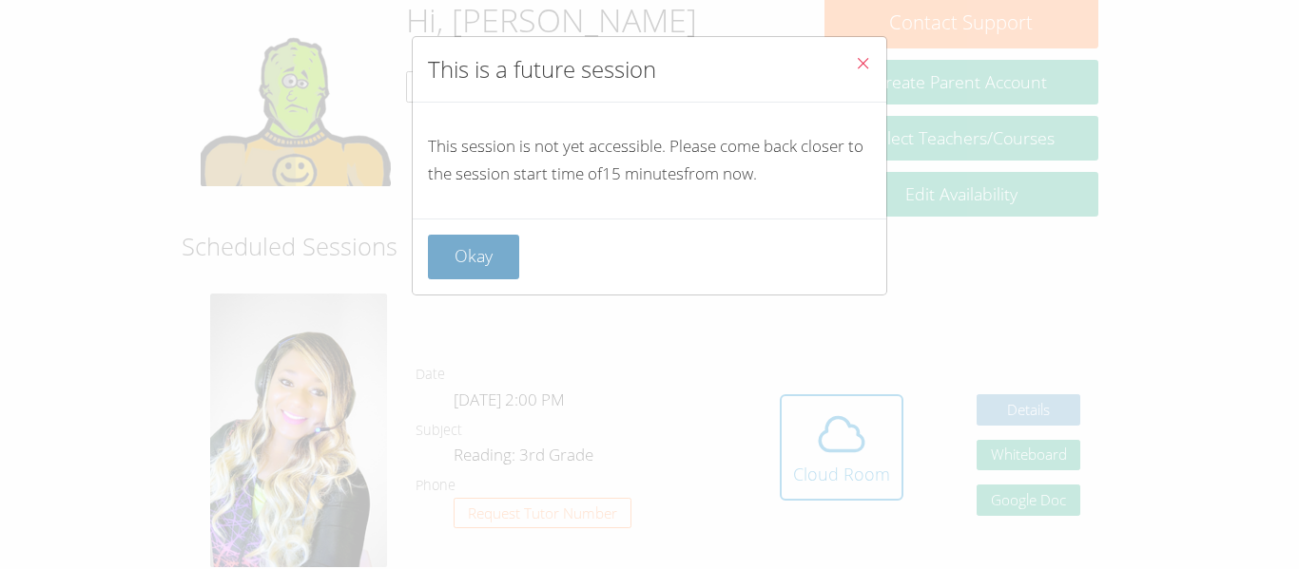
click at [484, 249] on button "Okay" at bounding box center [473, 257] width 91 height 45
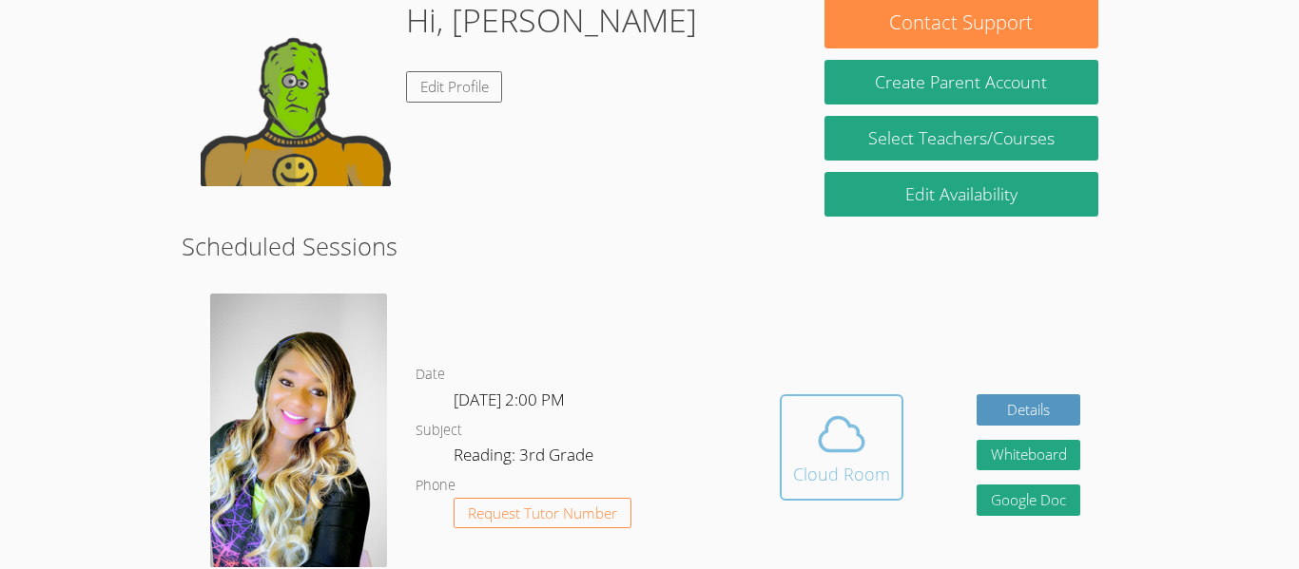
click at [818, 395] on button "Cloud Room" at bounding box center [842, 448] width 124 height 106
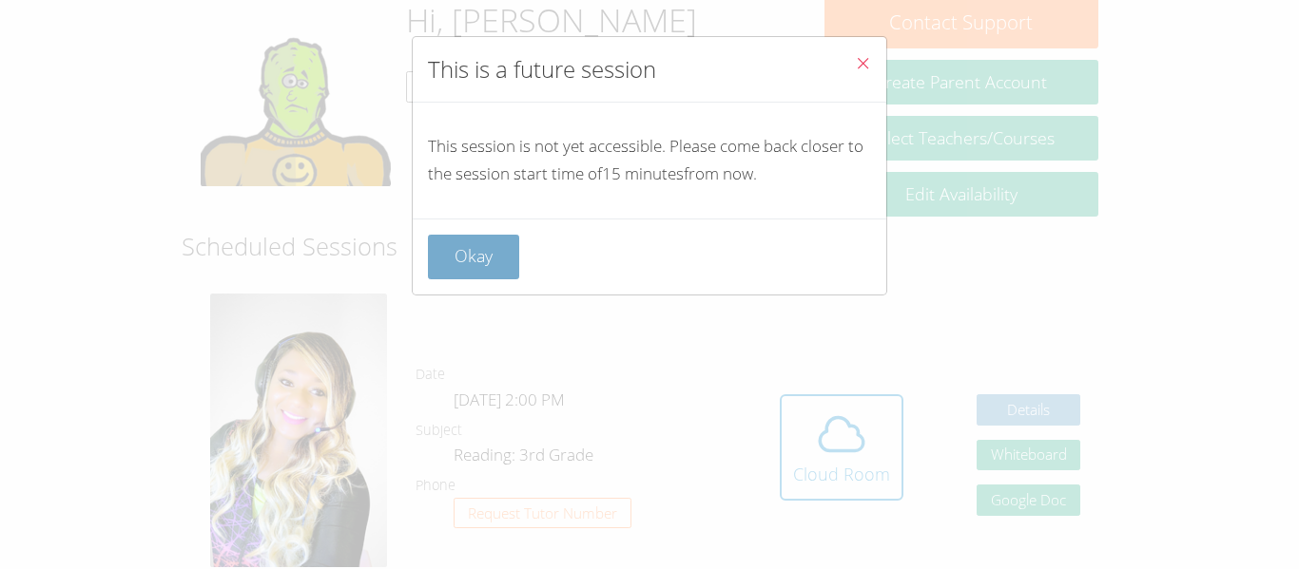
click at [496, 258] on button "Okay" at bounding box center [473, 257] width 91 height 45
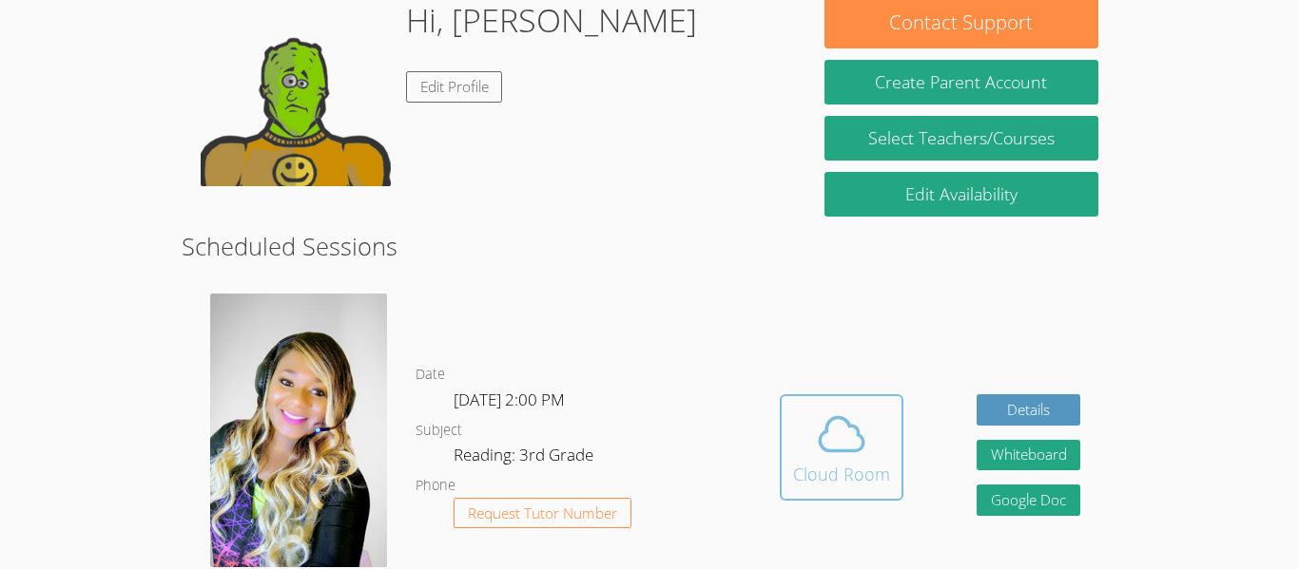
click at [843, 437] on icon at bounding box center [841, 434] width 44 height 33
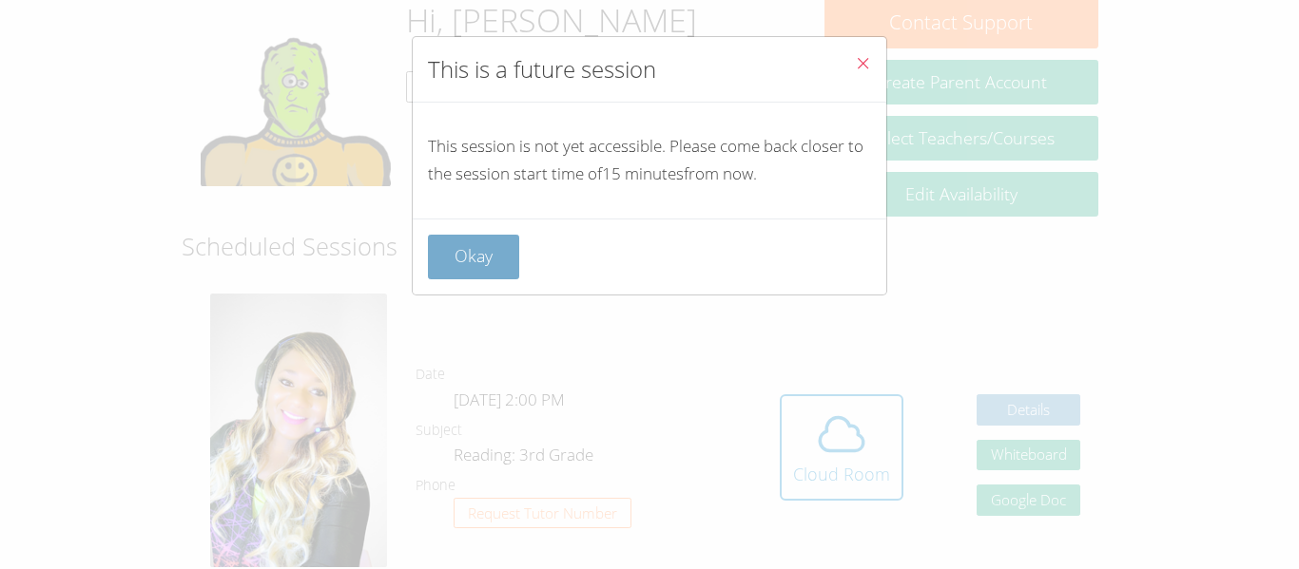
click at [499, 275] on button "Okay" at bounding box center [473, 257] width 91 height 45
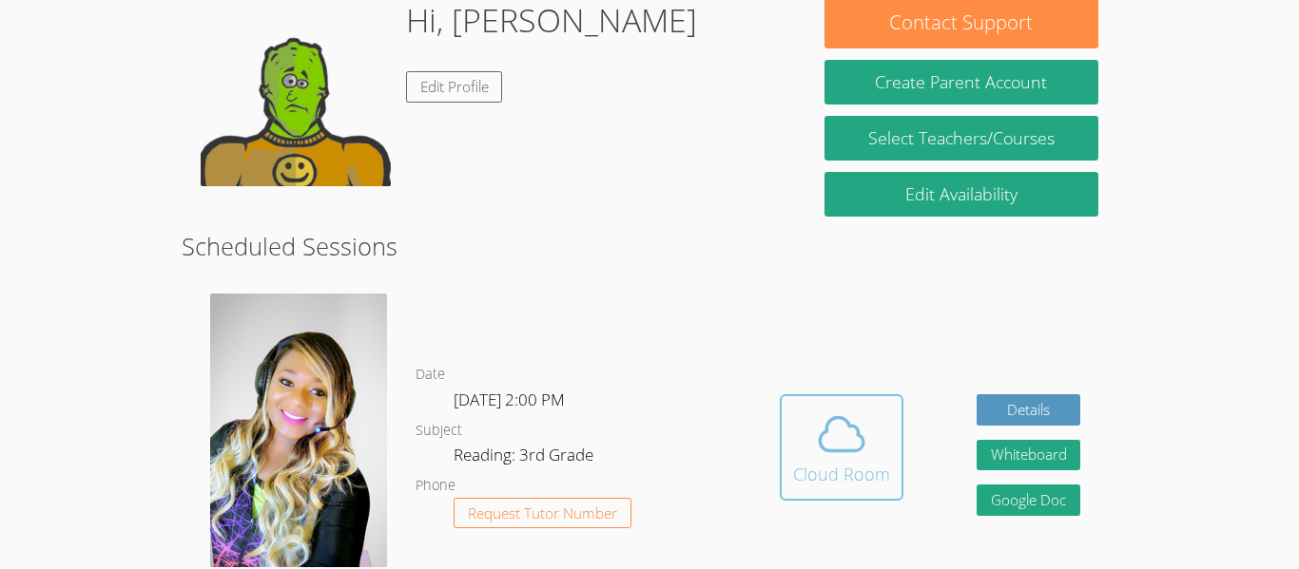
click at [867, 395] on button "Cloud Room" at bounding box center [842, 448] width 124 height 106
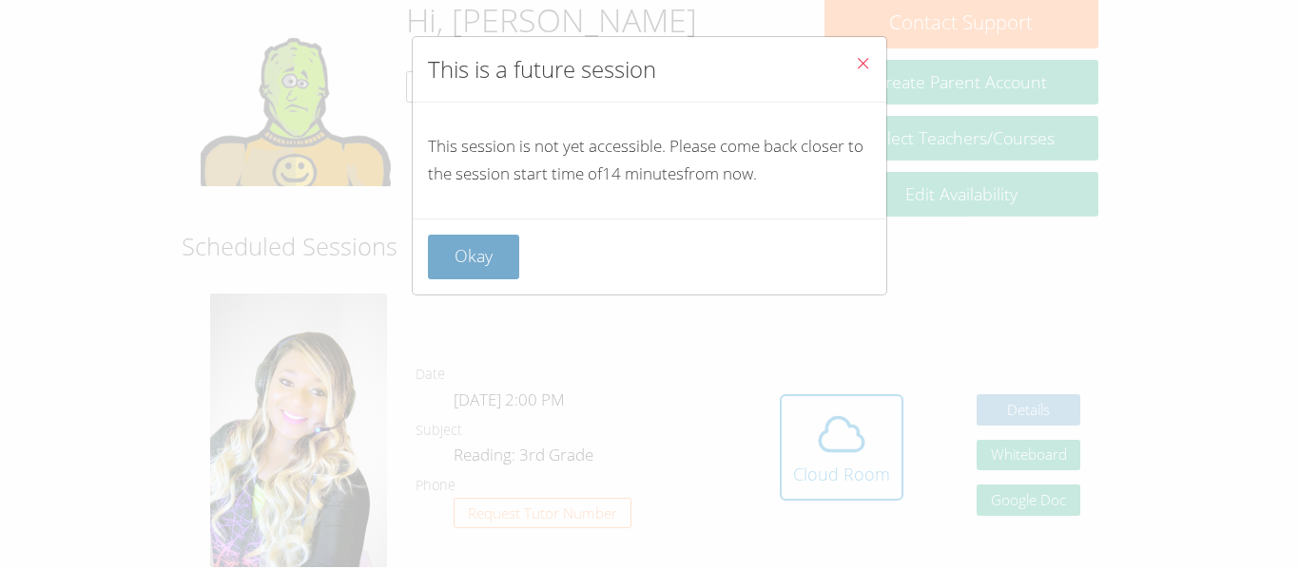
click at [492, 253] on button "Okay" at bounding box center [473, 257] width 91 height 45
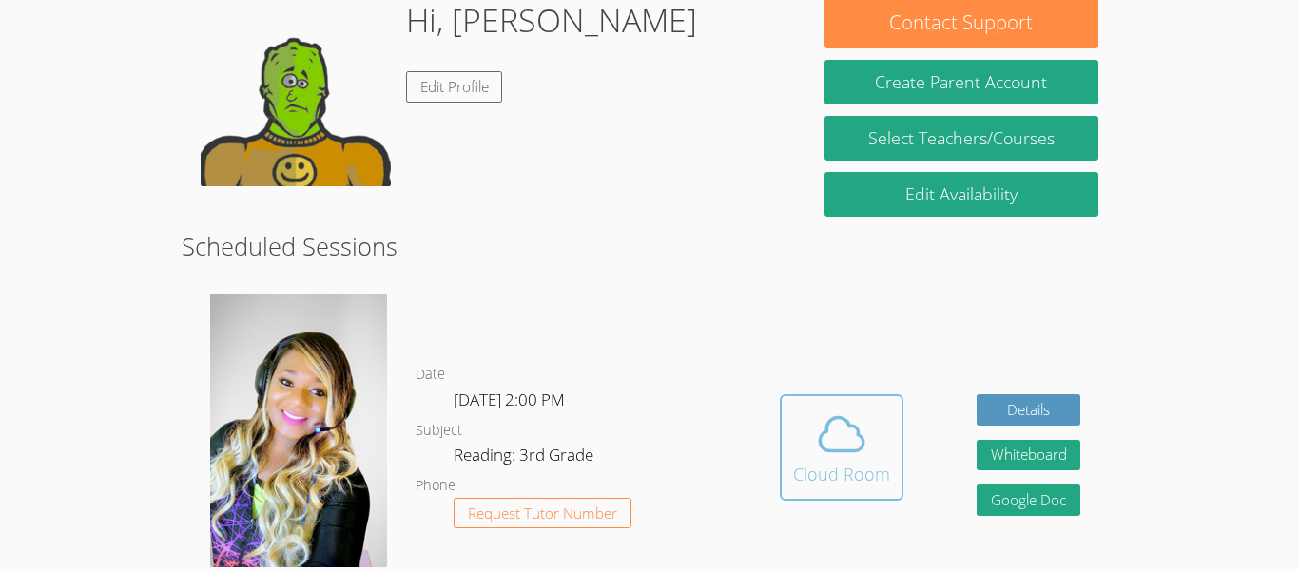
click at [836, 395] on button "Cloud Room" at bounding box center [842, 448] width 124 height 106
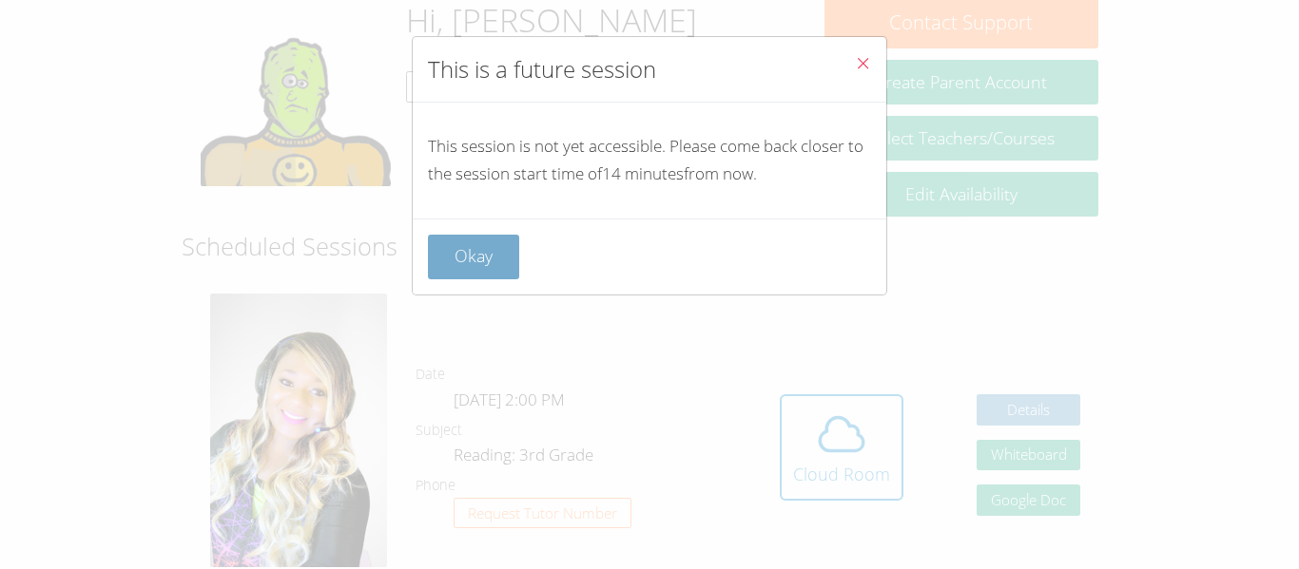
click at [460, 253] on button "Okay" at bounding box center [473, 257] width 91 height 45
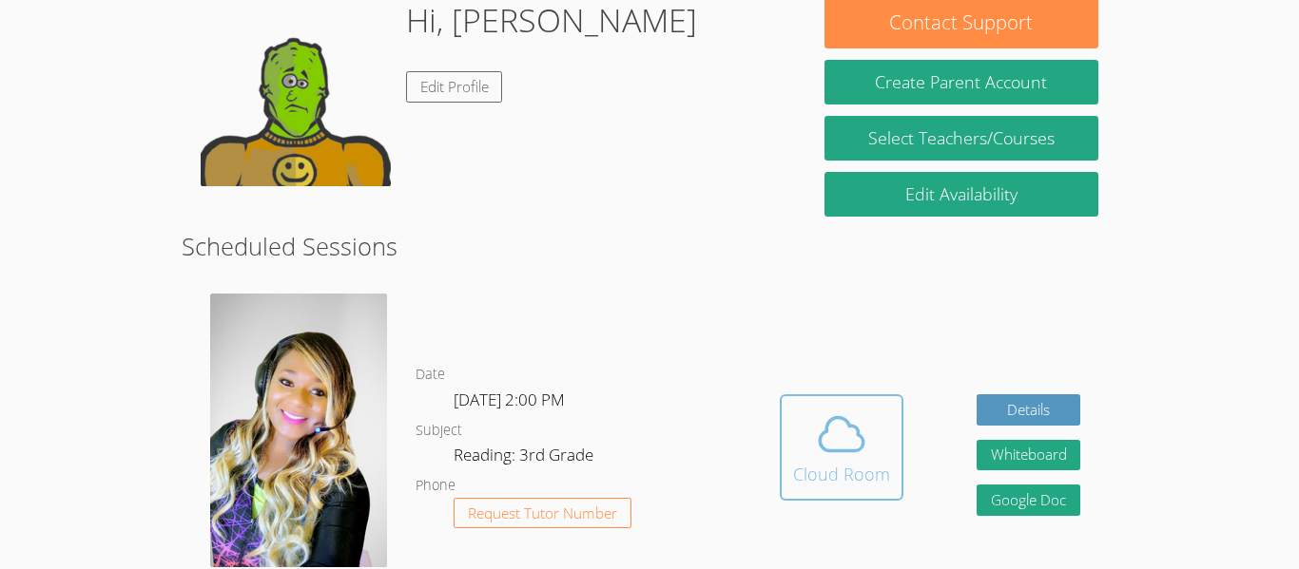
click at [855, 419] on icon at bounding box center [841, 434] width 53 height 53
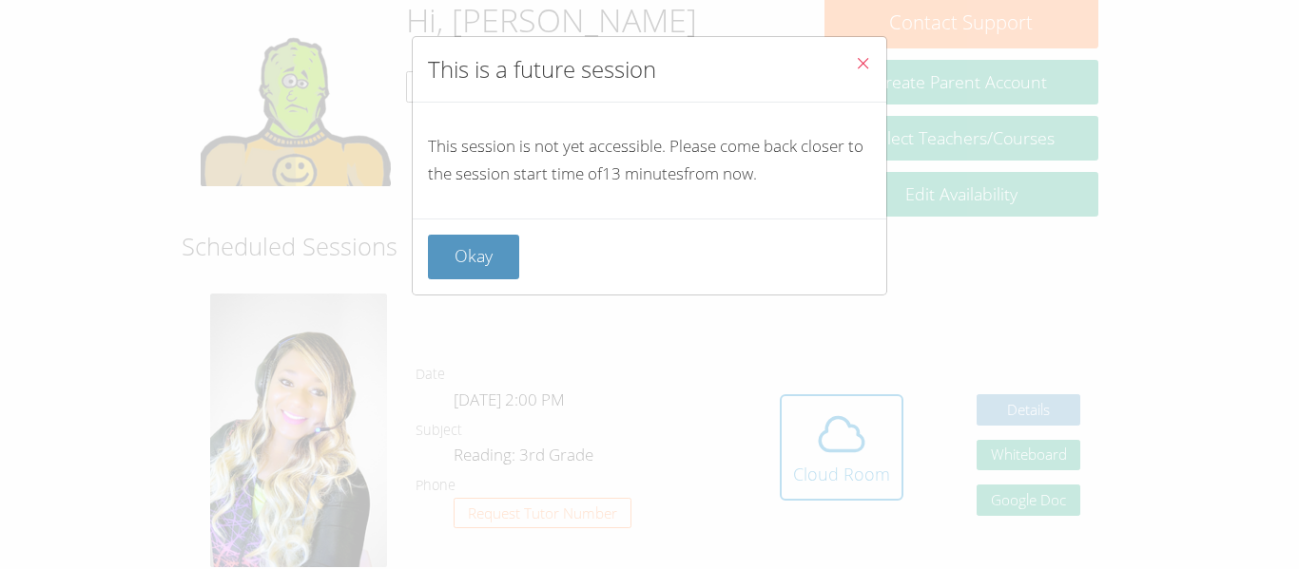
click at [860, 76] on button "Close" at bounding box center [862, 66] width 47 height 58
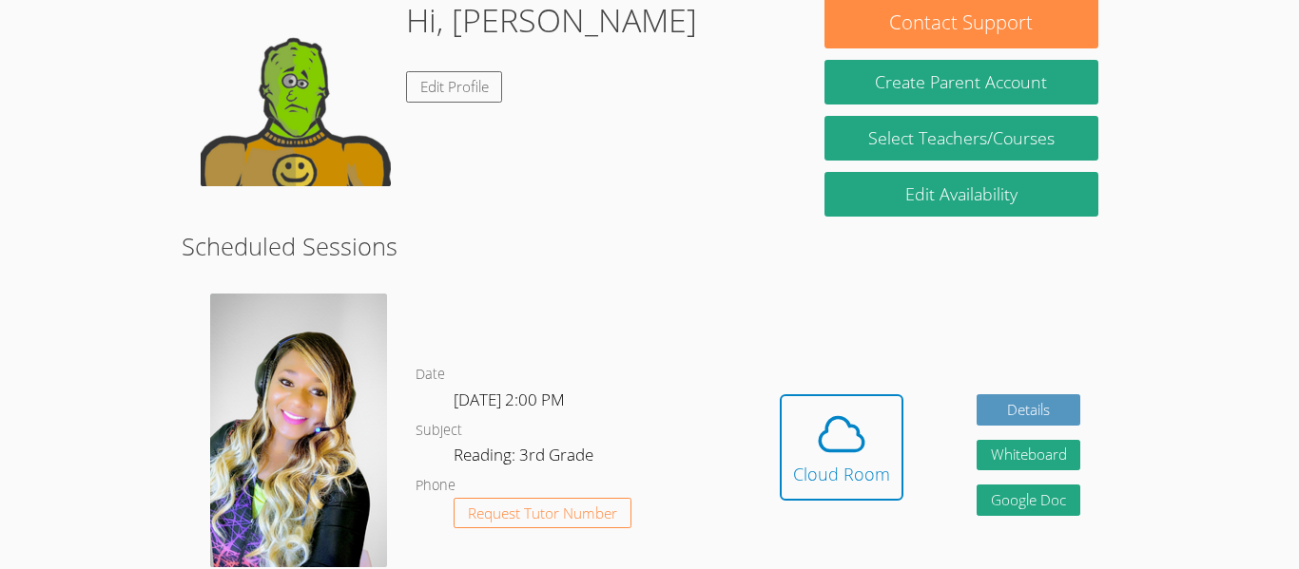
click at [753, 263] on h2 "Scheduled Sessions" at bounding box center [649, 246] width 935 height 36
click at [796, 416] on span at bounding box center [841, 434] width 97 height 53
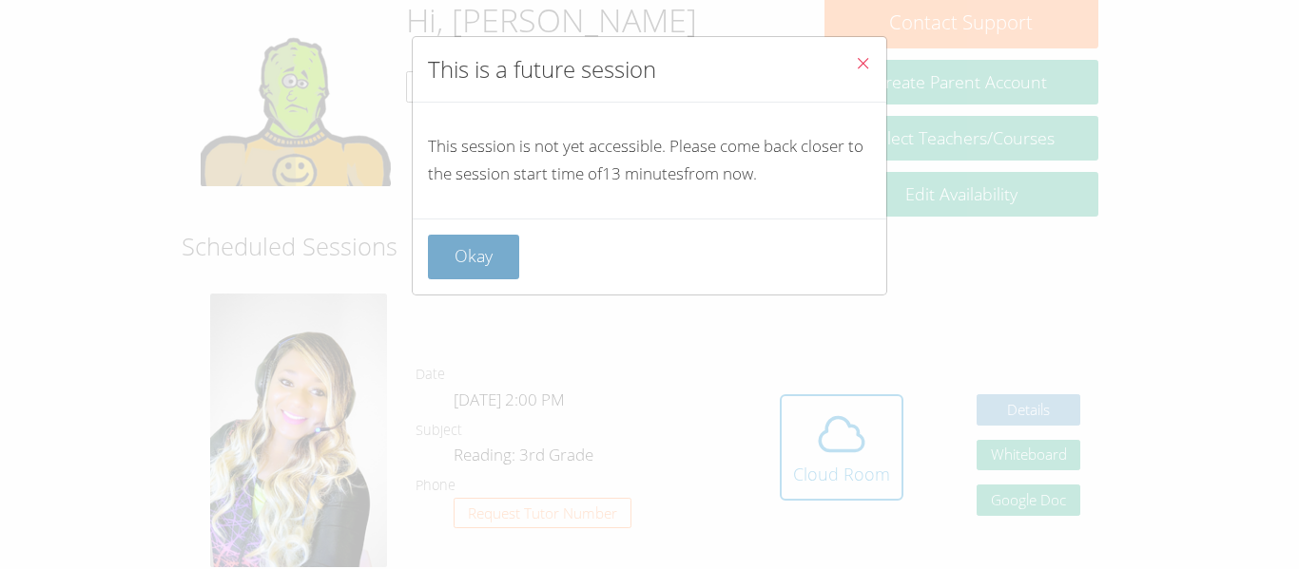
click at [485, 254] on button "Okay" at bounding box center [473, 257] width 91 height 45
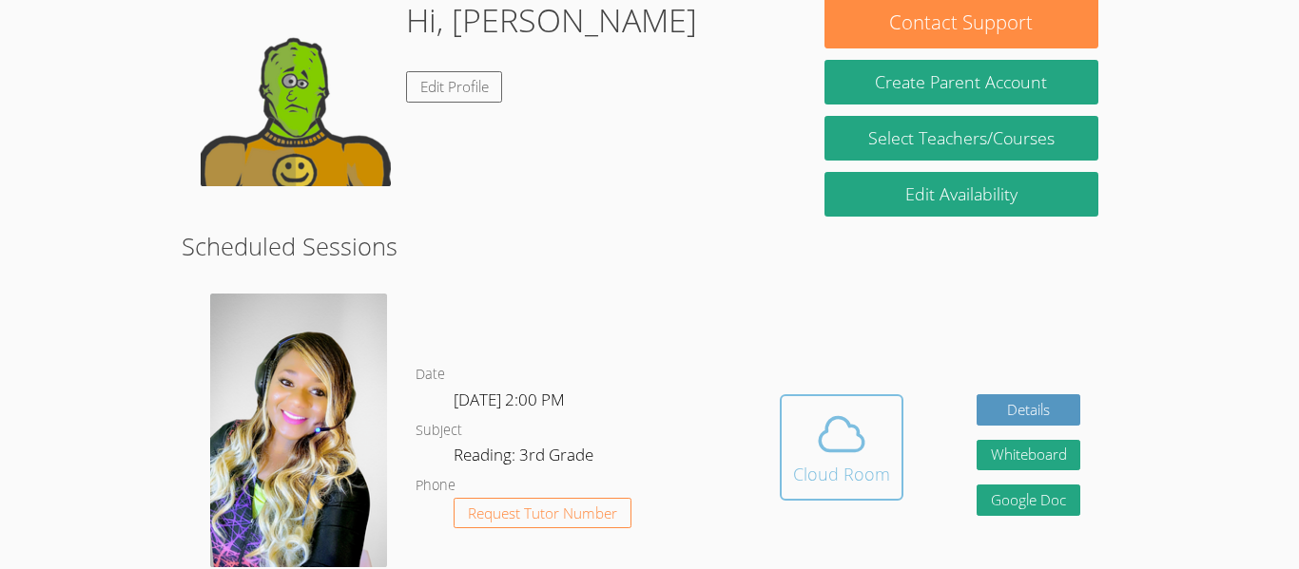
click at [783, 434] on button "Cloud Room" at bounding box center [842, 448] width 124 height 106
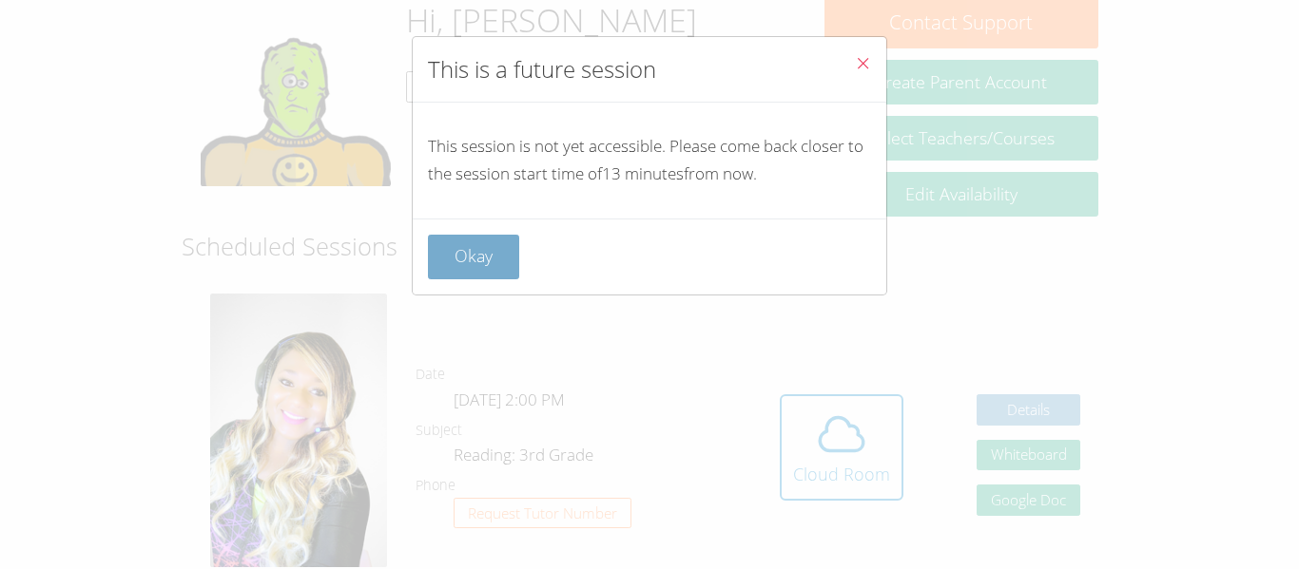
click at [485, 260] on button "Okay" at bounding box center [473, 257] width 91 height 45
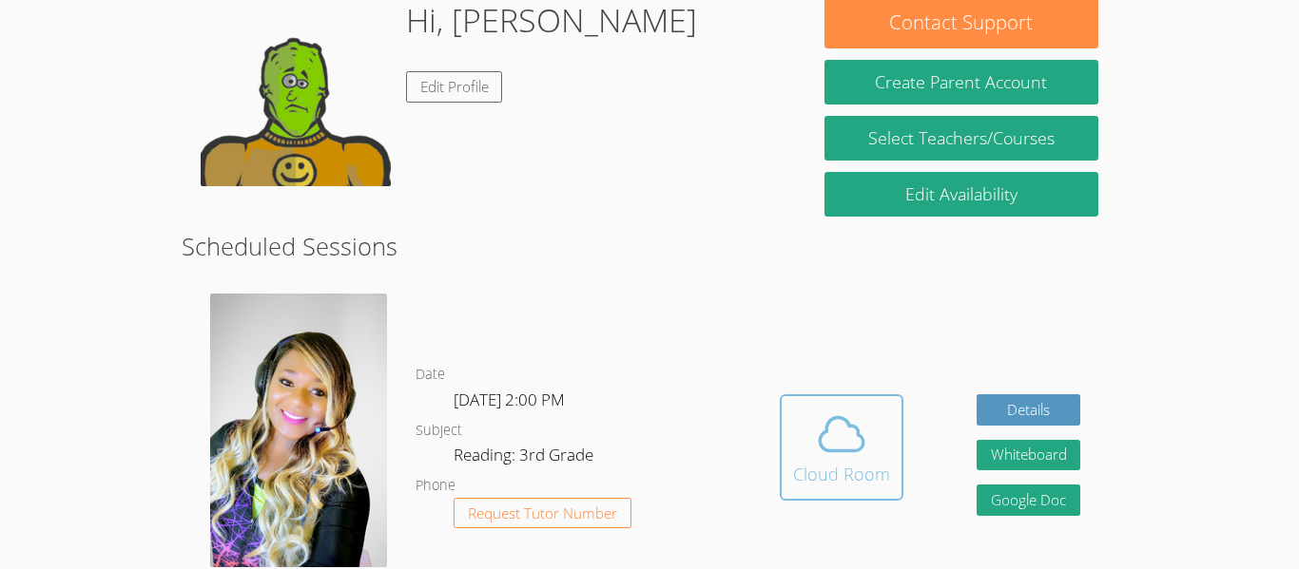
click at [841, 461] on div "Cloud Room" at bounding box center [841, 474] width 97 height 27
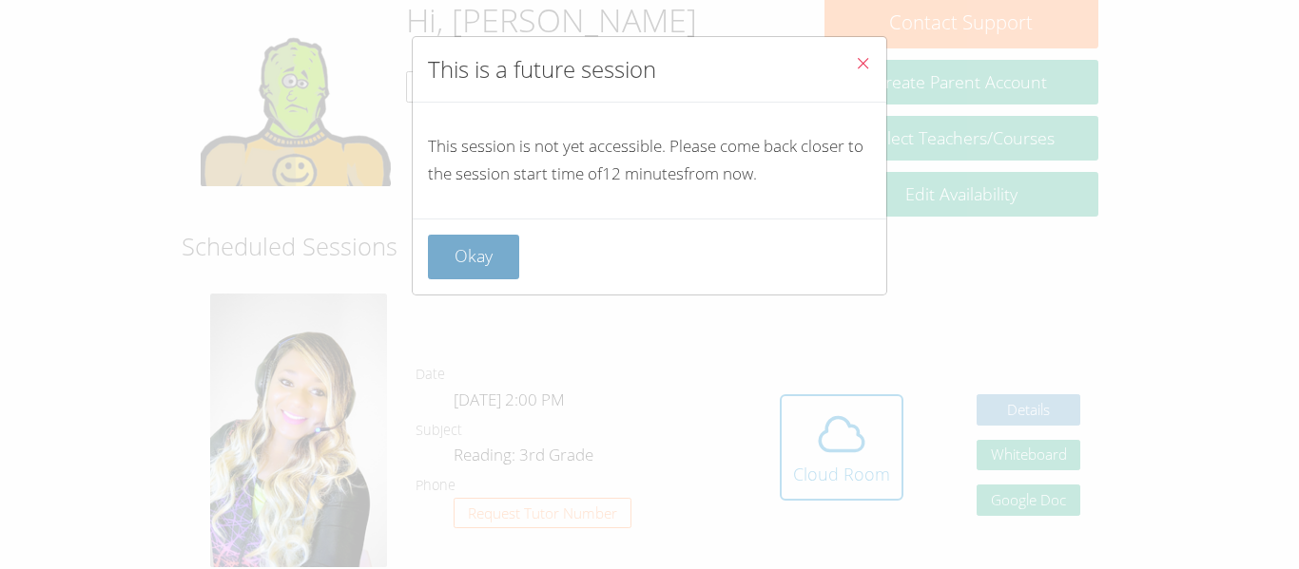
click at [467, 250] on button "Okay" at bounding box center [473, 257] width 91 height 45
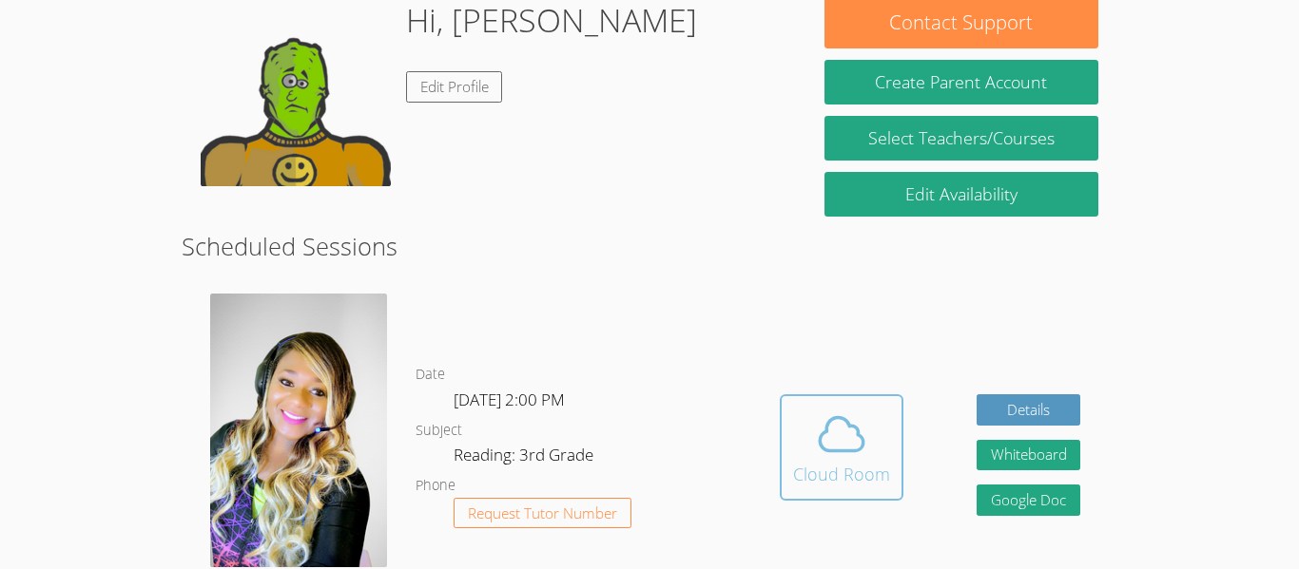
click at [848, 461] on div "Cloud Room" at bounding box center [841, 474] width 97 height 27
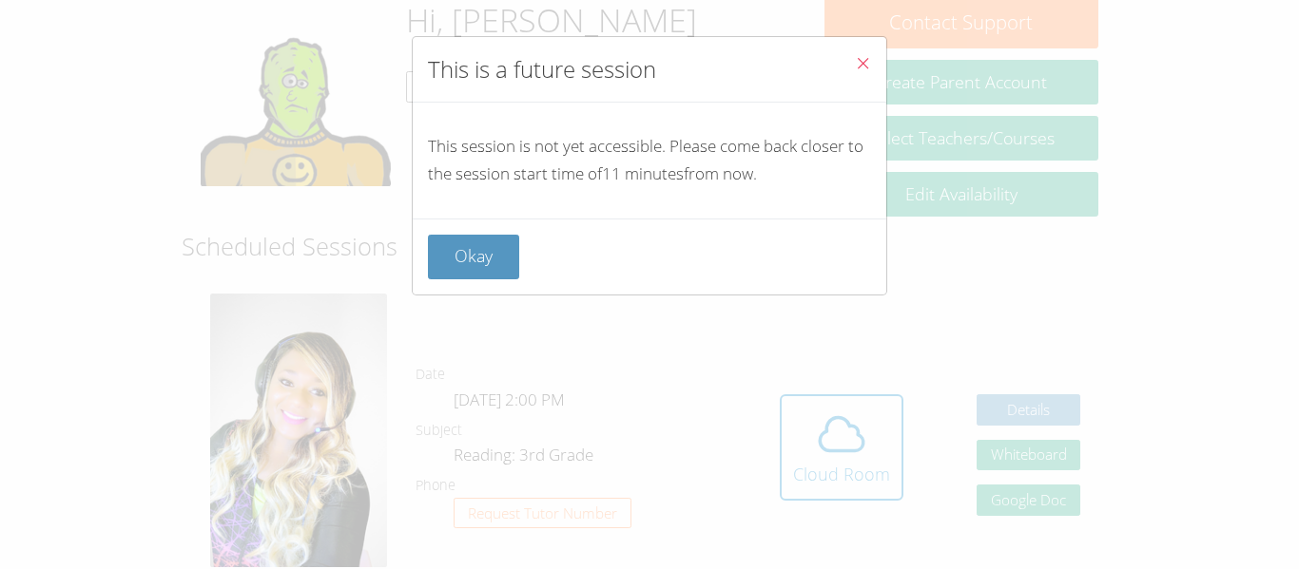
click at [860, 69] on icon "Close" at bounding box center [863, 63] width 16 height 16
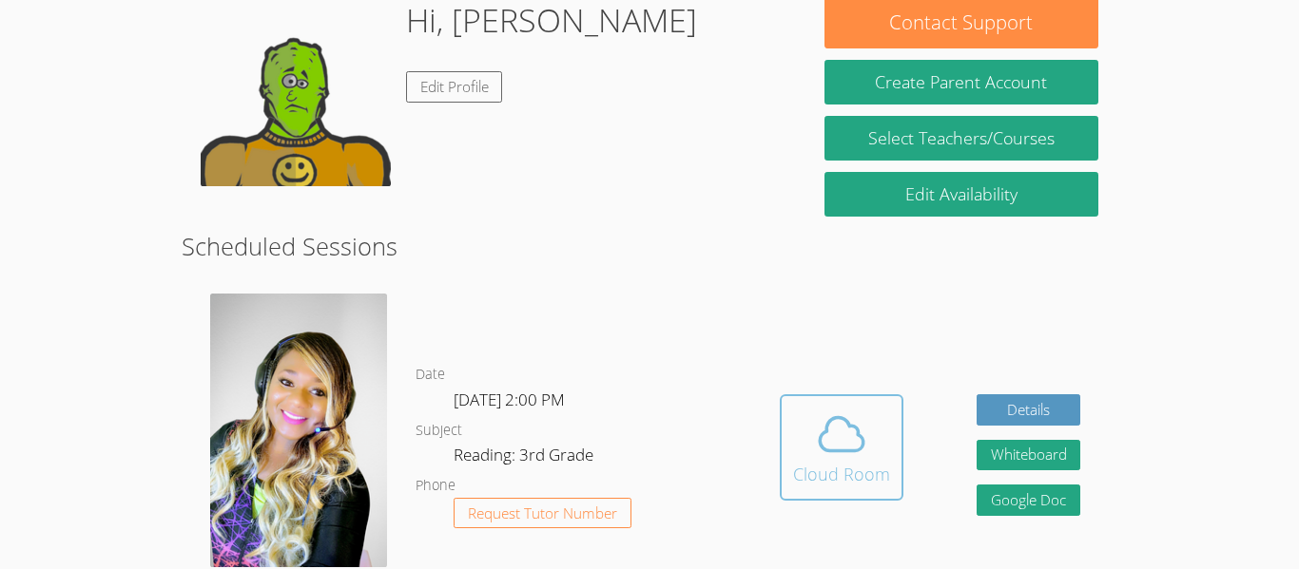
click at [841, 408] on icon at bounding box center [841, 434] width 53 height 53
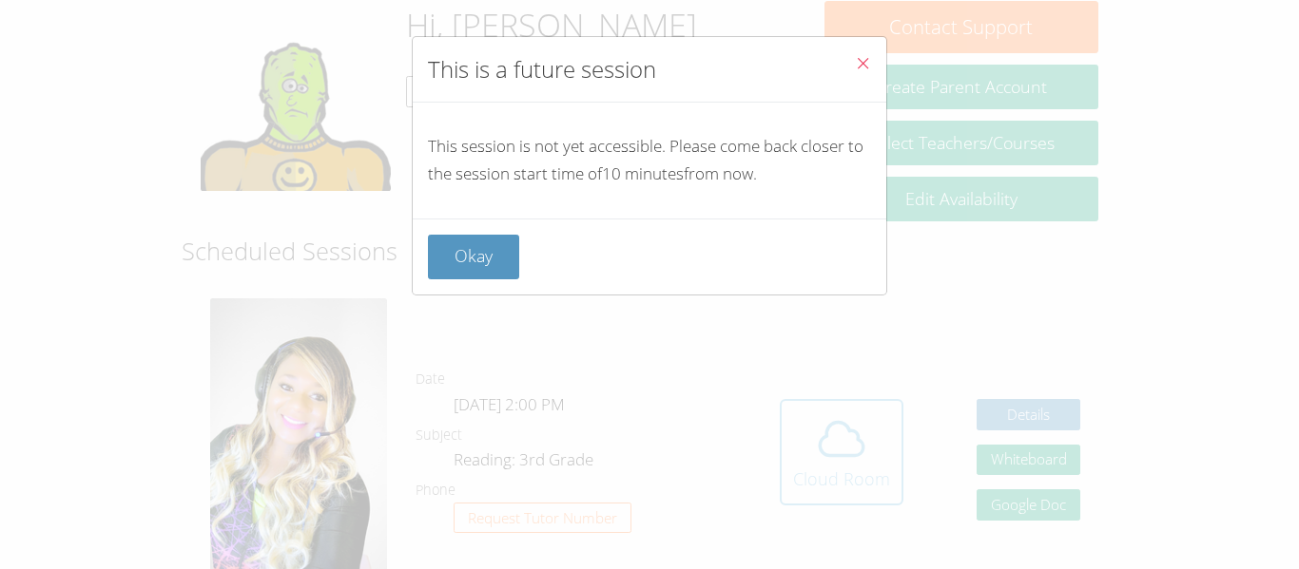
scroll to position [215, 0]
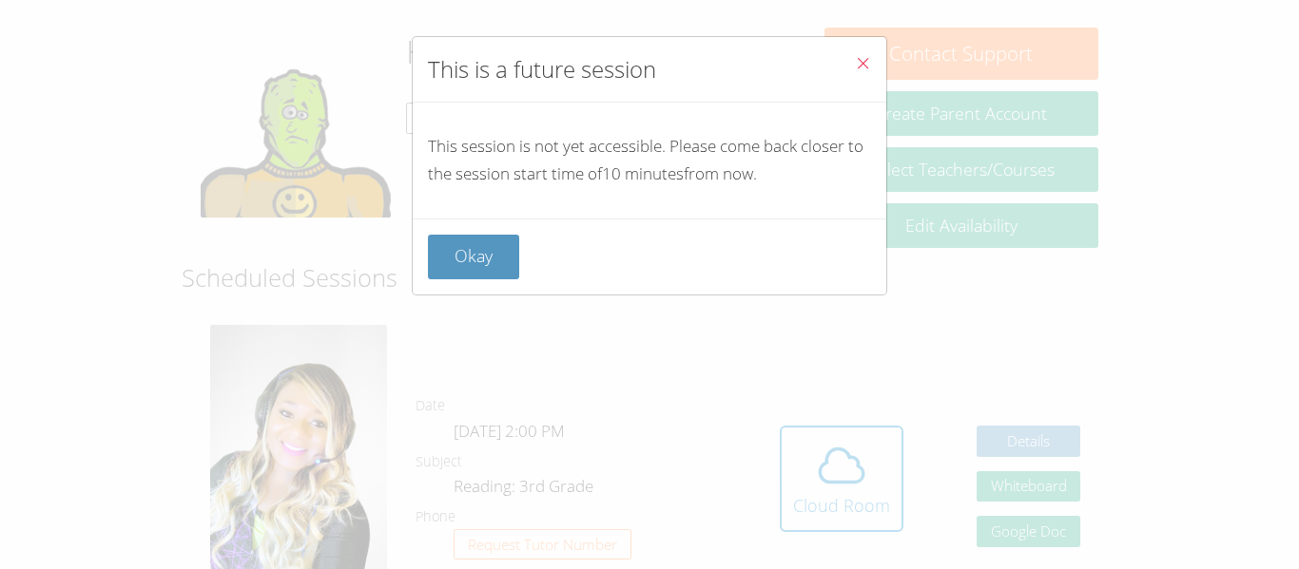
click at [862, 63] on icon "Close" at bounding box center [863, 63] width 16 height 16
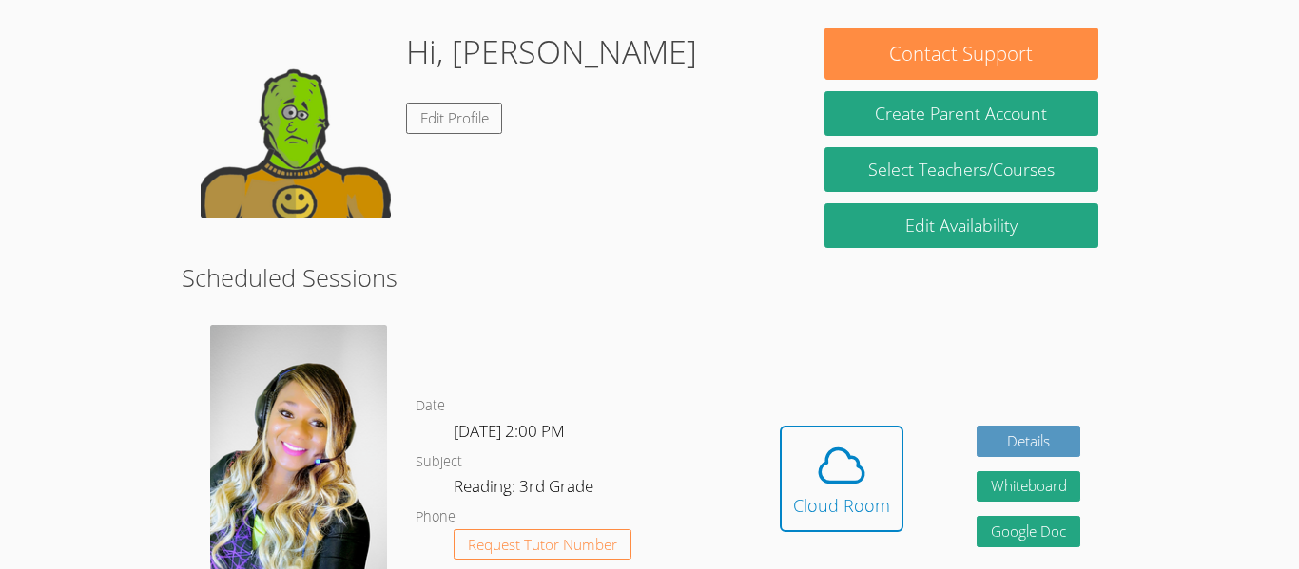
click at [794, 409] on div "Hidden Cloud Room Details Whiteboard Hidden Google Doc" at bounding box center [929, 493] width 374 height 365
click at [829, 459] on icon at bounding box center [841, 465] width 53 height 53
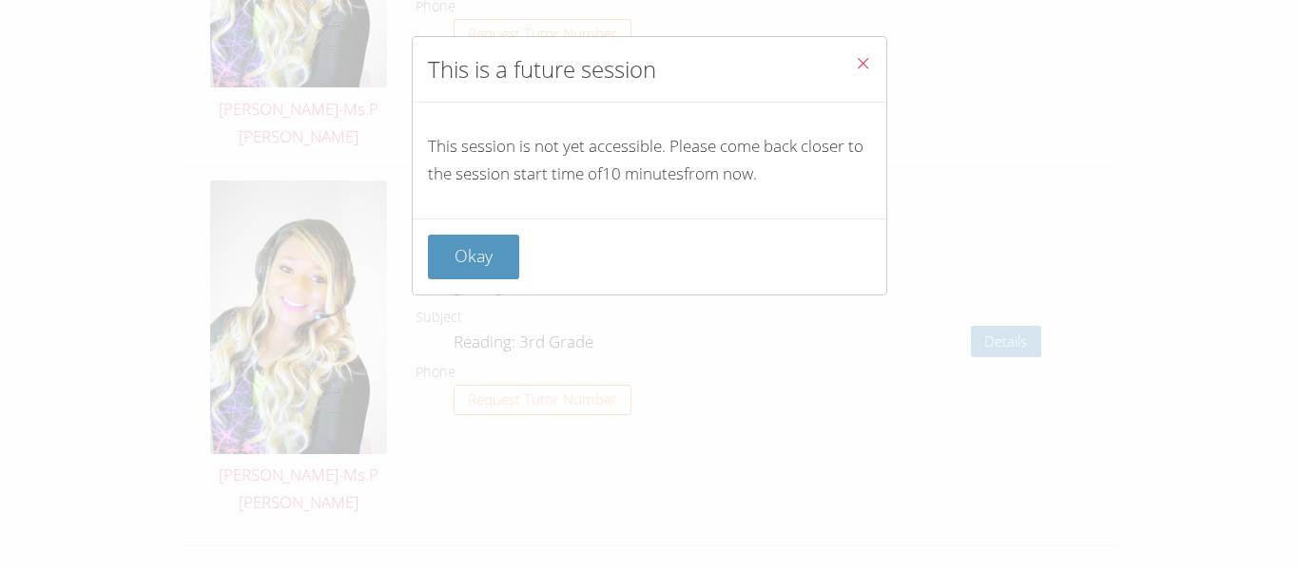
scroll to position [3677, 0]
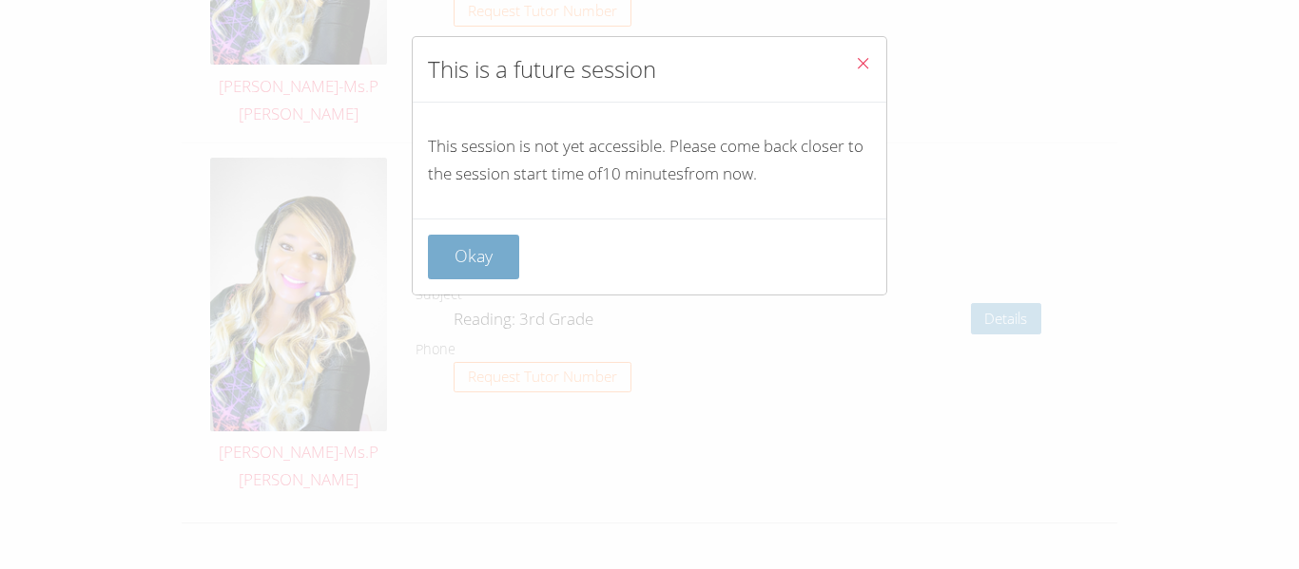
click at [489, 276] on button "Okay" at bounding box center [473, 257] width 91 height 45
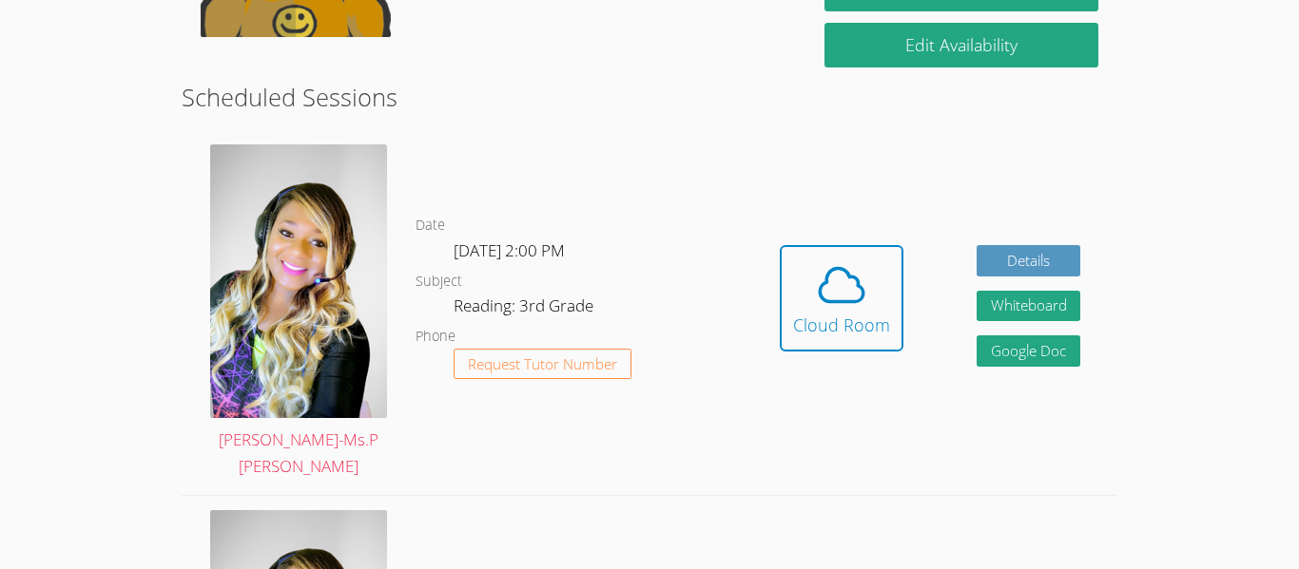
click at [780, 245] on button "Cloud Room" at bounding box center [842, 298] width 124 height 106
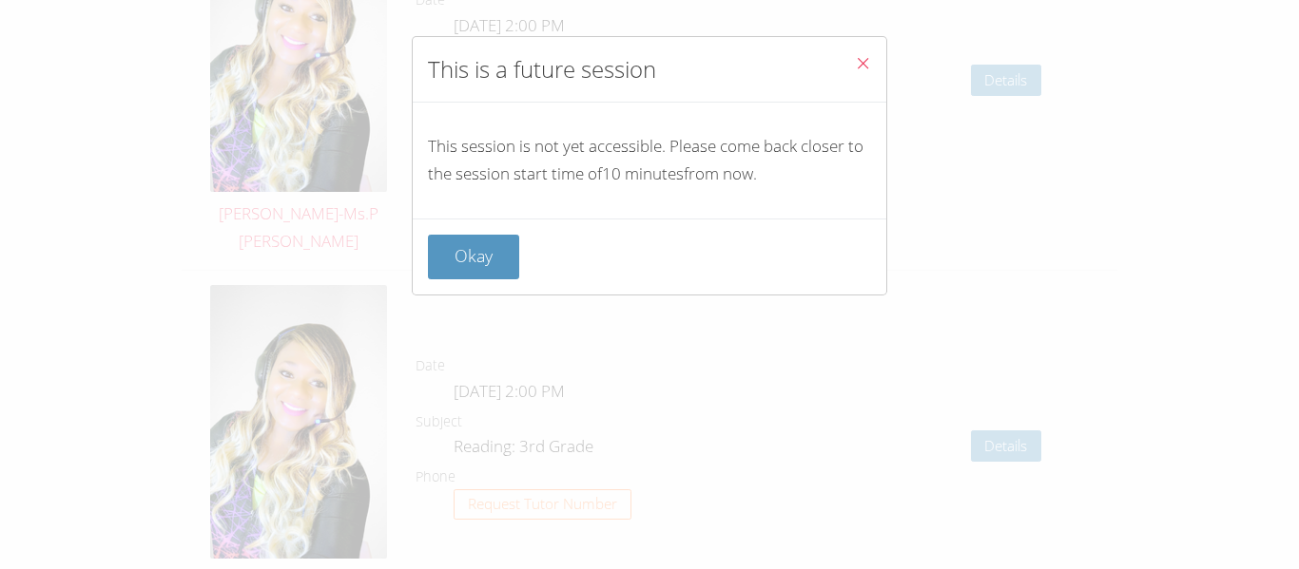
scroll to position [3677, 0]
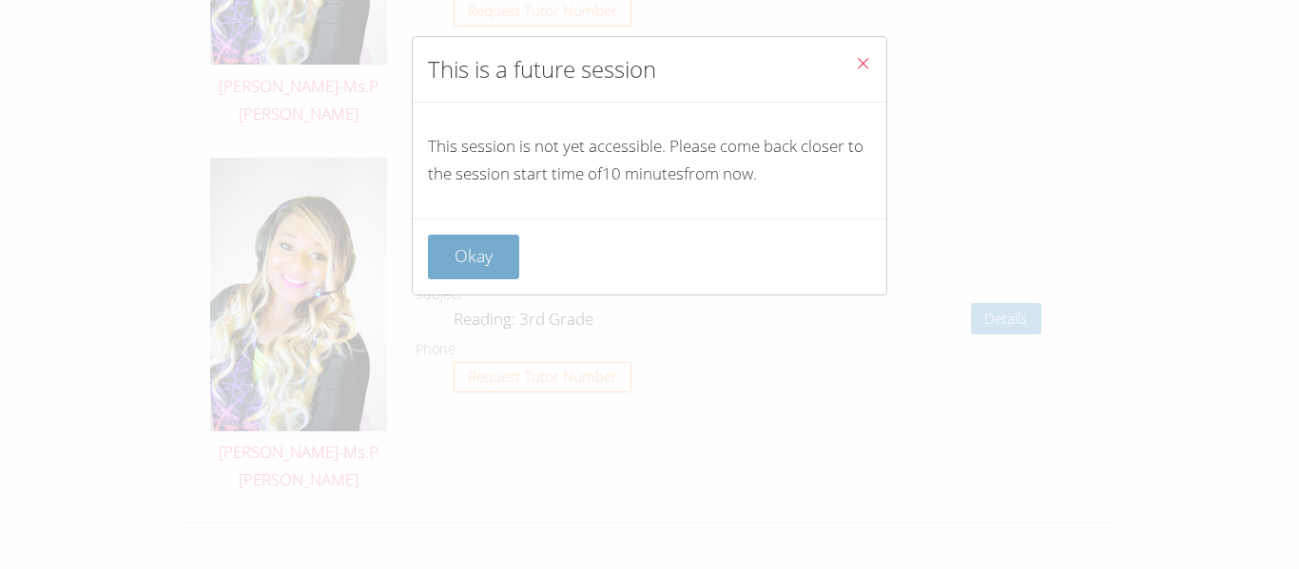
click at [499, 274] on button "Okay" at bounding box center [473, 257] width 91 height 45
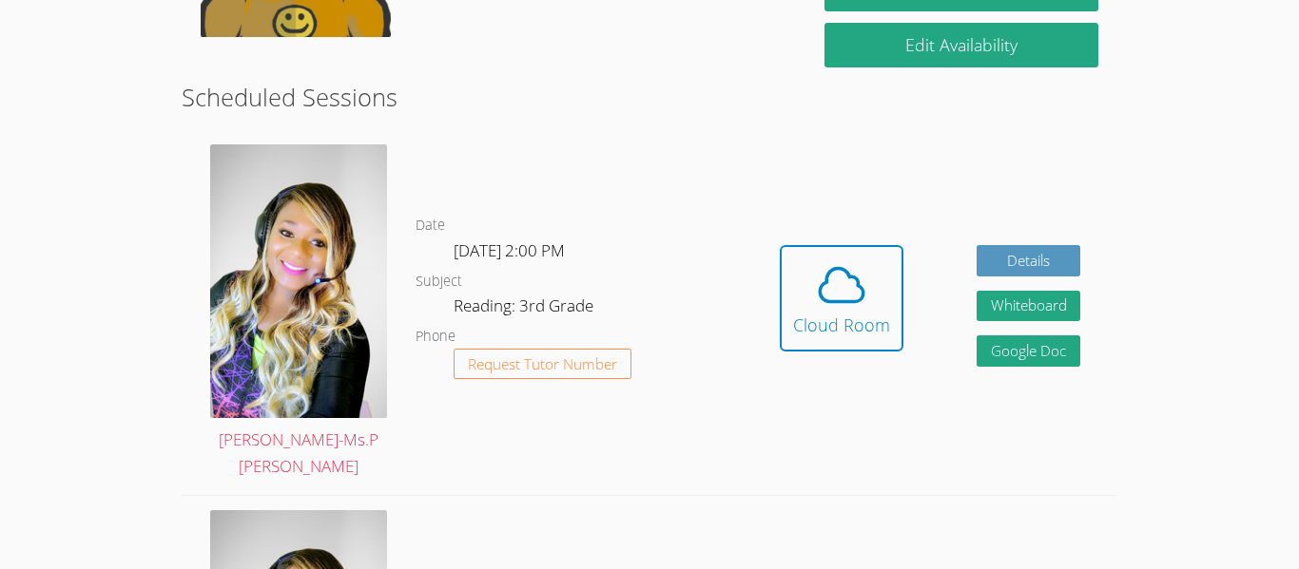
click at [780, 245] on button "Cloud Room" at bounding box center [842, 298] width 124 height 106
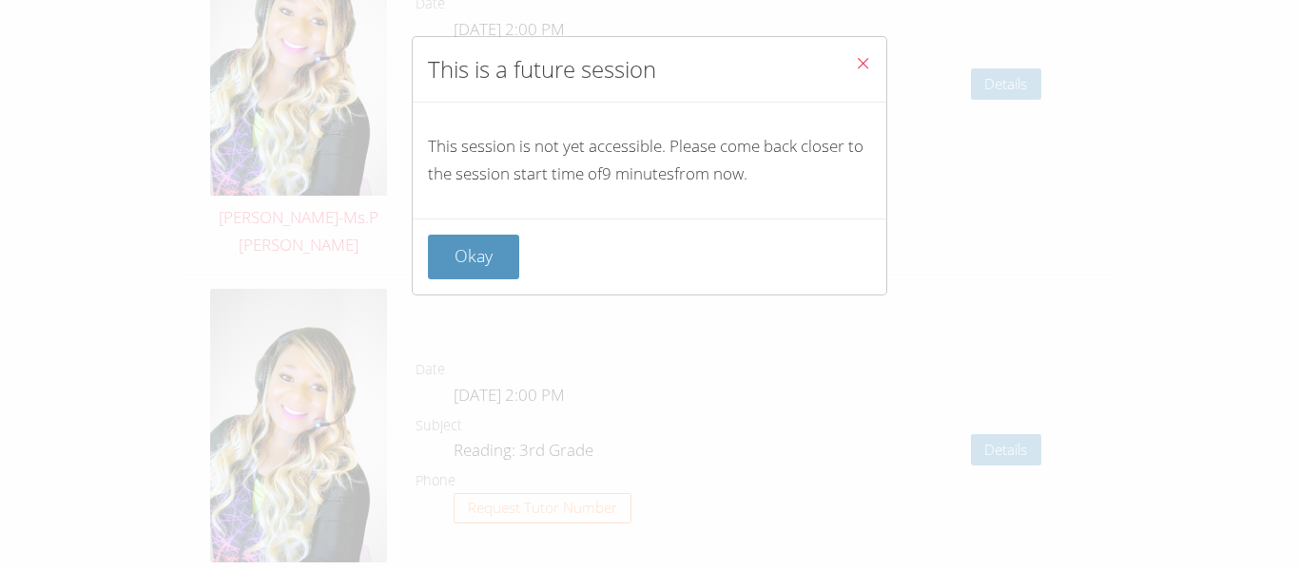
scroll to position [3677, 0]
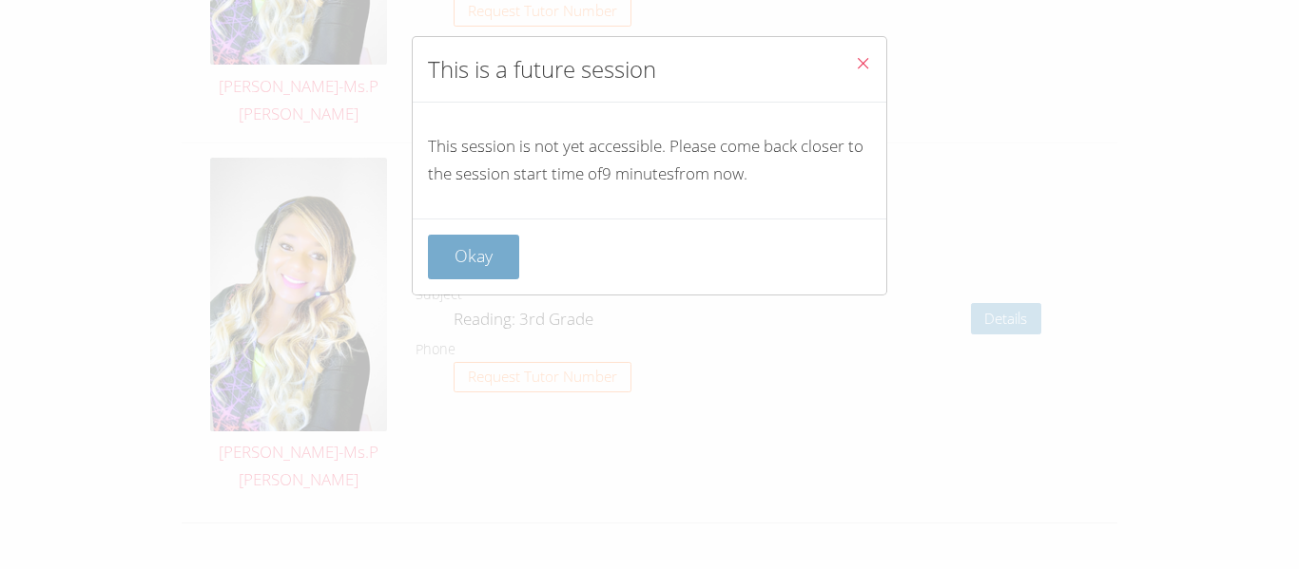
click at [473, 239] on button "Okay" at bounding box center [473, 257] width 91 height 45
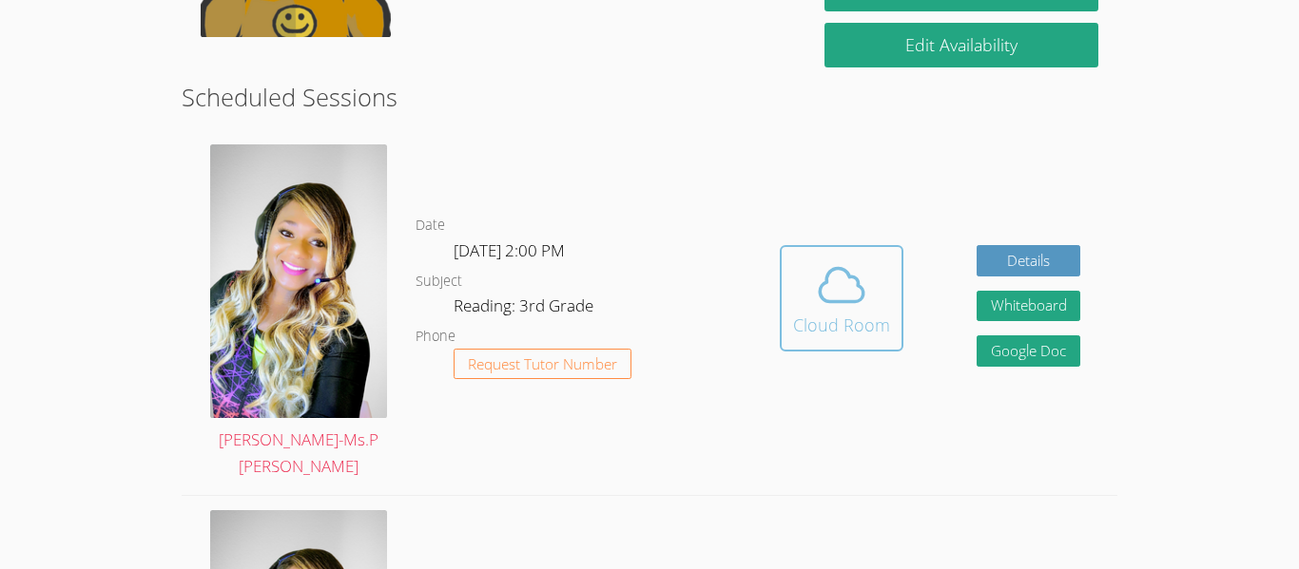
click at [838, 312] on div "Cloud Room" at bounding box center [841, 325] width 97 height 27
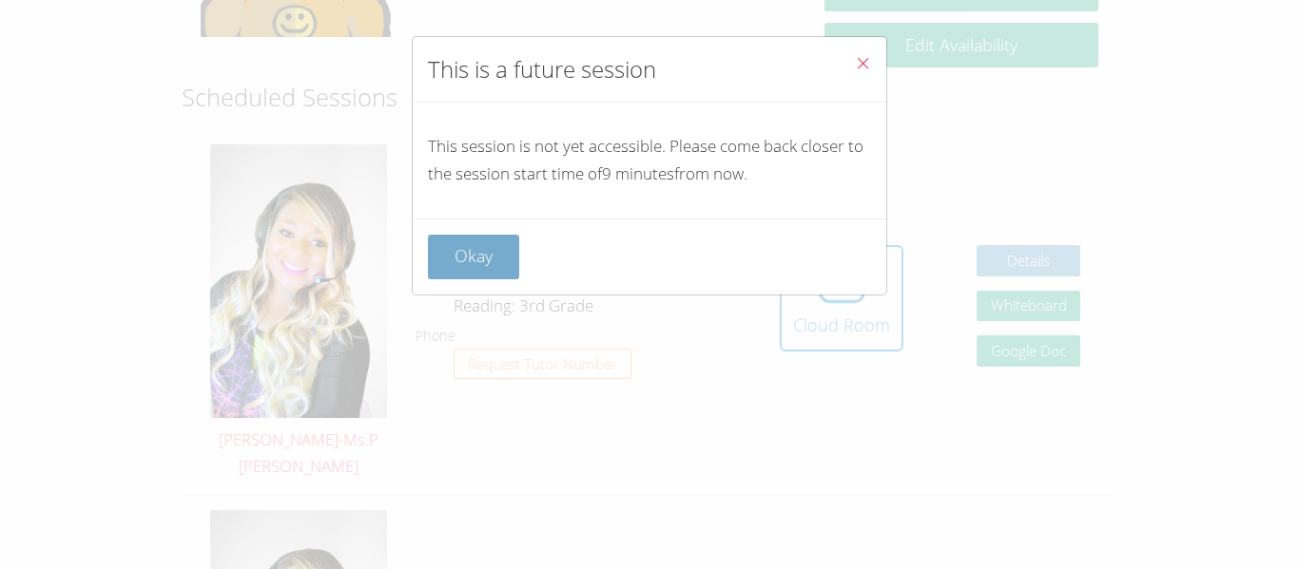
click at [456, 254] on button "Okay" at bounding box center [473, 257] width 91 height 45
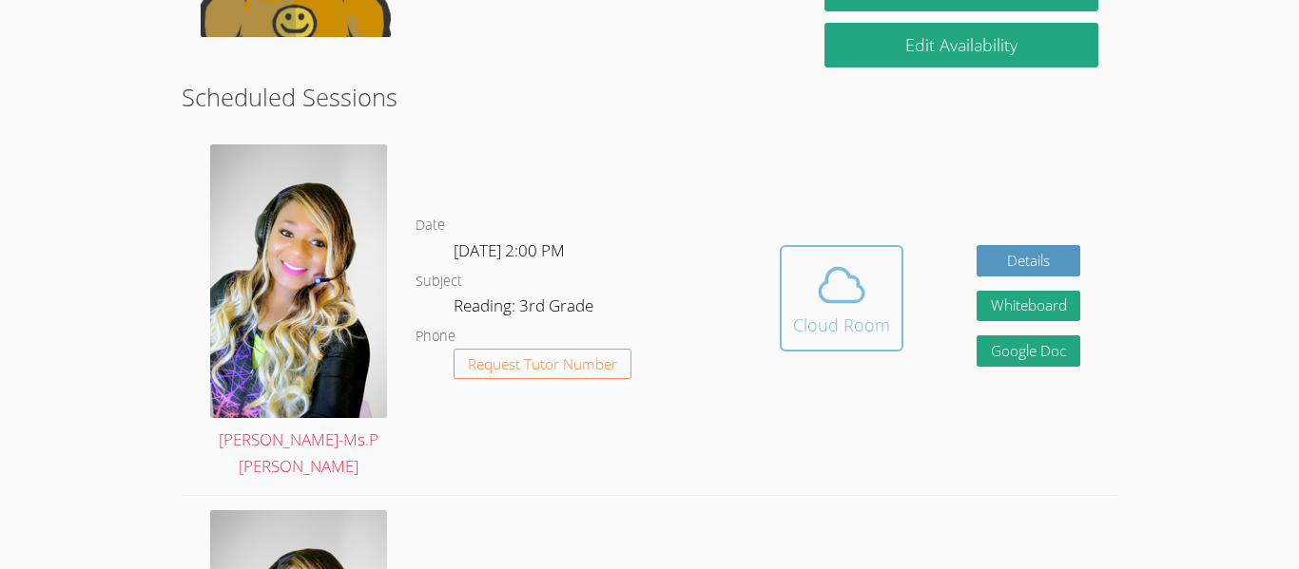
click at [877, 276] on span at bounding box center [841, 285] width 97 height 53
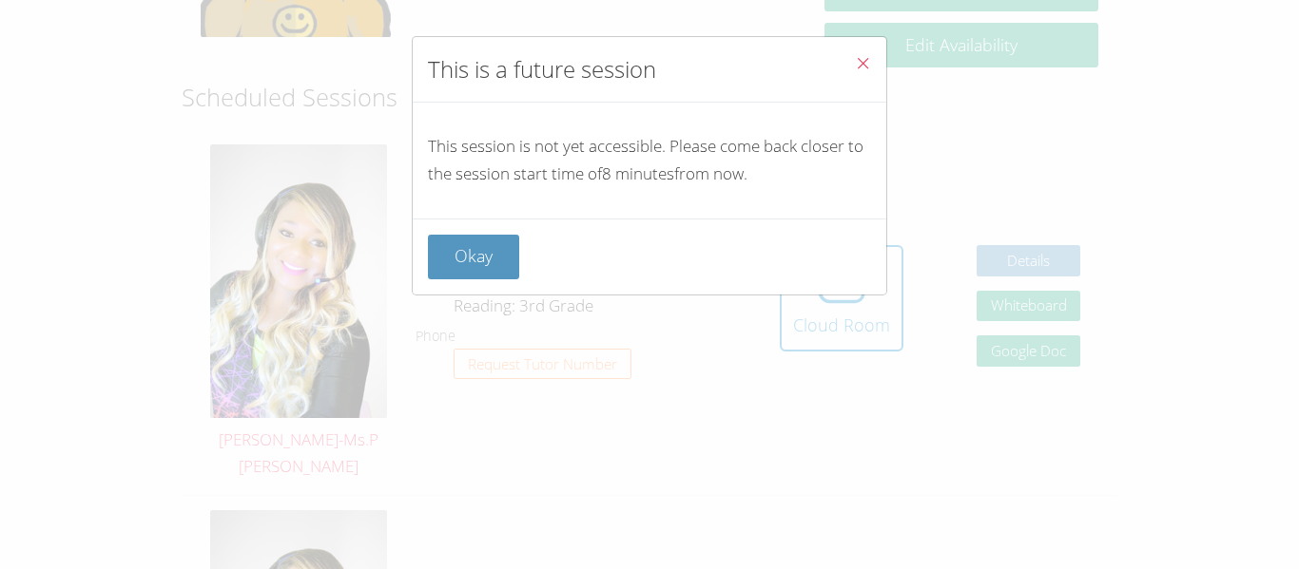
click at [559, 300] on div "This is a future session This session is not yet accessible. Please come back c…" at bounding box center [649, 284] width 1299 height 569
click at [518, 278] on div "Okay" at bounding box center [649, 257] width 443 height 45
click at [477, 260] on button "Okay" at bounding box center [473, 257] width 91 height 45
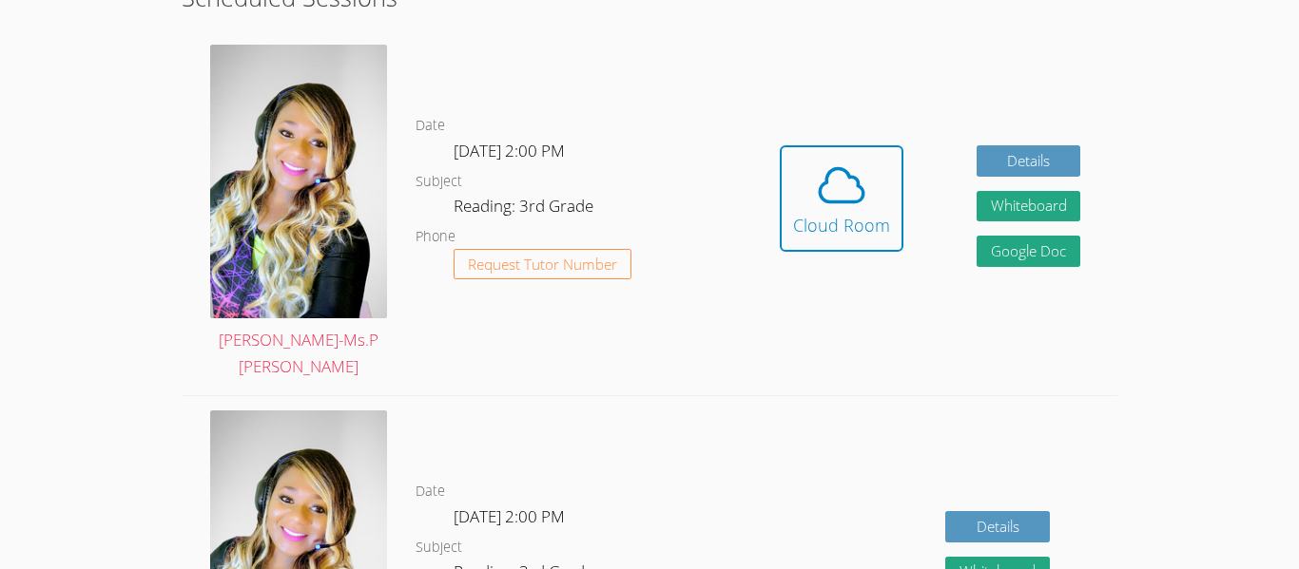
scroll to position [498, 0]
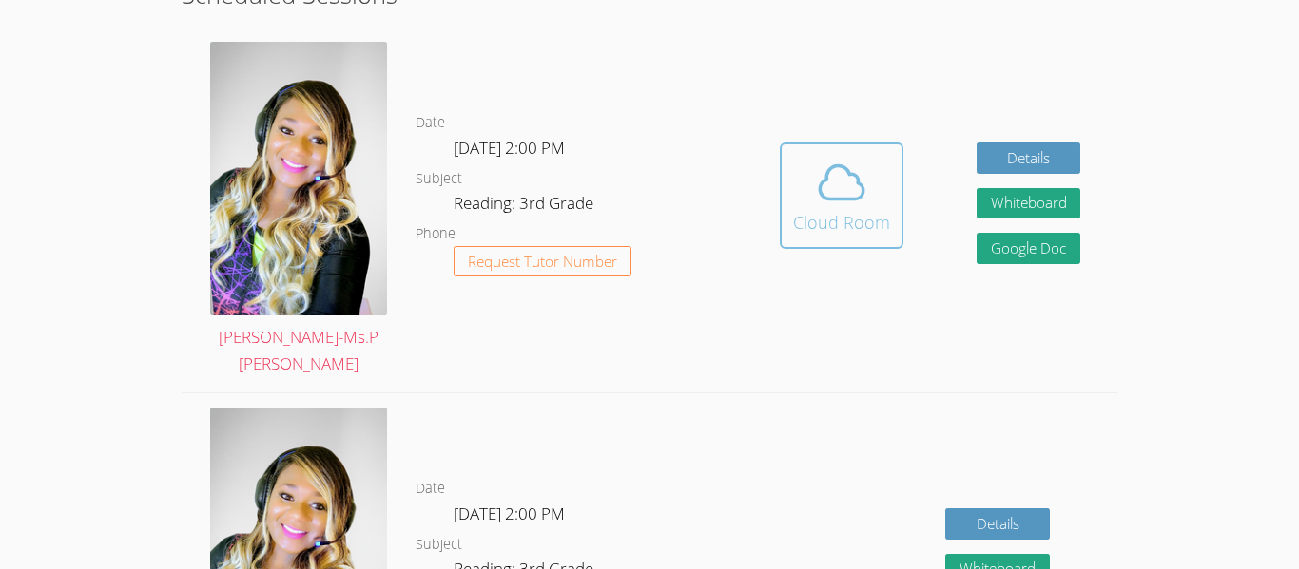
click at [821, 223] on button "Cloud Room" at bounding box center [842, 196] width 124 height 106
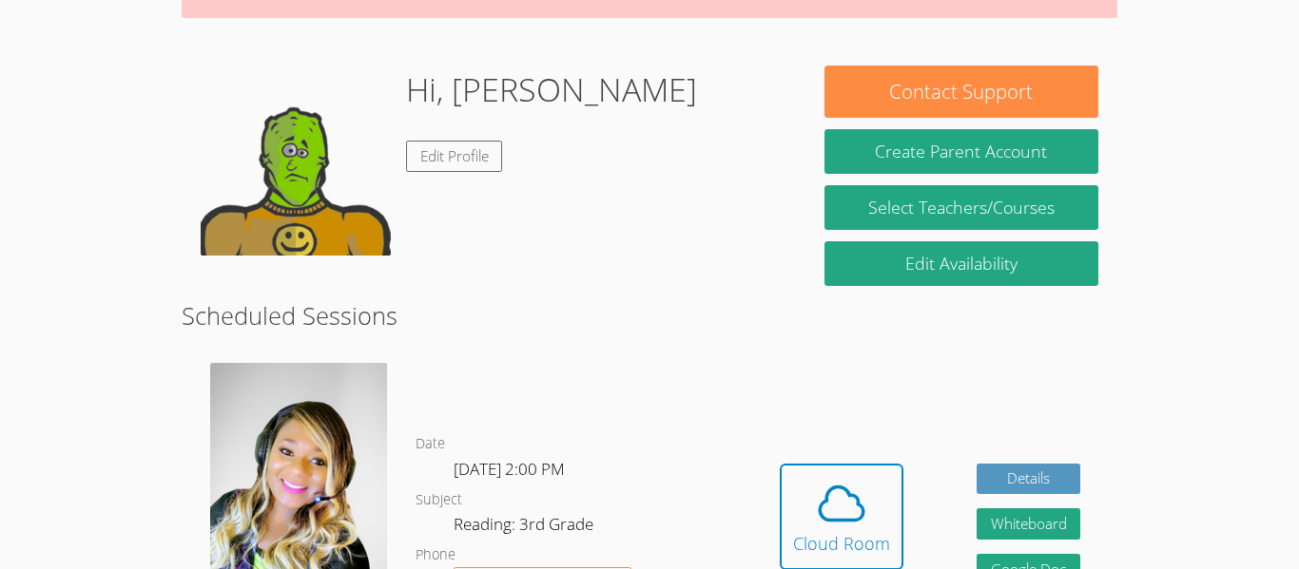
scroll to position [246, 0]
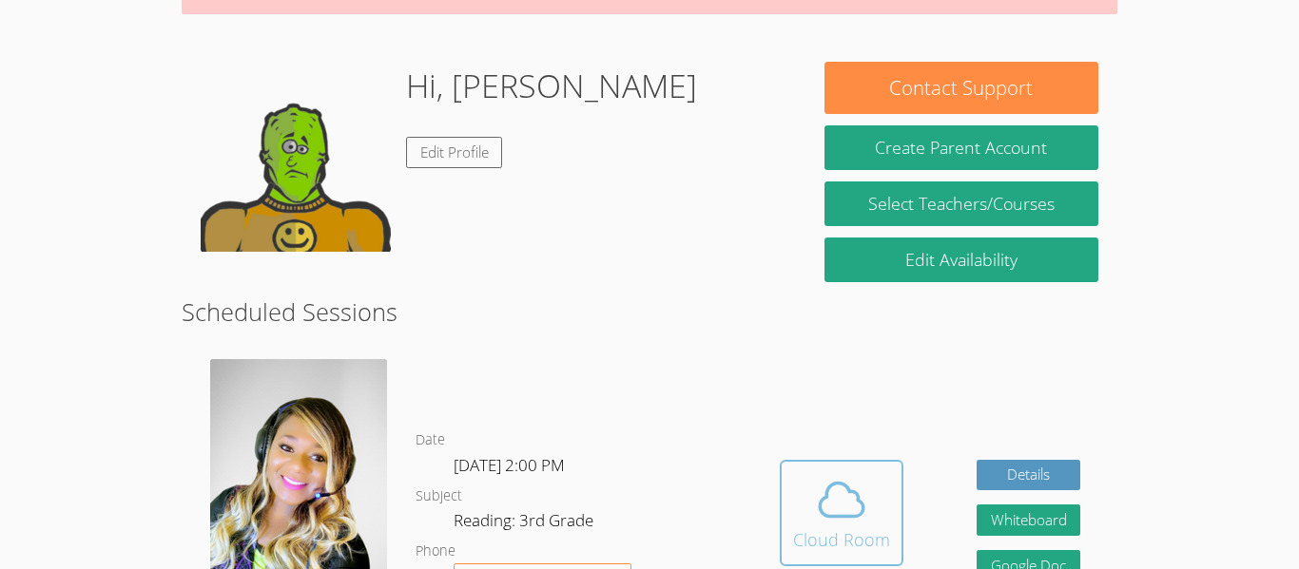
click at [865, 489] on icon at bounding box center [841, 499] width 53 height 53
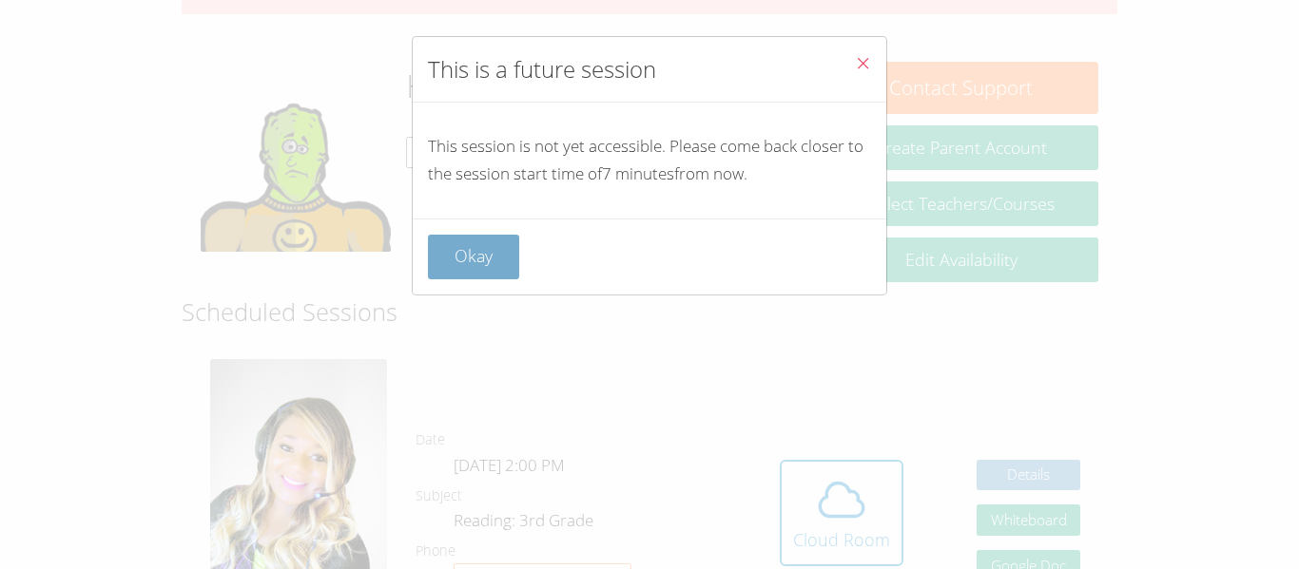
click at [452, 263] on button "Okay" at bounding box center [473, 257] width 91 height 45
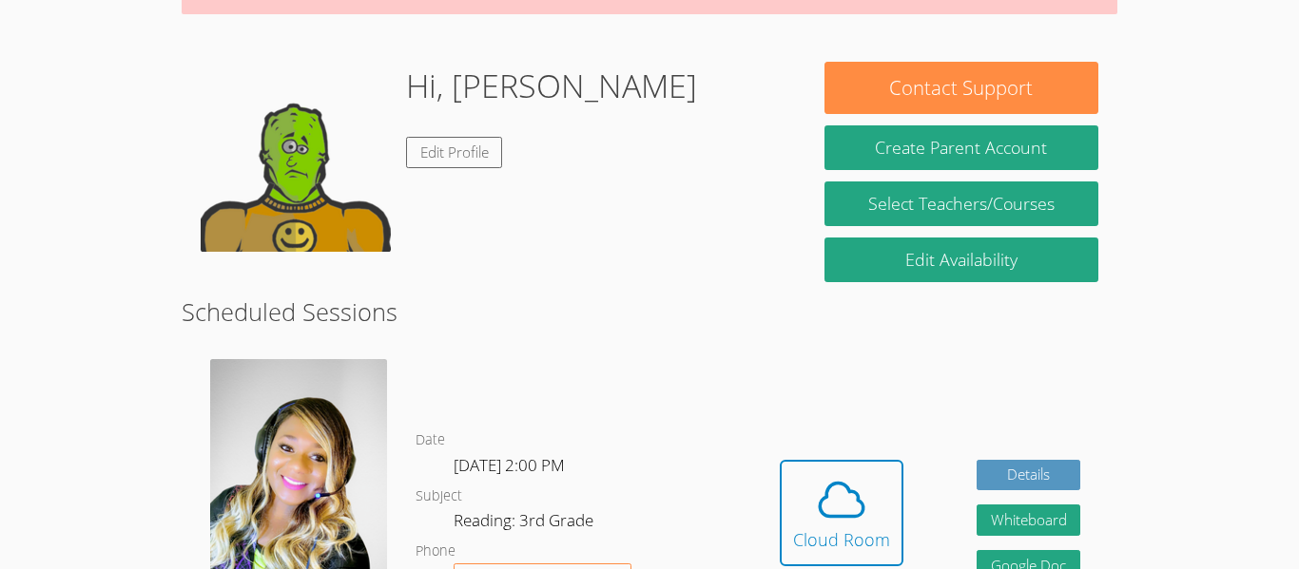
click at [921, 501] on div "Hidden Cloud Room Details Whiteboard Hidden Google Doc" at bounding box center [929, 527] width 374 height 365
click at [835, 490] on icon at bounding box center [841, 499] width 53 height 53
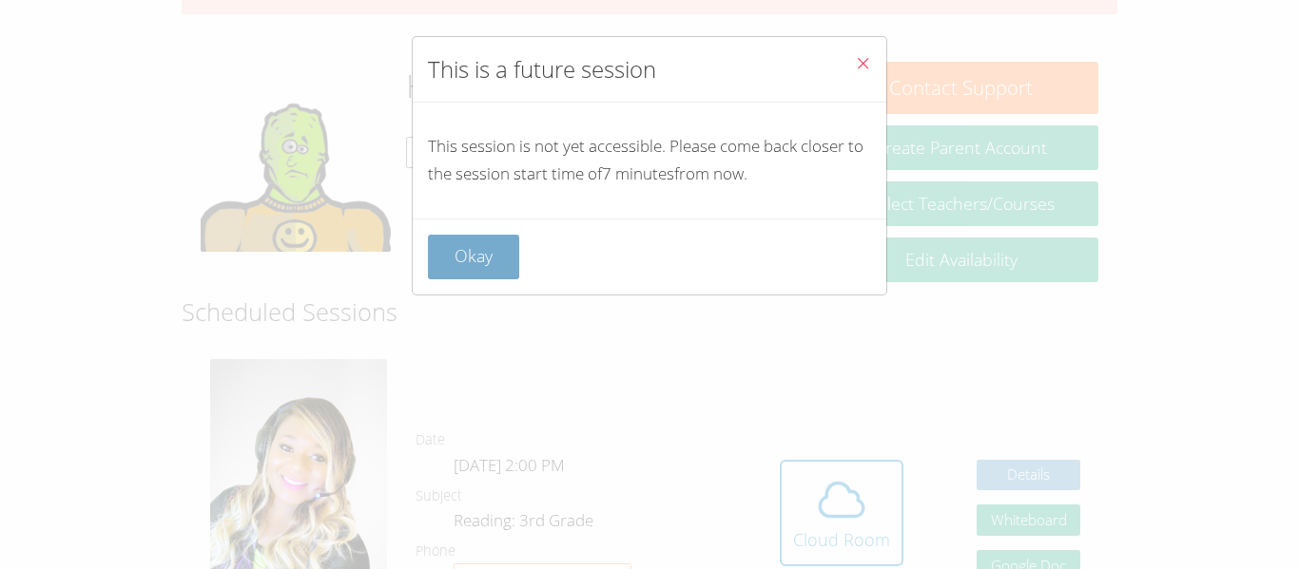
click at [471, 271] on button "Okay" at bounding box center [473, 257] width 91 height 45
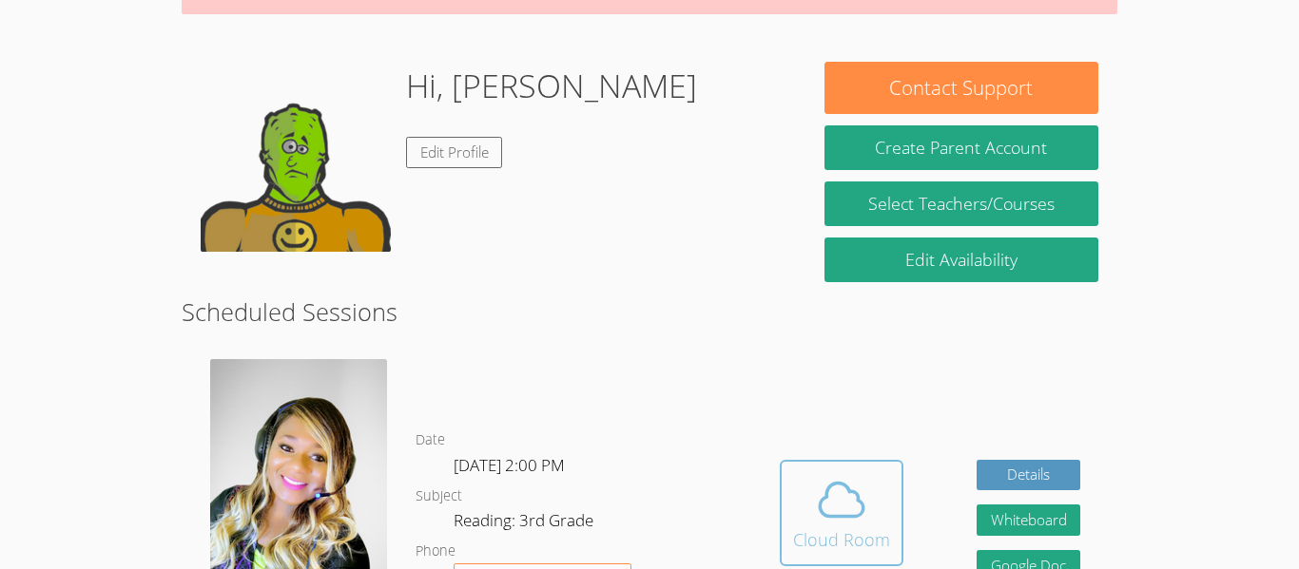
click at [887, 492] on button "Cloud Room" at bounding box center [842, 513] width 124 height 106
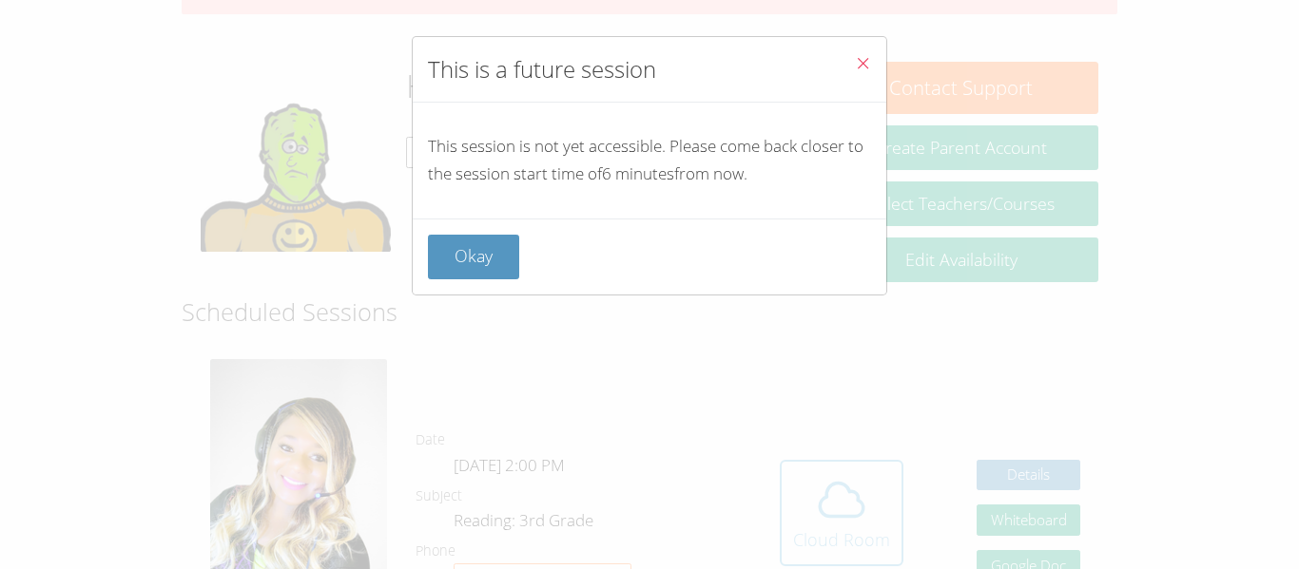
click at [887, 492] on div "This is a future session This session is not yet accessible. Please come back c…" at bounding box center [649, 284] width 1299 height 569
click at [481, 255] on button "Okay" at bounding box center [473, 257] width 91 height 45
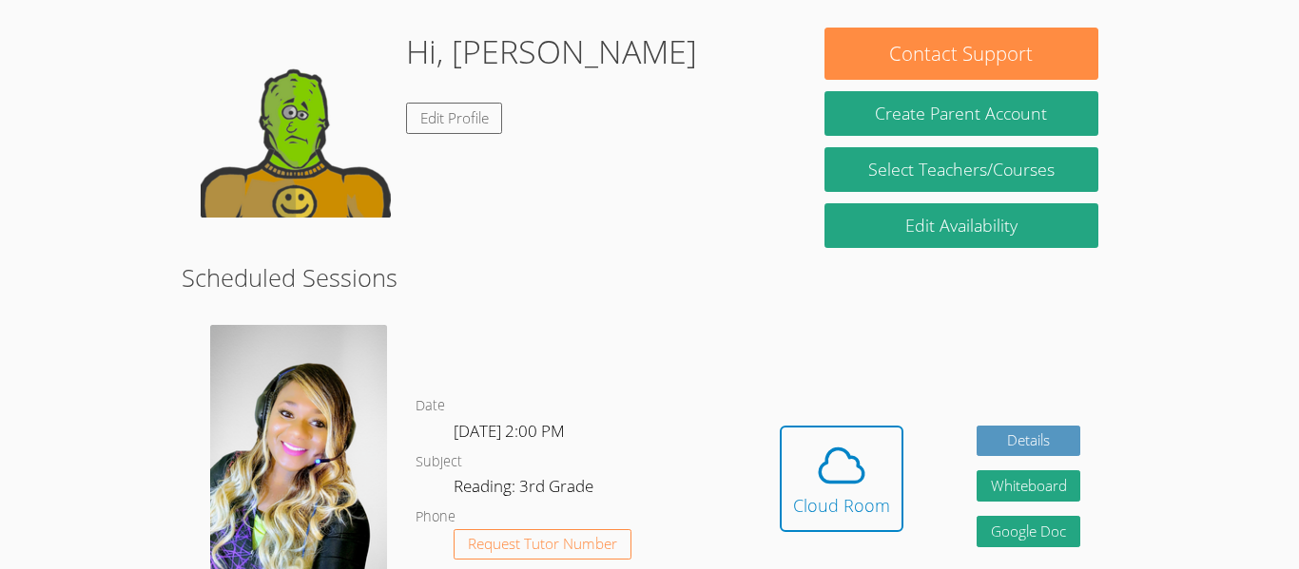
scroll to position [281, 0]
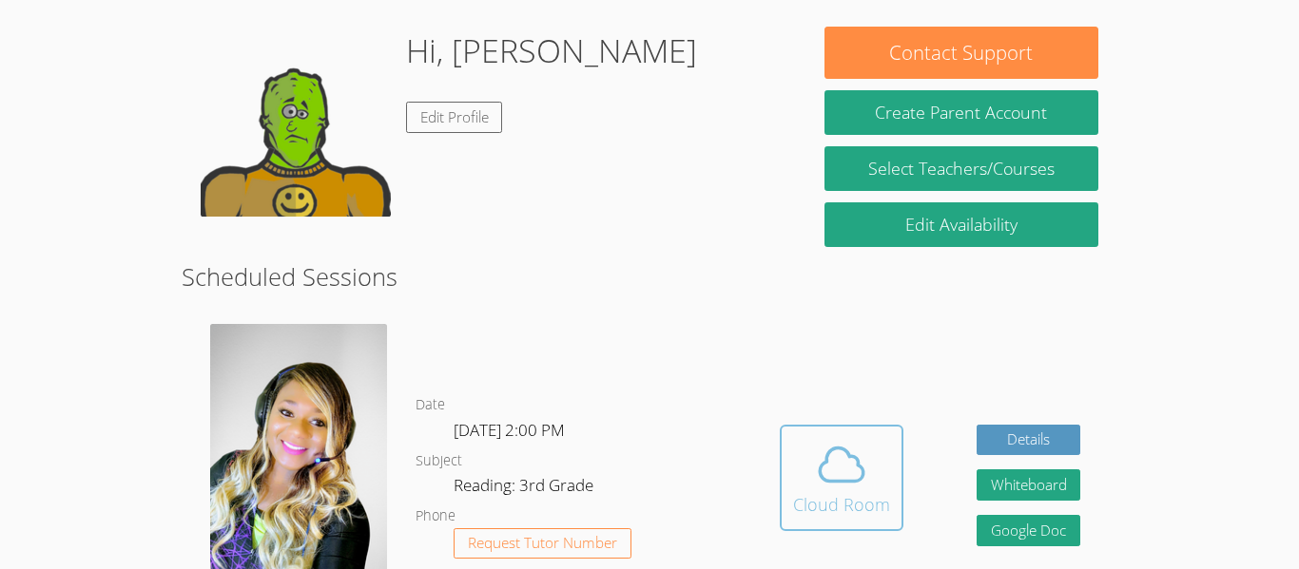
click at [800, 460] on span at bounding box center [841, 464] width 97 height 53
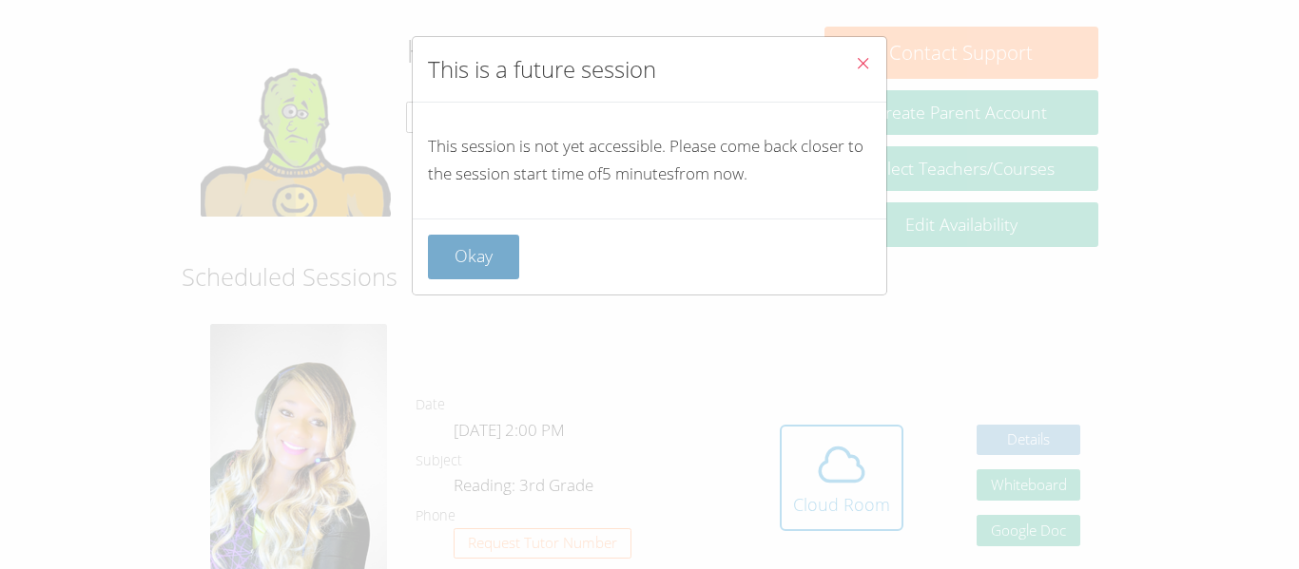
click at [513, 276] on button "Okay" at bounding box center [473, 257] width 91 height 45
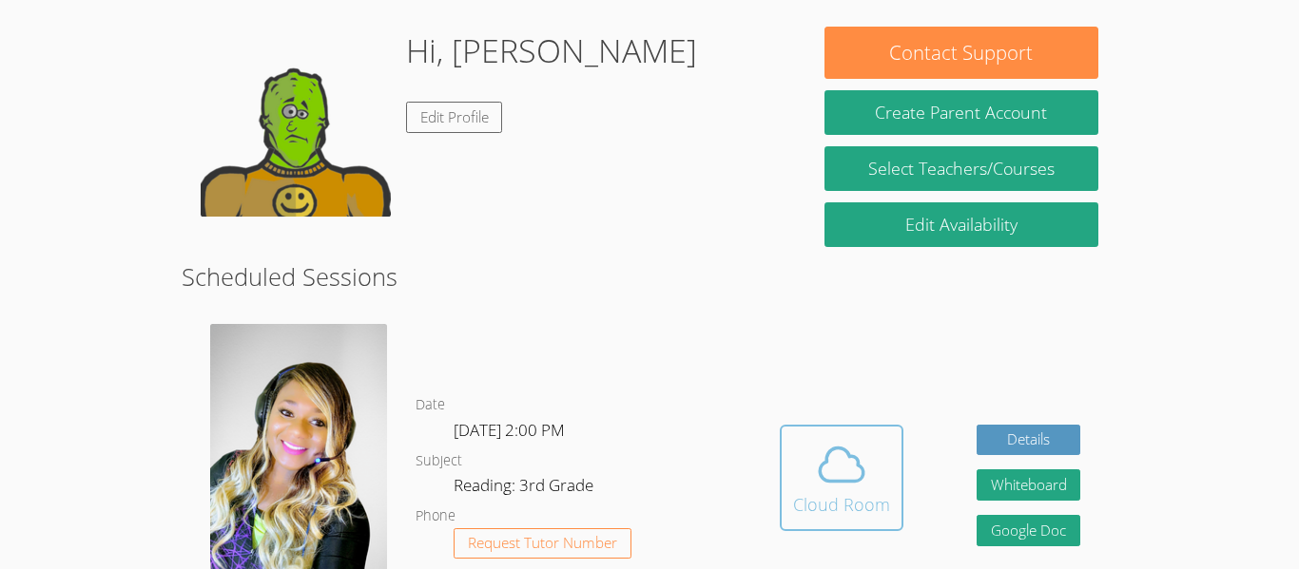
click at [838, 449] on icon at bounding box center [841, 464] width 53 height 53
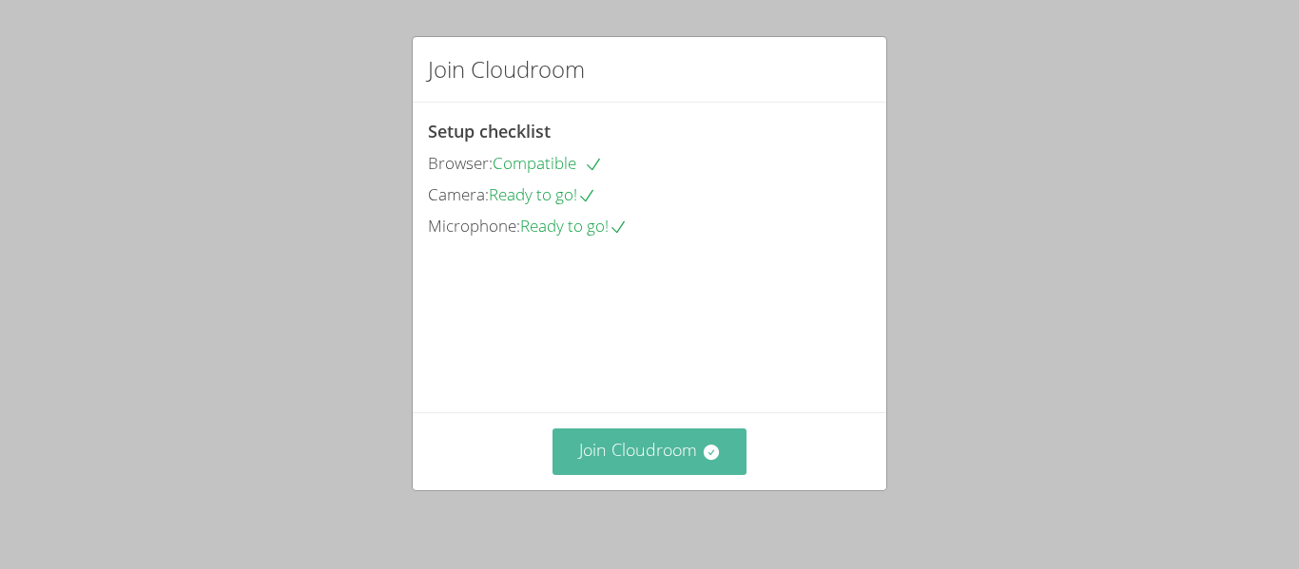
click at [656, 473] on button "Join Cloudroom" at bounding box center [649, 452] width 195 height 47
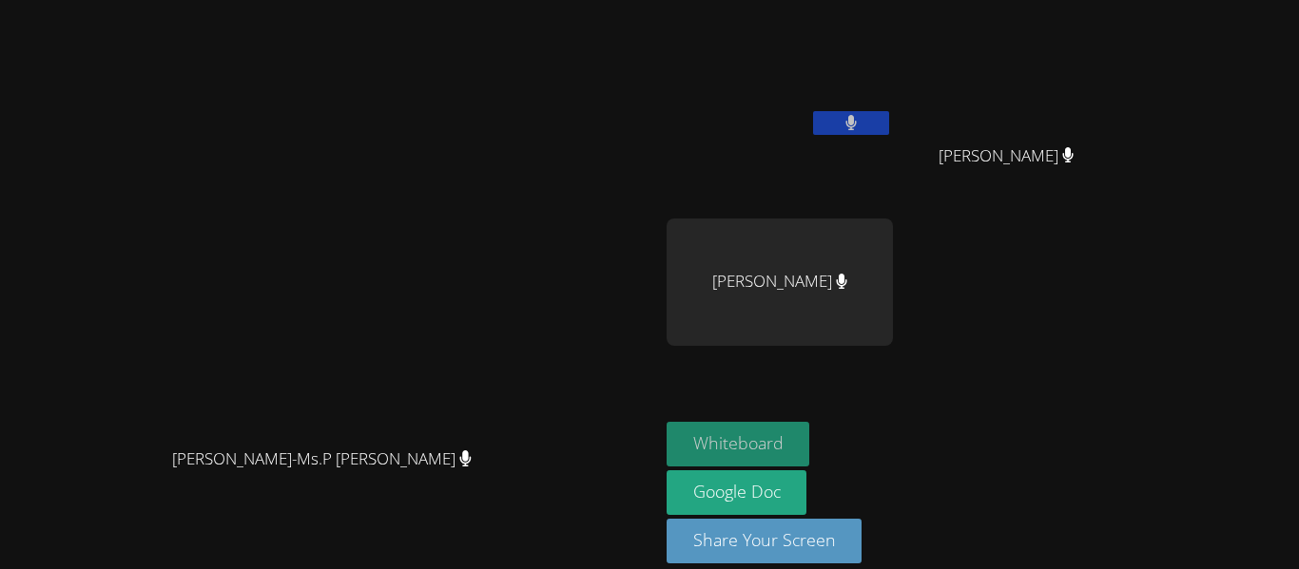
click at [810, 434] on button "Whiteboard" at bounding box center [738, 444] width 144 height 45
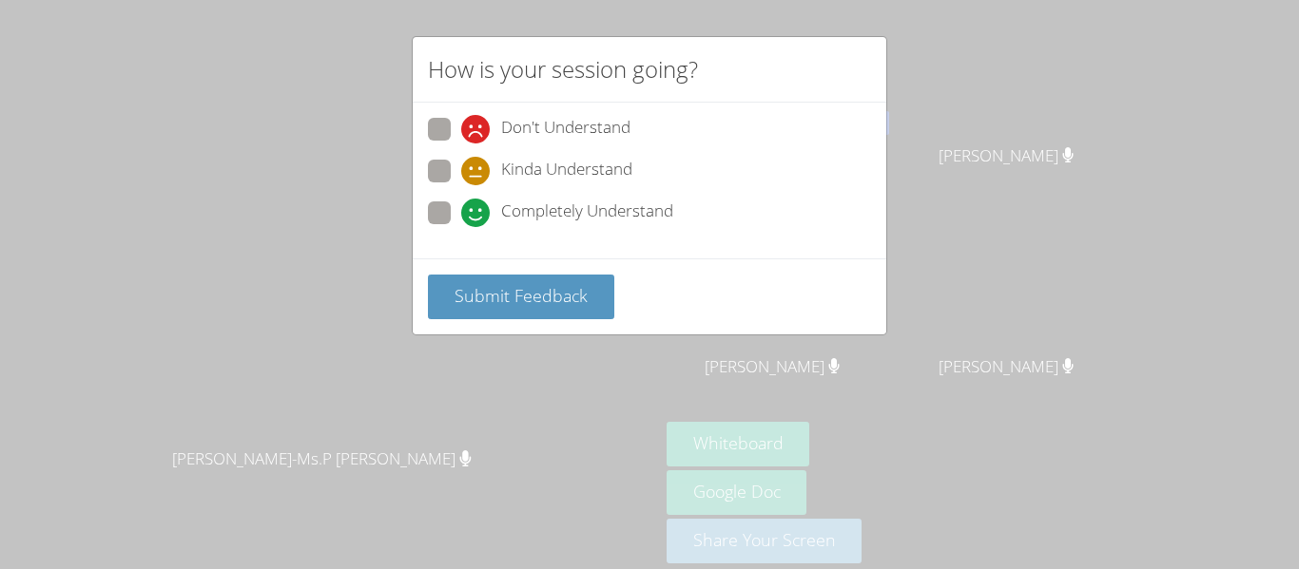
click at [549, 203] on span "Completely Understand" at bounding box center [587, 213] width 172 height 29
click at [477, 203] on input "Completely Understand" at bounding box center [469, 210] width 16 height 16
radio input "true"
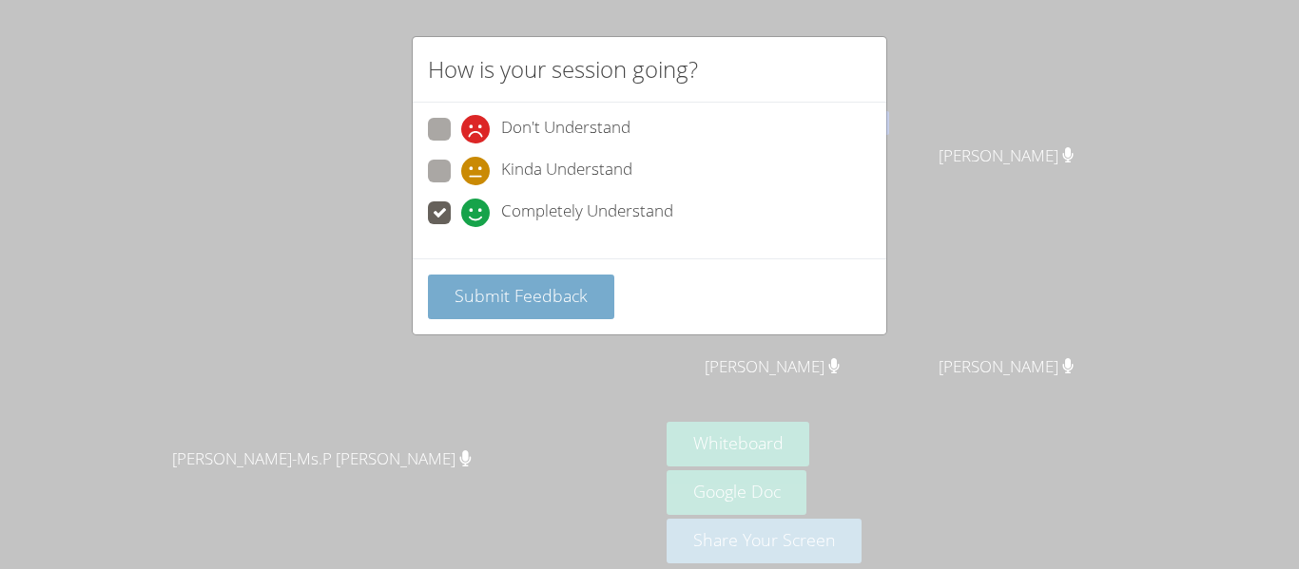
click at [528, 309] on button "Submit Feedback" at bounding box center [521, 297] width 186 height 45
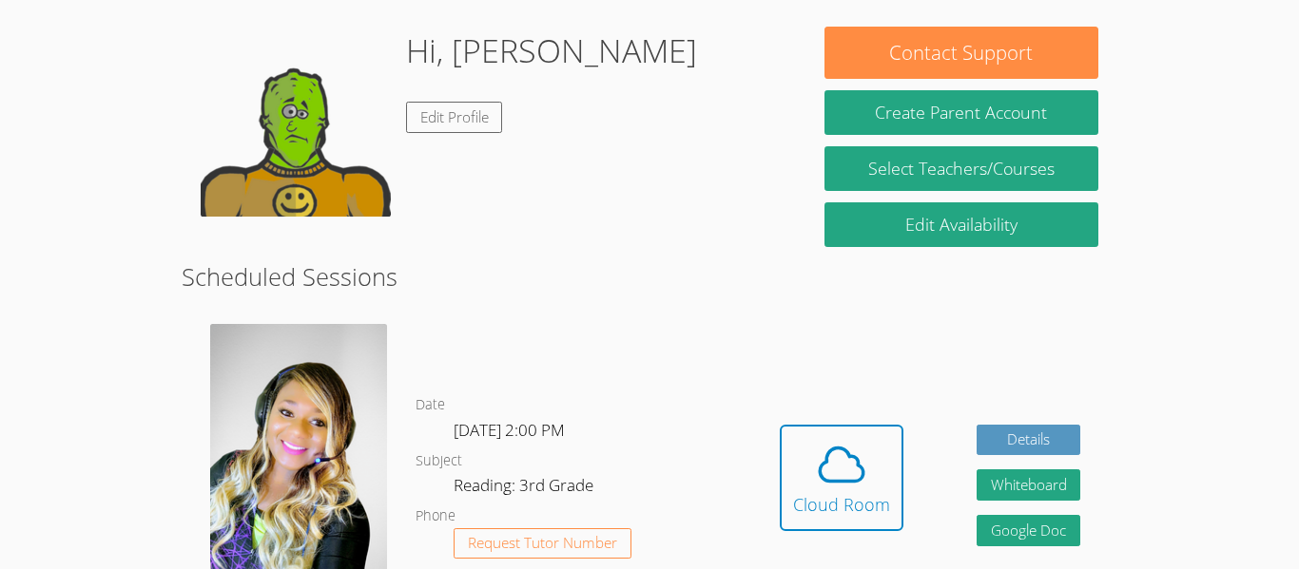
scroll to position [281, 0]
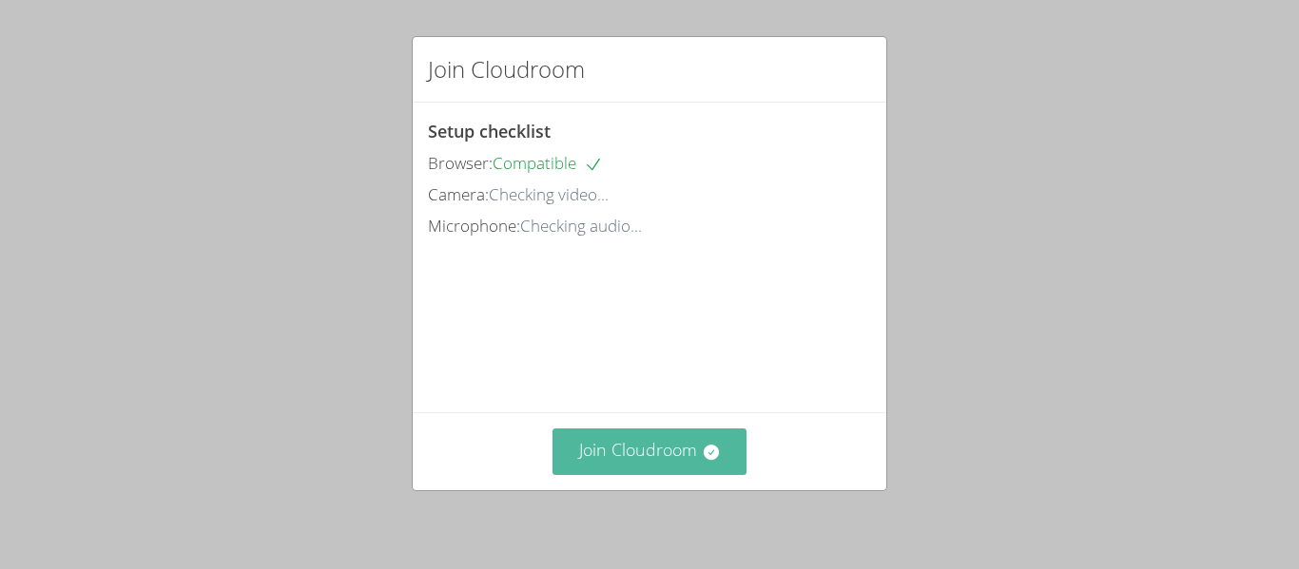
click at [646, 452] on button "Join Cloudroom" at bounding box center [649, 452] width 195 height 47
